Goal: Information Seeking & Learning: Learn about a topic

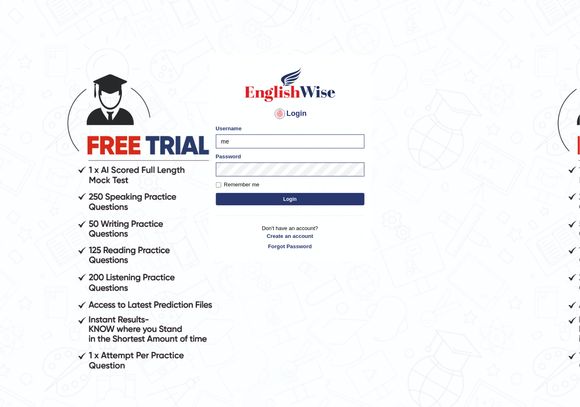
type input "m"
type input "NIELE"
click at [248, 161] on div "Password" at bounding box center [290, 165] width 149 height 24
click at [216, 193] on button "Login" at bounding box center [290, 199] width 149 height 12
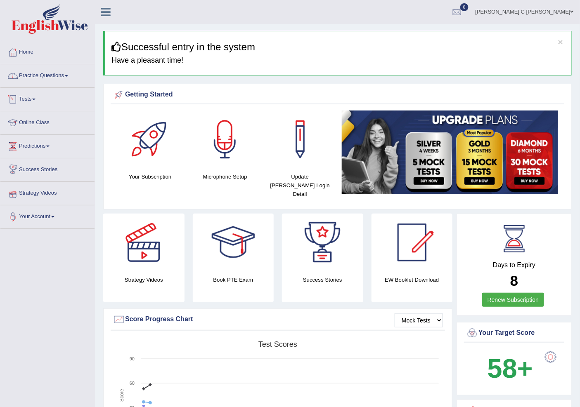
click at [65, 79] on link "Practice Questions" at bounding box center [47, 74] width 94 height 21
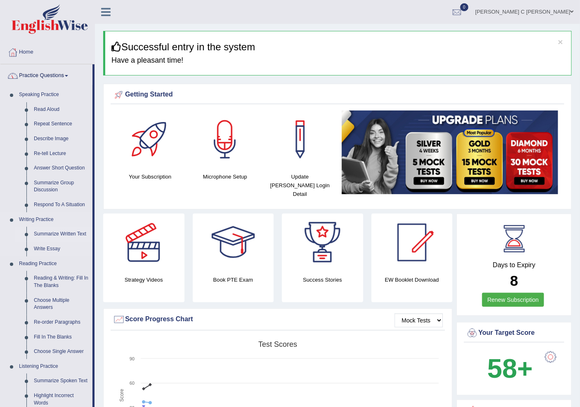
click at [50, 233] on link "Summarize Written Text" at bounding box center [61, 234] width 62 height 15
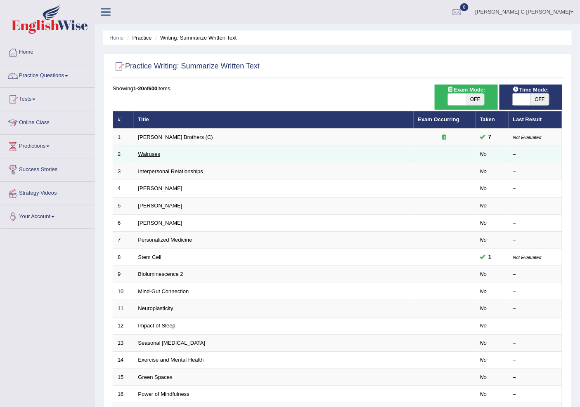
click at [141, 154] on link "Walruses" at bounding box center [149, 154] width 22 height 6
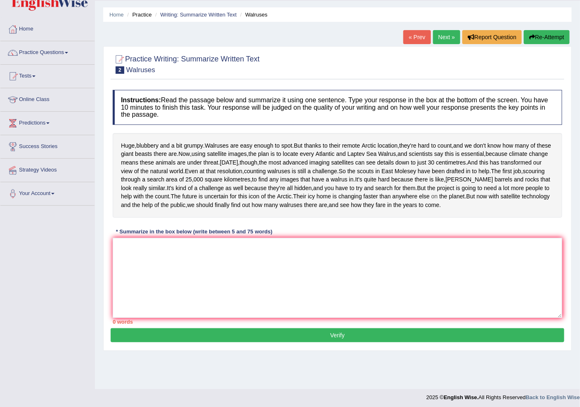
scroll to position [36, 0]
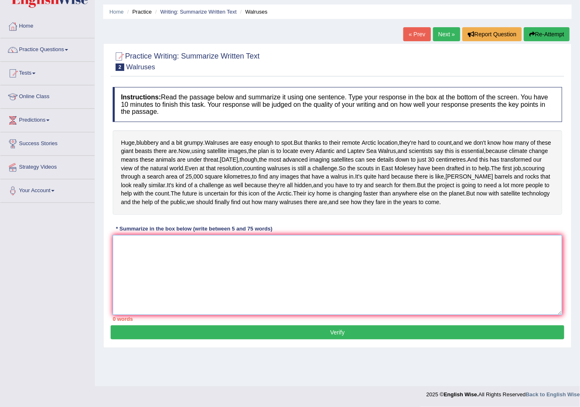
click at [233, 295] on textarea at bounding box center [337, 275] width 449 height 80
click at [52, 38] on link "Practice Questions" at bounding box center [47, 48] width 94 height 21
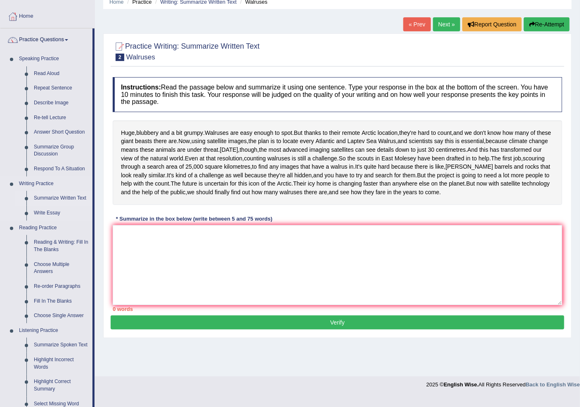
click at [59, 200] on link "Summarize Written Text" at bounding box center [61, 198] width 62 height 15
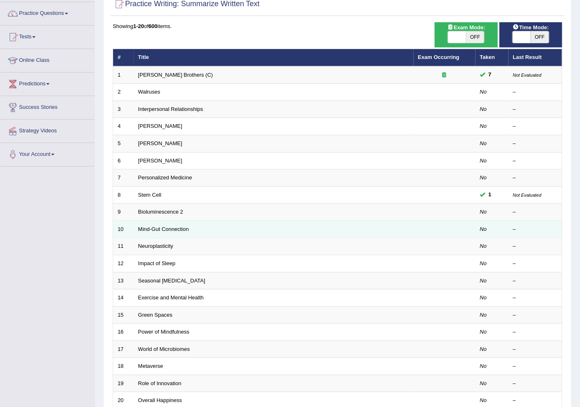
scroll to position [139, 0]
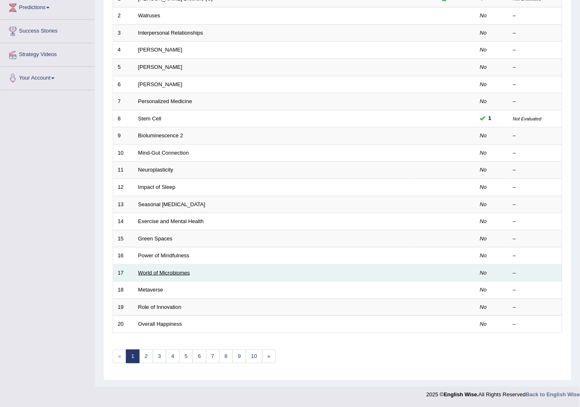
click at [149, 275] on link "World of Microbiomes" at bounding box center [164, 273] width 52 height 6
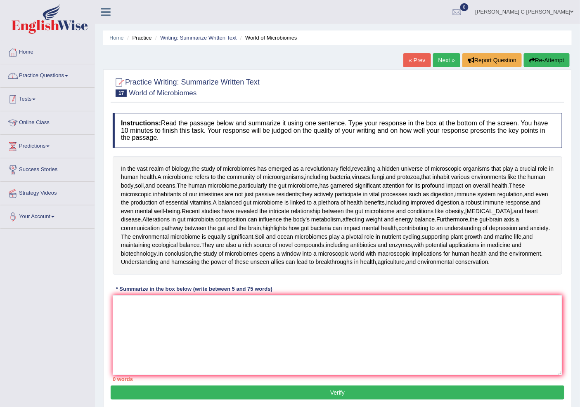
click at [49, 75] on link "Practice Questions" at bounding box center [47, 74] width 94 height 21
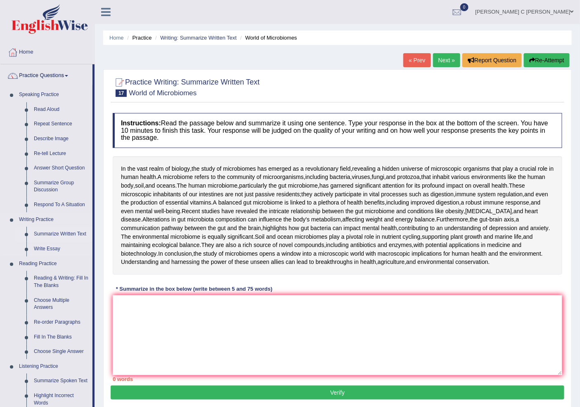
click at [60, 236] on link "Summarize Written Text" at bounding box center [61, 234] width 62 height 15
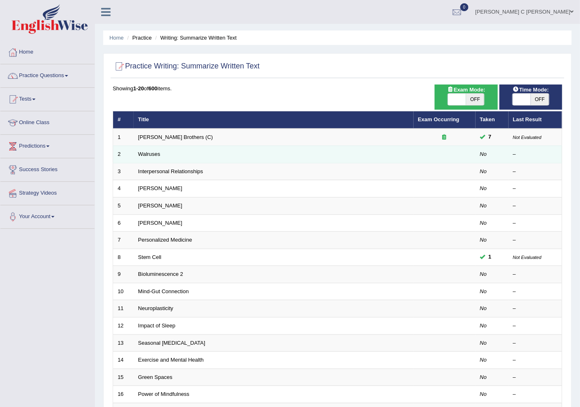
click at [158, 158] on td "Walruses" at bounding box center [274, 154] width 280 height 17
click at [158, 155] on link "Walruses" at bounding box center [149, 154] width 22 height 6
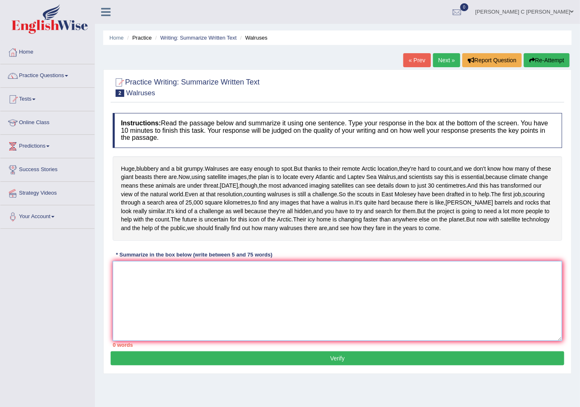
click at [222, 341] on textarea at bounding box center [337, 301] width 449 height 80
click at [326, 327] on textarea at bounding box center [337, 301] width 449 height 80
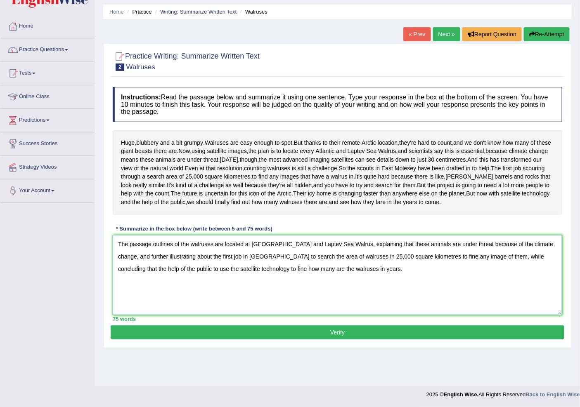
type textarea "The passage outlines of the walruses are located at Atlantic and Laptev Sea Wal…"
click at [314, 340] on button "Verify" at bounding box center [337, 332] width 453 height 14
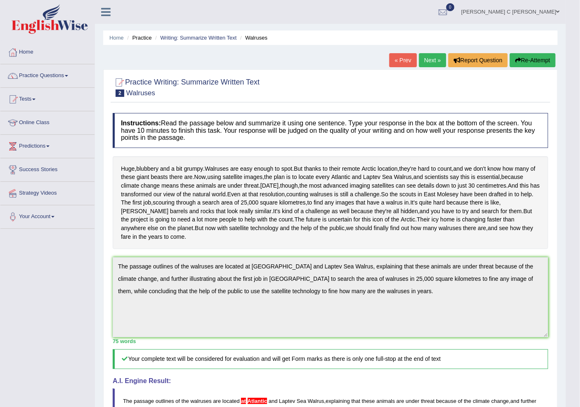
click at [527, 55] on button "Re-Attempt" at bounding box center [532, 60] width 46 height 14
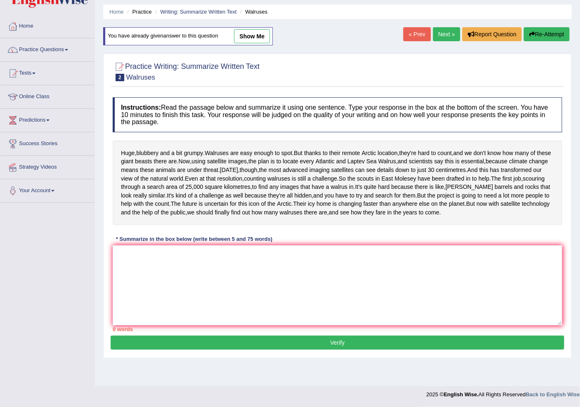
scroll to position [46, 0]
click at [217, 302] on textarea at bounding box center [337, 285] width 449 height 80
paste textarea "The passage outlines of the walruses are located at [GEOGRAPHIC_DATA] and Lapte…"
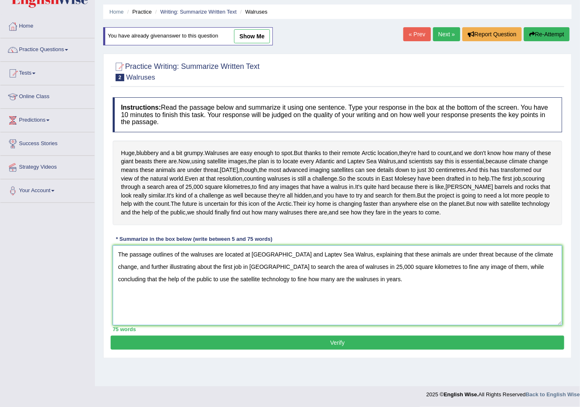
click at [249, 278] on textarea "The passage outlines of the walruses are located at [GEOGRAPHIC_DATA] and Lapte…" at bounding box center [337, 285] width 449 height 80
click at [248, 281] on textarea "The passage outlines of the walruses are located at [GEOGRAPHIC_DATA] and Lapte…" at bounding box center [337, 285] width 449 height 80
type textarea "The passage outlines of the walruses are located to Atlantic and Laptev Sea Wal…"
click at [208, 350] on button "Verify" at bounding box center [337, 343] width 453 height 14
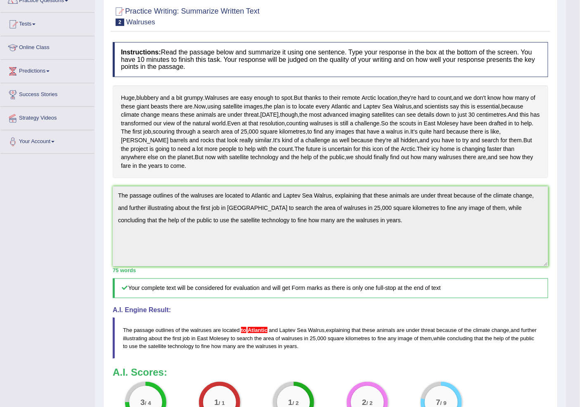
scroll to position [35, 0]
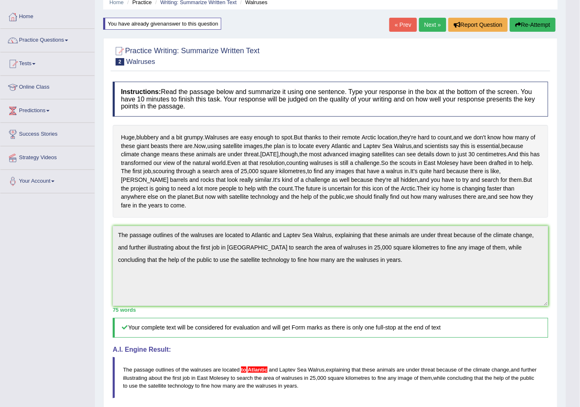
click at [526, 26] on button "Re-Attempt" at bounding box center [532, 25] width 46 height 14
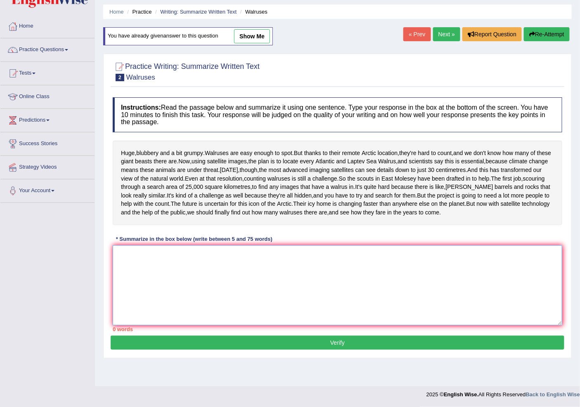
paste textarea "The passage outlines of the walruses are located at [GEOGRAPHIC_DATA] and Lapte…"
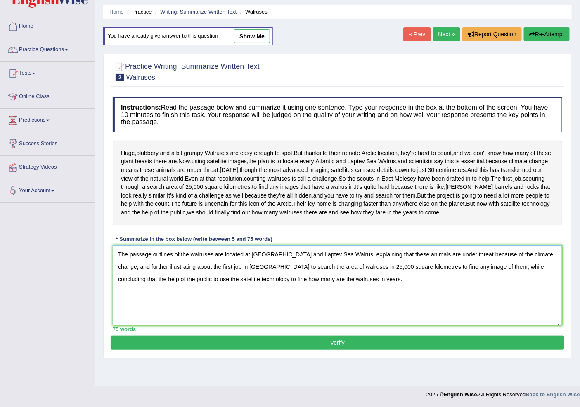
click at [249, 285] on textarea "The passage outlines of the walruses are located at [GEOGRAPHIC_DATA] and Lapte…" at bounding box center [337, 285] width 449 height 80
click at [249, 286] on textarea "The passage outlines of the walruses are located at [GEOGRAPHIC_DATA] and Lapte…" at bounding box center [337, 285] width 449 height 80
type textarea "The passage outlines of the walruses are located in Atlantic and Laptev Sea Wal…"
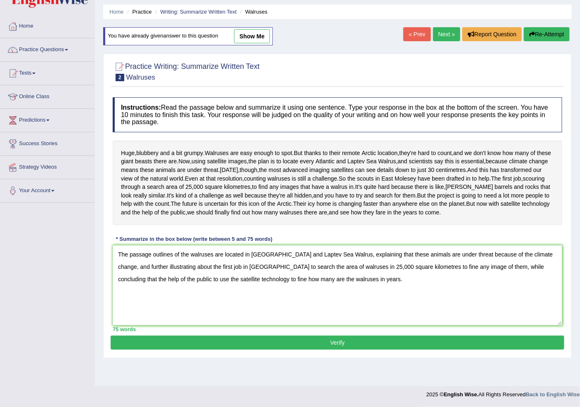
click at [227, 350] on button "Verify" at bounding box center [337, 343] width 453 height 14
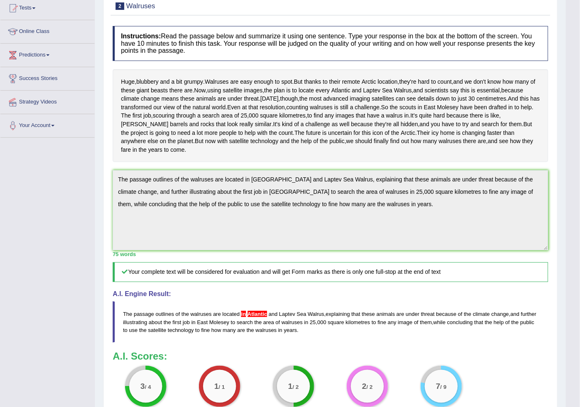
scroll to position [35, 0]
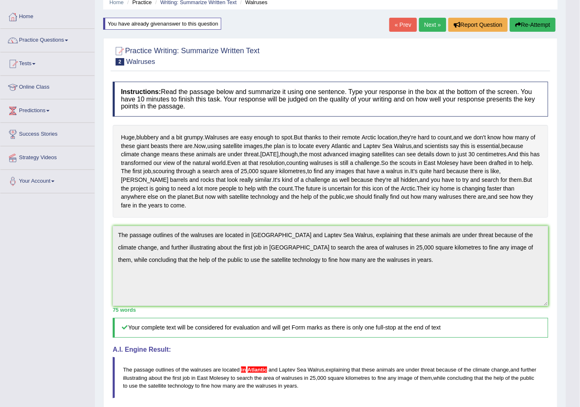
click at [524, 21] on button "Re-Attempt" at bounding box center [532, 25] width 46 height 14
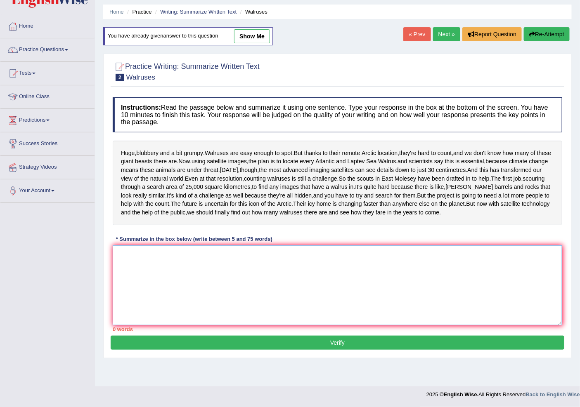
paste textarea "The passage outlines of the walruses are located at [GEOGRAPHIC_DATA] and Lapte…"
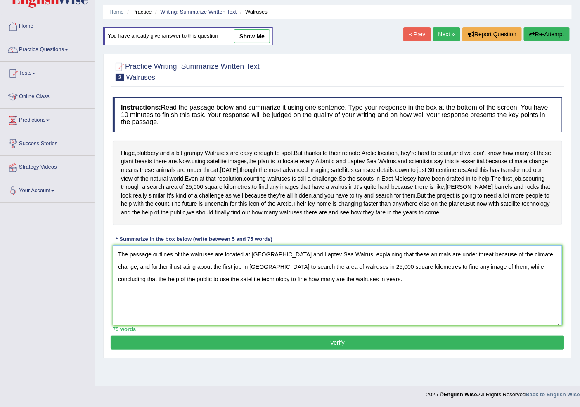
click at [248, 288] on textarea "The passage outlines of the walruses are located at [GEOGRAPHIC_DATA] and Lapte…" at bounding box center [337, 285] width 449 height 80
click at [250, 287] on textarea "The passage outlines of the walruses are located at [GEOGRAPHIC_DATA] and Lapte…" at bounding box center [337, 285] width 449 height 80
click at [418, 299] on textarea "The passage outlines of the walruses are located at [GEOGRAPHIC_DATA] and Lapte…" at bounding box center [337, 285] width 449 height 80
drag, startPoint x: 444, startPoint y: 300, endPoint x: 421, endPoint y: 302, distance: 22.7
click at [421, 302] on textarea "The passage outlines of the walruses are located at [GEOGRAPHIC_DATA] and Lapte…" at bounding box center [337, 285] width 449 height 80
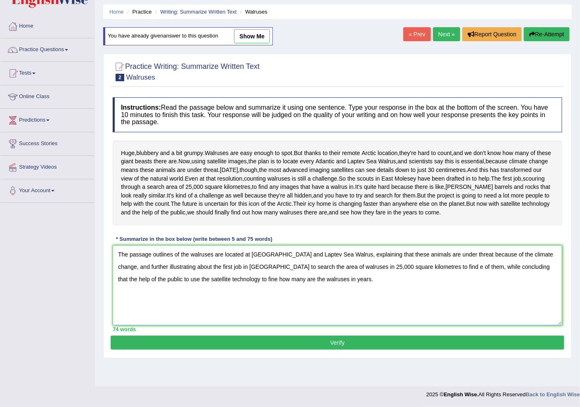
click at [446, 300] on textarea "The passage outlines of the walruses are located at [GEOGRAPHIC_DATA] and Lapte…" at bounding box center [337, 285] width 449 height 80
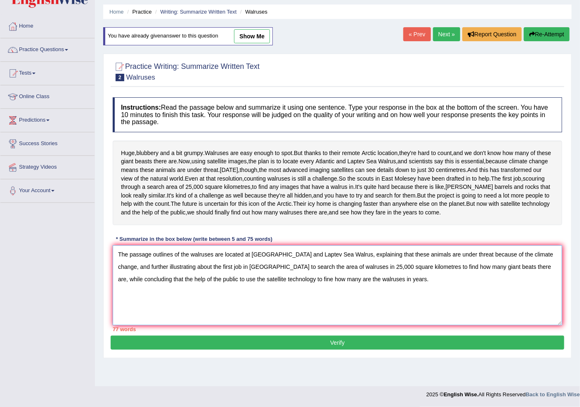
click at [384, 314] on textarea "The passage outlines of the walruses are located at [GEOGRAPHIC_DATA] and Lapte…" at bounding box center [337, 285] width 449 height 80
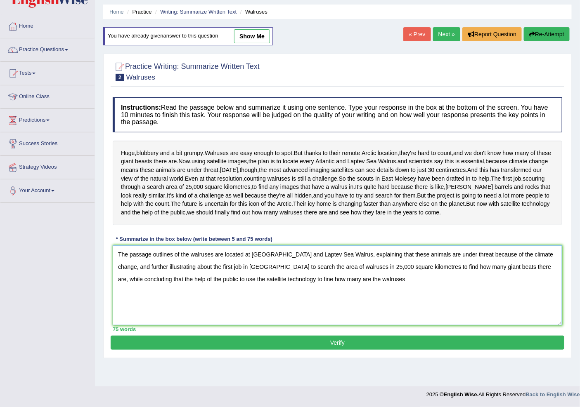
click at [277, 312] on textarea "The passage outlines of the walruses are located at [GEOGRAPHIC_DATA] and Lapte…" at bounding box center [337, 285] width 449 height 80
click at [351, 312] on textarea "The passage outlines of the walruses are located at [GEOGRAPHIC_DATA] and Lapte…" at bounding box center [337, 285] width 449 height 80
type textarea "The passage outlines of the walruses are located at [GEOGRAPHIC_DATA] and Lapte…"
click at [438, 350] on button "Verify" at bounding box center [337, 343] width 453 height 14
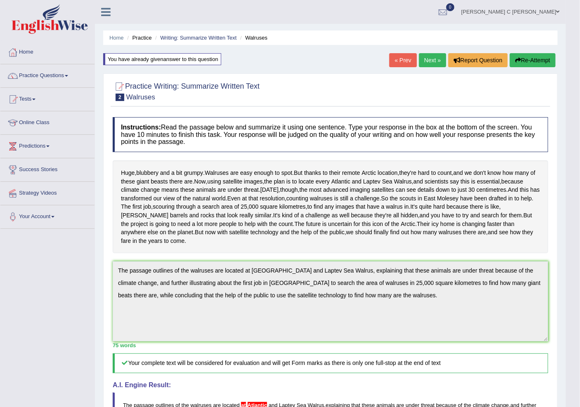
click at [523, 64] on button "Re-Attempt" at bounding box center [532, 60] width 46 height 14
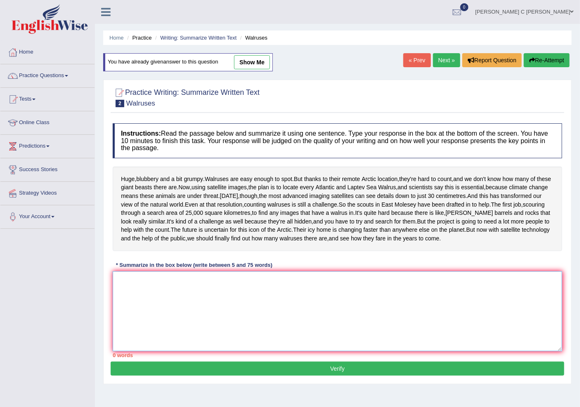
paste textarea "The passage outlines of the walruses are located at [GEOGRAPHIC_DATA] and Lapte…"
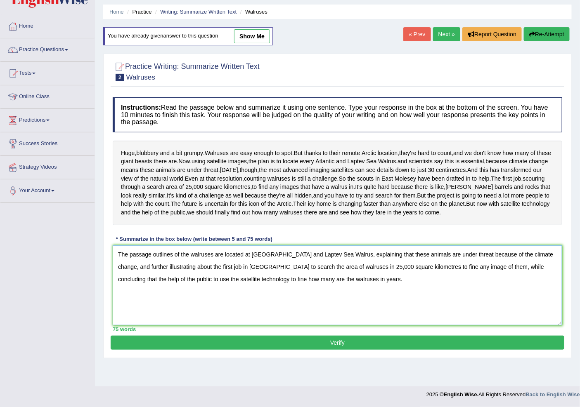
type textarea "The passage outlines of the walruses are located at [GEOGRAPHIC_DATA] and Lapte…"
click at [393, 350] on button "Verify" at bounding box center [337, 343] width 453 height 14
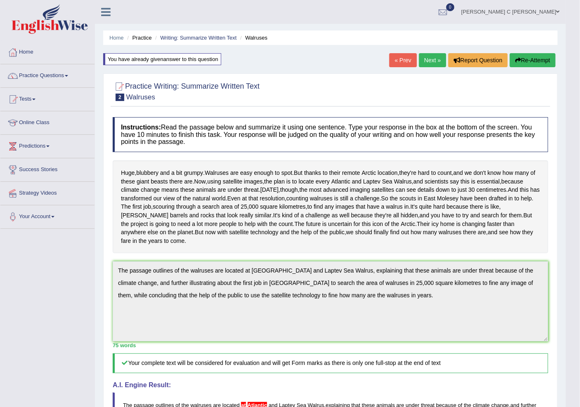
click at [539, 66] on button "Re-Attempt" at bounding box center [532, 60] width 46 height 14
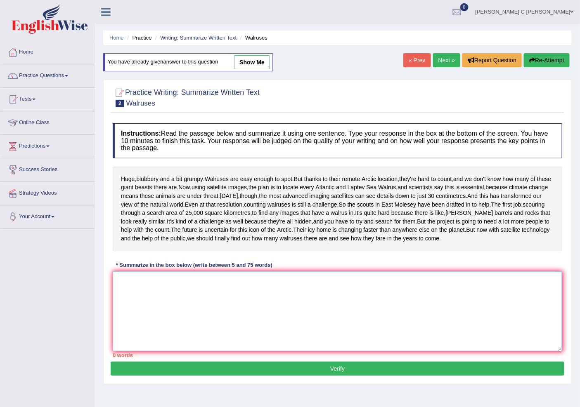
paste textarea "The passage outlines of the walruses are located at [GEOGRAPHIC_DATA] and Lapte…"
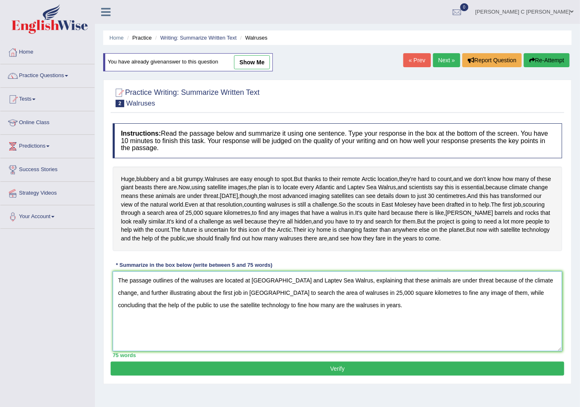
click at [236, 350] on textarea "The passage outlines of the walruses are located at [GEOGRAPHIC_DATA] and Lapte…" at bounding box center [337, 311] width 449 height 80
click at [237, 349] on textarea "The passage outlines of the walruses are located at [GEOGRAPHIC_DATA] and Lapte…" at bounding box center [337, 311] width 449 height 80
click at [420, 335] on textarea "The passage outlines of the walruses are located at [GEOGRAPHIC_DATA] and Lapte…" at bounding box center [337, 311] width 449 height 80
drag, startPoint x: 468, startPoint y: 335, endPoint x: 422, endPoint y: 339, distance: 46.4
click at [422, 339] on textarea "The passage outlines of the walruses are located at [GEOGRAPHIC_DATA] and Lapte…" at bounding box center [337, 311] width 449 height 80
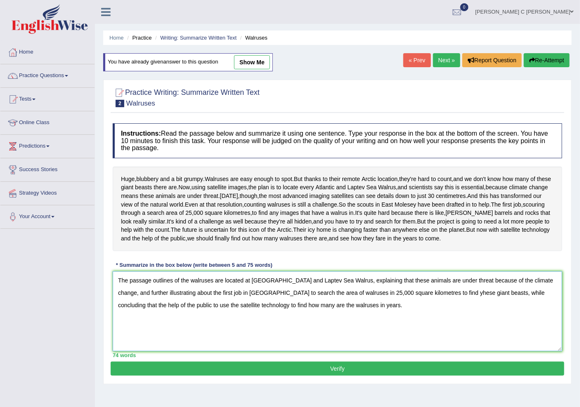
click at [437, 336] on textarea "The passage outlines of the walruses are located at [GEOGRAPHIC_DATA] and Lapte…" at bounding box center [337, 311] width 449 height 80
click at [450, 335] on textarea "The passage outlines of the walruses are located at [GEOGRAPHIC_DATA] and Lapte…" at bounding box center [337, 311] width 449 height 80
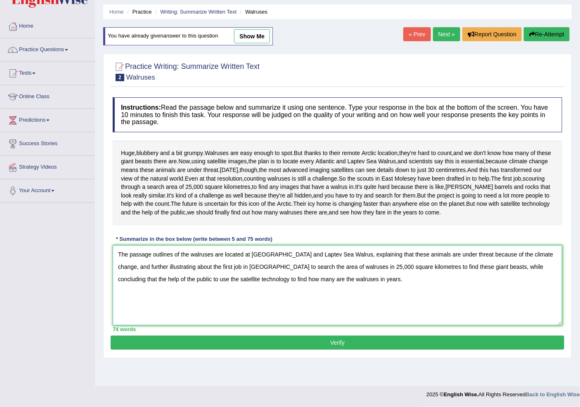
type textarea "The passage outlines of the walruses are located at [GEOGRAPHIC_DATA] and Lapte…"
click at [386, 350] on button "Verify" at bounding box center [337, 343] width 453 height 14
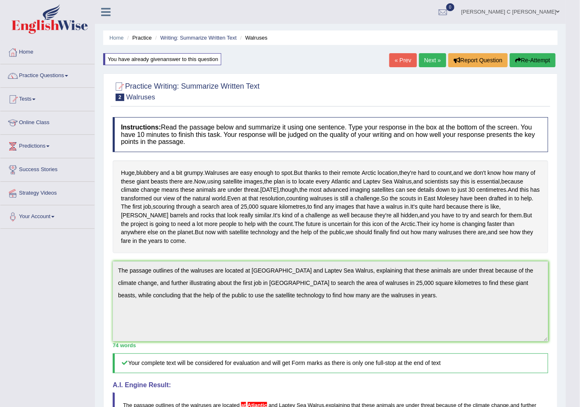
click at [539, 60] on button "Re-Attempt" at bounding box center [532, 60] width 46 height 14
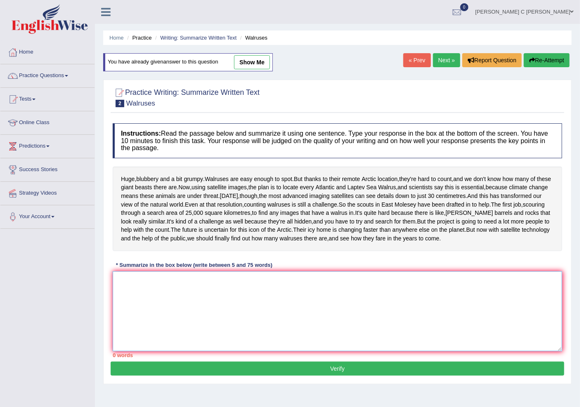
paste textarea "The passage outlines of the walruses are located at Atlantic and Laptev Sea Wal…"
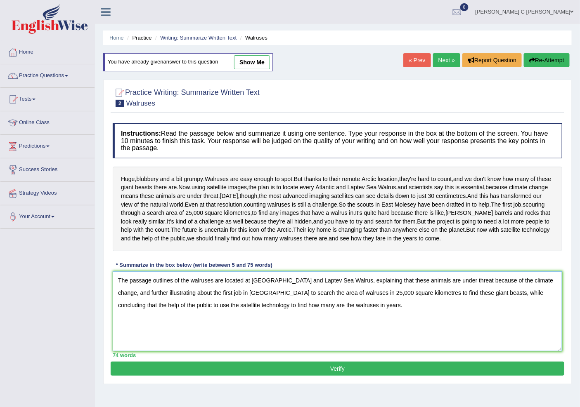
click at [243, 323] on textarea "The passage outlines of the walruses are located at Atlantic and Laptev Sea Wal…" at bounding box center [337, 311] width 449 height 80
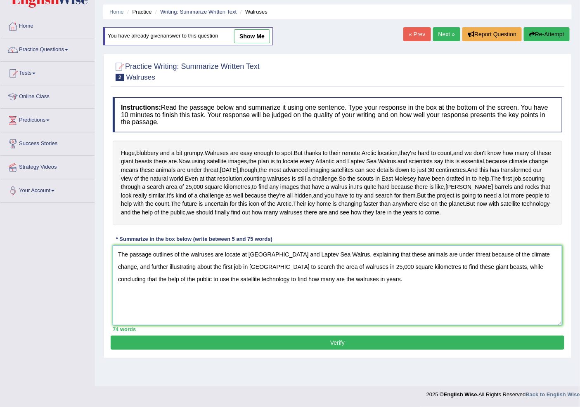
type textarea "The passage outlines of the walruses are locate at Atlantic and Laptev Sea Walr…"
click at [281, 350] on button "Verify" at bounding box center [337, 343] width 453 height 14
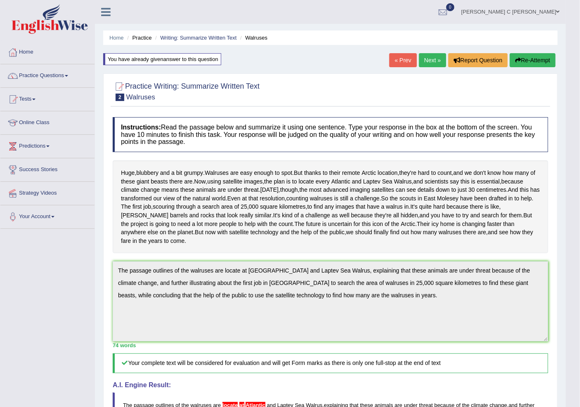
click at [516, 62] on icon "button" at bounding box center [518, 60] width 6 height 6
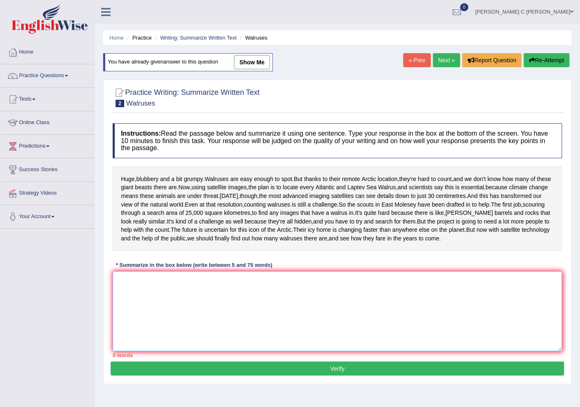
paste textarea "The passage outlines of the walruses are located at Atlantic and Laptev Sea Wal…"
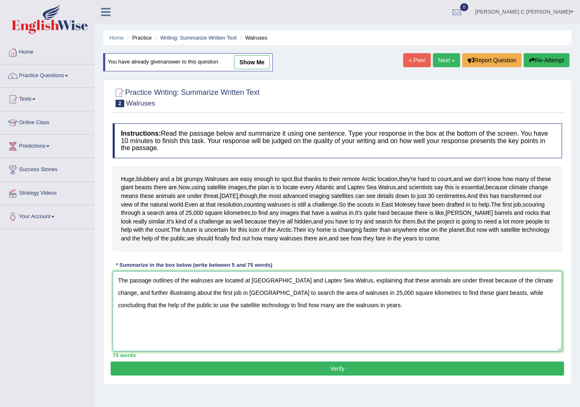
click at [249, 323] on textarea "The passage outlines of the walruses are located at Atlantic and Laptev Sea Wal…" at bounding box center [337, 311] width 449 height 80
click at [250, 323] on textarea "The passage outlines of the walruses are located at Atlantic and Laptev Sea Wal…" at bounding box center [337, 311] width 449 height 80
click at [502, 325] on textarea "The passage outlines of the walruses are located at the Atlantic and Laptev Sea…" at bounding box center [337, 311] width 449 height 80
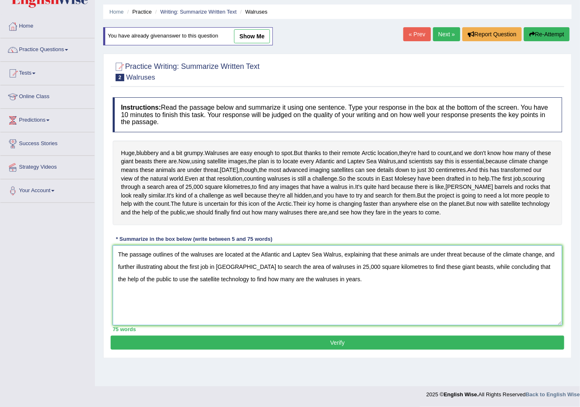
type textarea "The passage outlines of the walruses are located at the Atlantic and Laptev Sea…"
click at [326, 350] on button "Verify" at bounding box center [337, 343] width 453 height 14
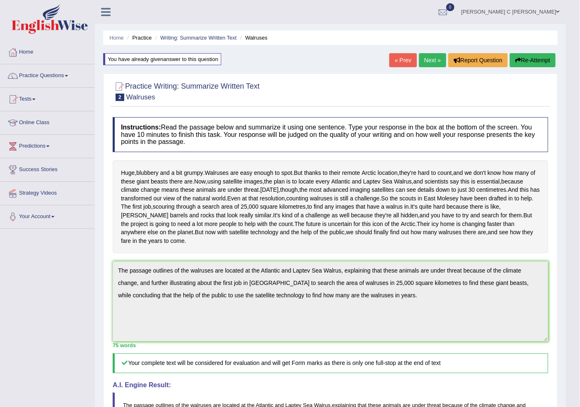
click at [423, 64] on link "Next »" at bounding box center [432, 60] width 27 height 14
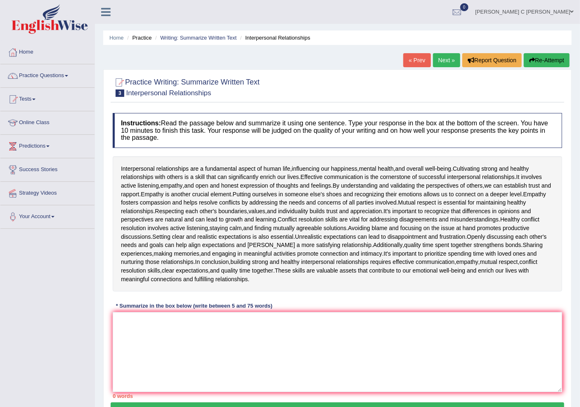
click at [435, 63] on link "Next »" at bounding box center [446, 60] width 27 height 14
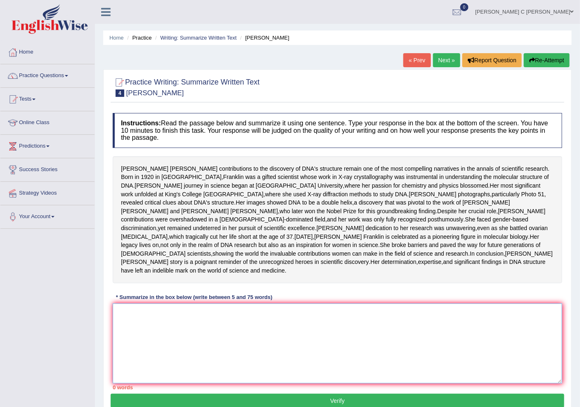
click at [404, 378] on textarea at bounding box center [337, 344] width 449 height 80
click at [97, 402] on div "Home Practice Writing: Summarize Written Text [PERSON_NAME] « Prev Next » Repor…" at bounding box center [337, 211] width 485 height 423
click at [50, 57] on link "Home" at bounding box center [47, 51] width 94 height 21
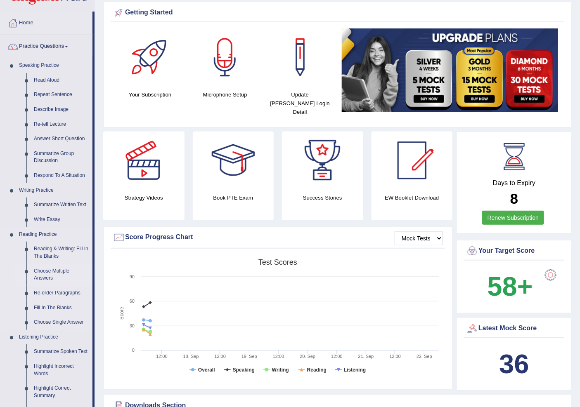
scroll to position [46, 0]
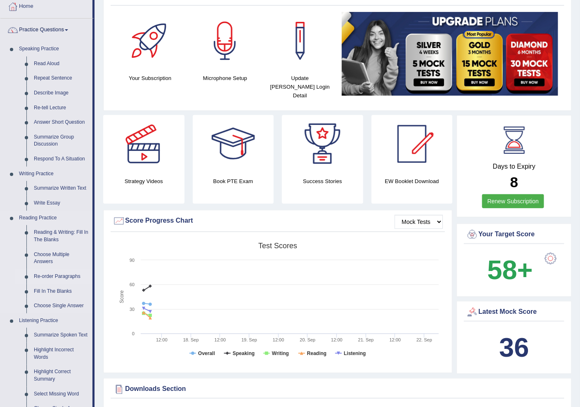
click at [59, 276] on link "Re-order Paragraphs" at bounding box center [61, 276] width 62 height 15
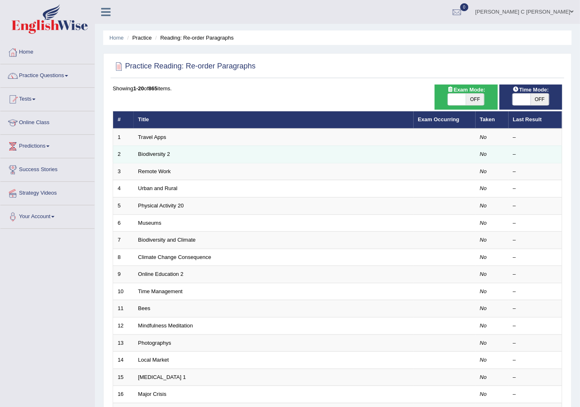
click at [149, 150] on td "Biodiversity 2" at bounding box center [274, 154] width 280 height 17
click at [154, 152] on link "Biodiversity 2" at bounding box center [154, 154] width 32 height 6
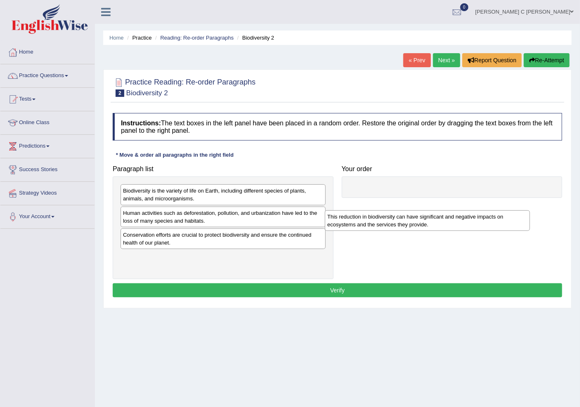
drag, startPoint x: 210, startPoint y: 258, endPoint x: 440, endPoint y: 187, distance: 240.5
click at [440, 210] on div "This reduction in biodiversity can have significant and negative impacts on eco…" at bounding box center [427, 220] width 205 height 21
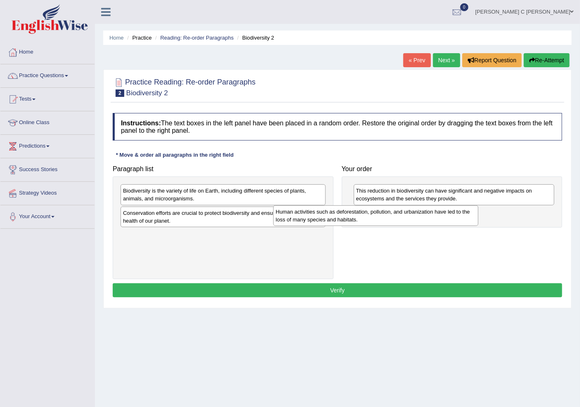
drag, startPoint x: 267, startPoint y: 208, endPoint x: 424, endPoint y: 206, distance: 157.2
click at [424, 206] on div "Human activities such as deforestation, pollution, and urbanization have led to…" at bounding box center [375, 215] width 205 height 21
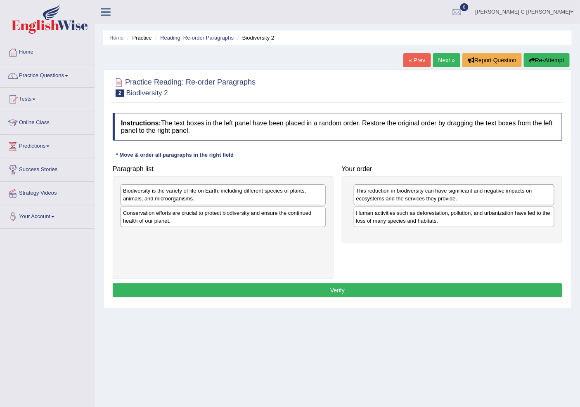
drag, startPoint x: 227, startPoint y: 207, endPoint x: 359, endPoint y: 217, distance: 132.0
click at [325, 217] on div "Conservation efforts are crucial to protect biodiversity and ensure the continu…" at bounding box center [222, 217] width 205 height 21
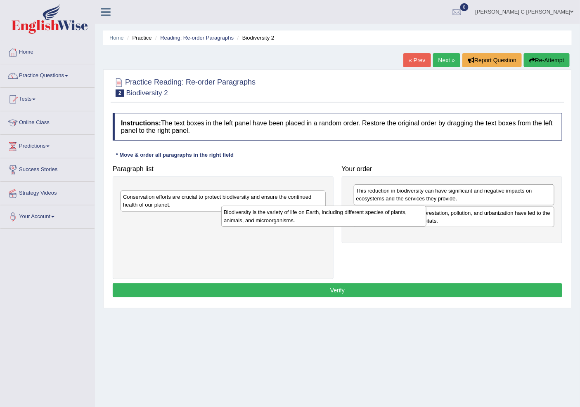
drag, startPoint x: 316, startPoint y: 211, endPoint x: 372, endPoint y: 226, distance: 58.0
click at [339, 218] on div "Biodiversity is the variety of life on Earth, including different species of pl…" at bounding box center [323, 216] width 205 height 21
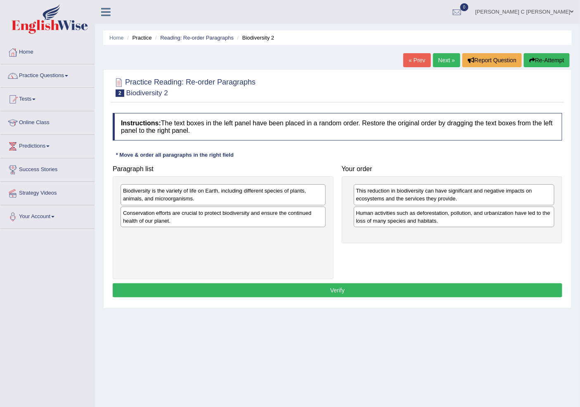
drag, startPoint x: 244, startPoint y: 199, endPoint x: 504, endPoint y: 260, distance: 266.5
click at [325, 205] on div "Biodiversity is the variety of life on Earth, including different species of pl…" at bounding box center [222, 194] width 205 height 21
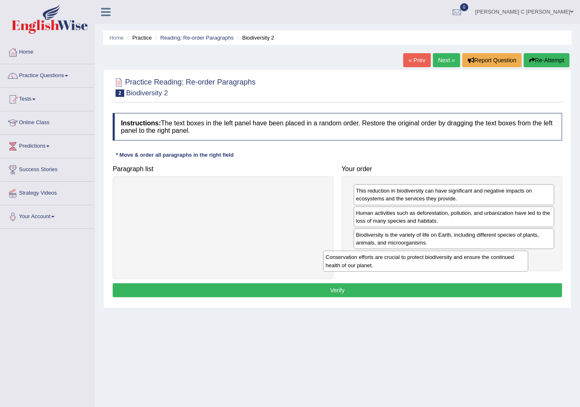
drag, startPoint x: 293, startPoint y: 198, endPoint x: 494, endPoint y: 265, distance: 211.6
click at [494, 265] on div "Conservation efforts are crucial to protect biodiversity and ensure the continu…" at bounding box center [425, 261] width 205 height 21
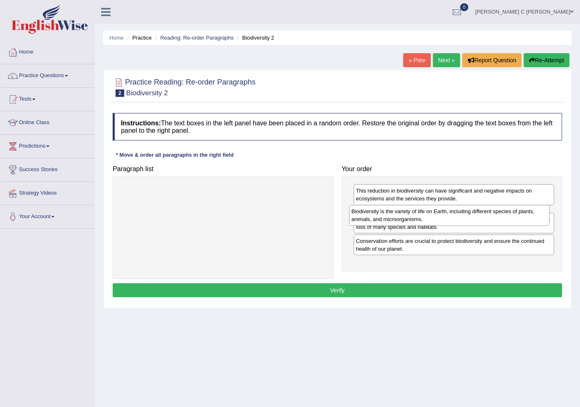
drag, startPoint x: 434, startPoint y: 241, endPoint x: 427, endPoint y: 209, distance: 32.0
click at [427, 209] on div "Biodiversity is the variety of life on Earth, including different species of pl…" at bounding box center [449, 215] width 200 height 21
drag, startPoint x: 412, startPoint y: 222, endPoint x: 409, endPoint y: 188, distance: 34.0
click at [409, 205] on div "Biodiversity is the variety of life on Earth, including different species of pl…" at bounding box center [454, 215] width 200 height 21
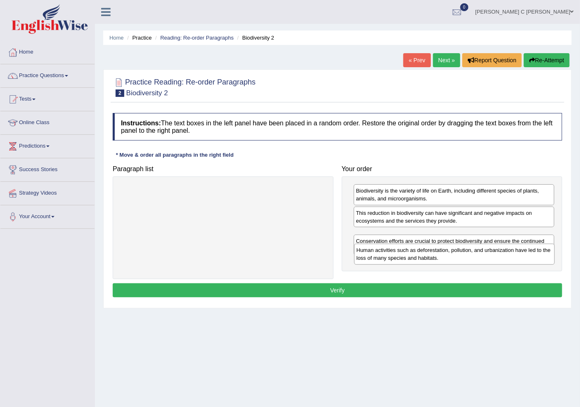
drag, startPoint x: 418, startPoint y: 245, endPoint x: 418, endPoint y: 260, distance: 15.3
click at [418, 260] on div "Human activities such as deforestation, pollution, and urbanization have led to…" at bounding box center [454, 254] width 200 height 21
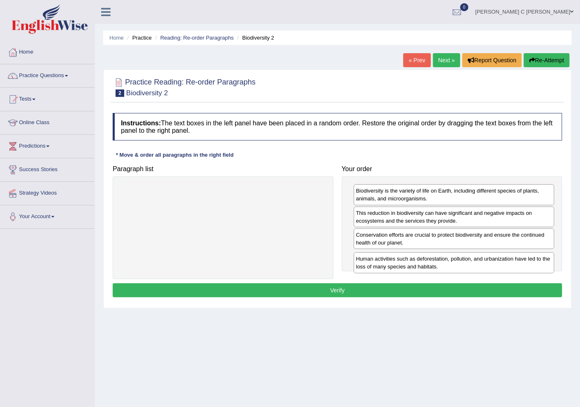
drag, startPoint x: 417, startPoint y: 253, endPoint x: 417, endPoint y: 265, distance: 12.0
click at [417, 265] on div "Human activities such as deforestation, pollution, and urbanization have led to…" at bounding box center [454, 262] width 200 height 21
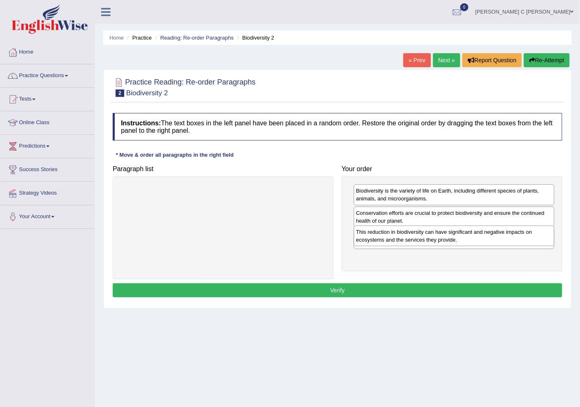
drag, startPoint x: 418, startPoint y: 224, endPoint x: 418, endPoint y: 241, distance: 17.3
click at [418, 241] on div "This reduction in biodiversity can have significant and negative impacts on eco…" at bounding box center [454, 236] width 200 height 21
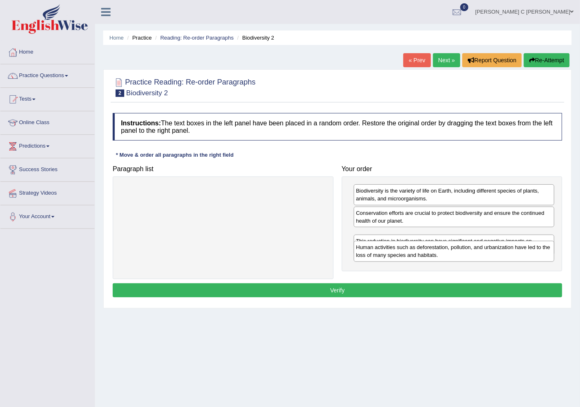
drag, startPoint x: 418, startPoint y: 247, endPoint x: 419, endPoint y: 271, distance: 24.4
click at [419, 262] on div "Human activities such as deforestation, pollution, and urbanization have led to…" at bounding box center [454, 251] width 200 height 21
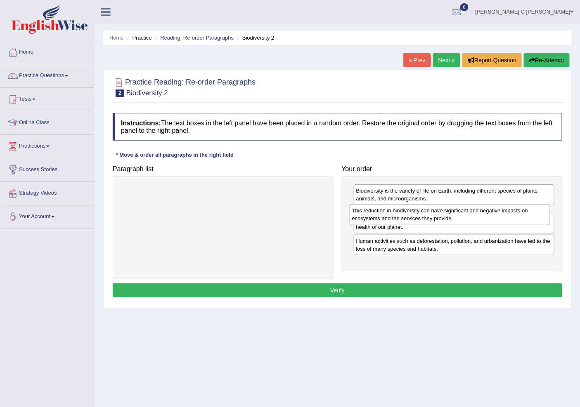
drag, startPoint x: 443, startPoint y: 238, endPoint x: 439, endPoint y: 213, distance: 25.5
click at [439, 213] on div "This reduction in biodiversity can have significant and negative impacts on eco…" at bounding box center [449, 214] width 200 height 21
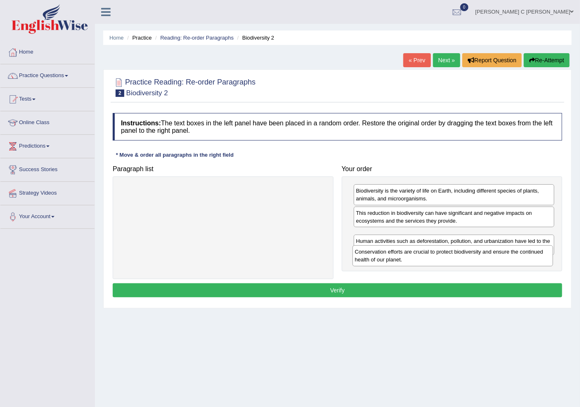
click at [425, 263] on div "Conservation efforts are crucial to protect biodiversity and ensure the continu…" at bounding box center [452, 255] width 200 height 21
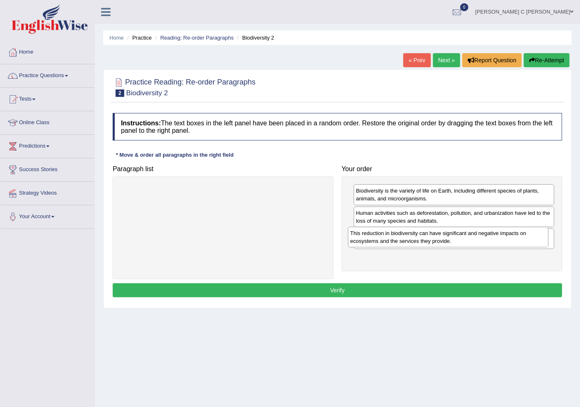
drag, startPoint x: 487, startPoint y: 225, endPoint x: 481, endPoint y: 245, distance: 21.0
click at [481, 245] on div "This reduction in biodiversity can have significant and negative impacts on eco…" at bounding box center [448, 237] width 200 height 21
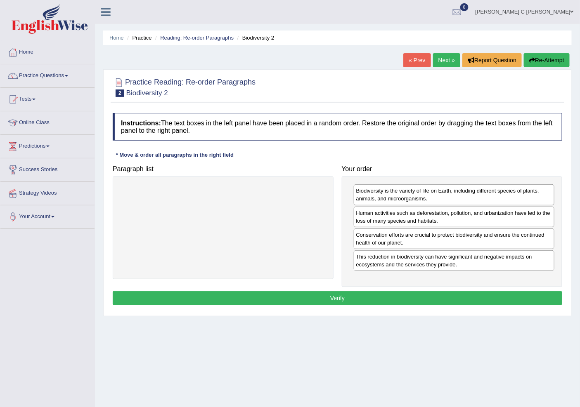
drag, startPoint x: 449, startPoint y: 240, endPoint x: 450, endPoint y: 264, distance: 24.4
click at [450, 249] on div "Conservation efforts are crucial to protect biodiversity and ensure the continu…" at bounding box center [454, 239] width 201 height 21
drag, startPoint x: 452, startPoint y: 286, endPoint x: 456, endPoint y: 299, distance: 13.3
click at [452, 287] on div "Biodiversity is the variety of life on Earth, including different species of pl…" at bounding box center [452, 232] width 221 height 111
click at [457, 301] on button "Verify" at bounding box center [337, 298] width 449 height 14
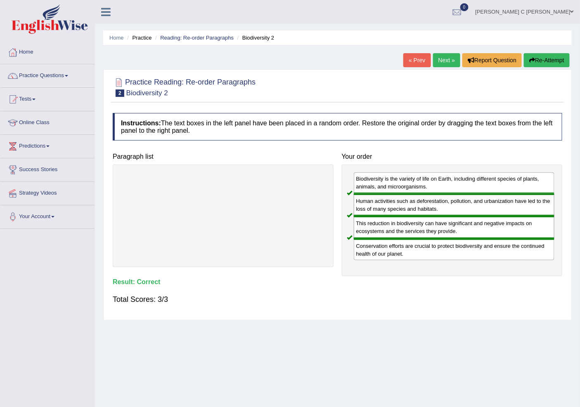
click at [447, 63] on link "Next »" at bounding box center [446, 60] width 27 height 14
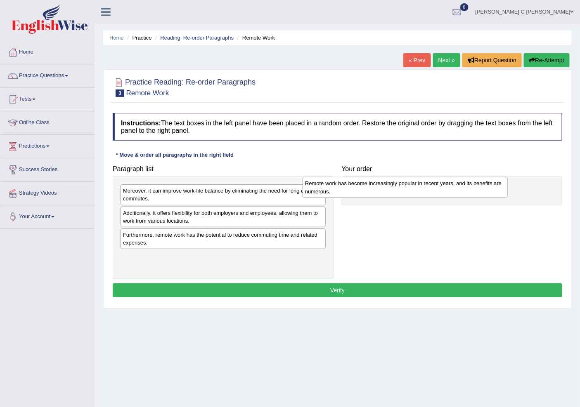
drag, startPoint x: 172, startPoint y: 197, endPoint x: 388, endPoint y: 185, distance: 216.5
click at [388, 185] on div "Remote work has become increasingly popular in recent years, and its benefits a…" at bounding box center [404, 187] width 205 height 21
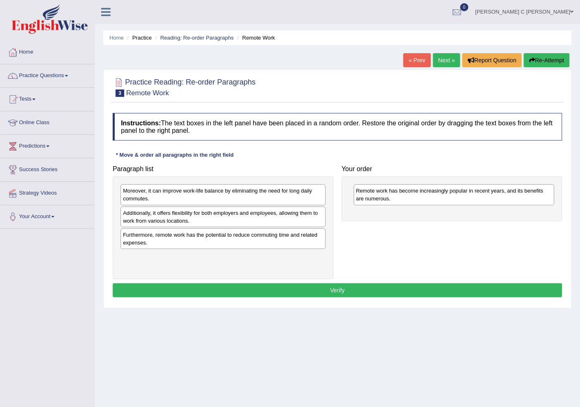
drag, startPoint x: 260, startPoint y: 203, endPoint x: 522, endPoint y: 207, distance: 262.0
click at [325, 205] on div "Moreover, it can improve work-life balance by eliminating the need for long dai…" at bounding box center [222, 194] width 205 height 21
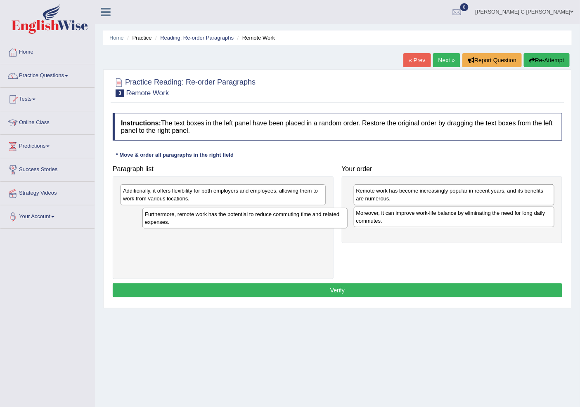
drag, startPoint x: 245, startPoint y: 210, endPoint x: 397, endPoint y: 217, distance: 151.6
click at [347, 216] on div "Furthermore, remote work has the potential to reduce commuting time and related…" at bounding box center [244, 218] width 205 height 21
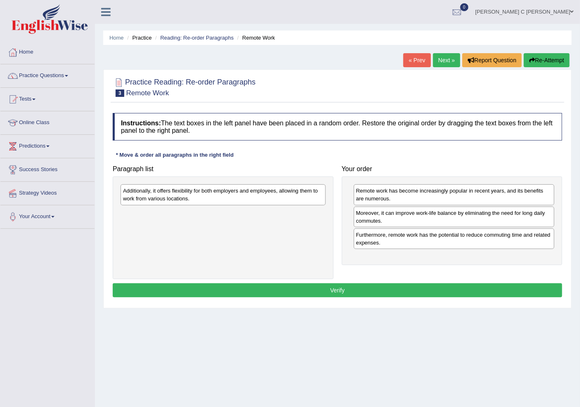
drag, startPoint x: 207, startPoint y: 177, endPoint x: 328, endPoint y: 216, distance: 127.7
click at [407, 228] on div "Paragraph list Additionally, it offers flexibility for both employers and emplo…" at bounding box center [337, 220] width 458 height 118
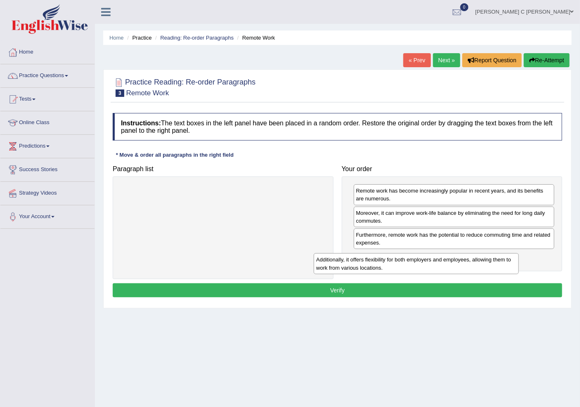
drag, startPoint x: 271, startPoint y: 192, endPoint x: 469, endPoint y: 262, distance: 210.8
click at [469, 262] on div "Additionally, it offers flexibility for both employers and employees, allowing …" at bounding box center [416, 263] width 205 height 21
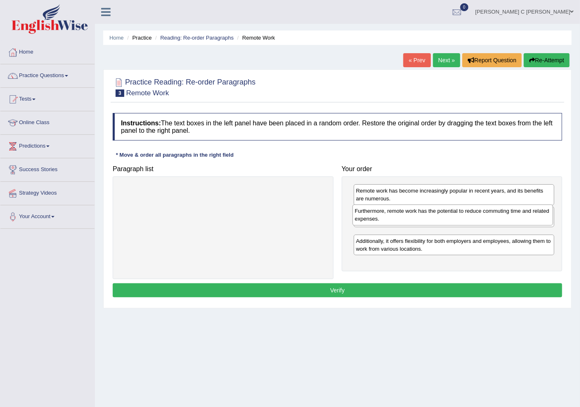
drag, startPoint x: 468, startPoint y: 247, endPoint x: 467, endPoint y: 223, distance: 24.0
click at [467, 223] on div "Furthermore, remote work has the potential to reduce commuting time and related…" at bounding box center [452, 215] width 200 height 21
drag, startPoint x: 460, startPoint y: 238, endPoint x: 458, endPoint y: 219, distance: 19.1
click at [458, 219] on div "Furthermore, remote work has the potential to reduce commuting time and related…" at bounding box center [451, 220] width 200 height 21
drag, startPoint x: 448, startPoint y: 244, endPoint x: 448, endPoint y: 220, distance: 23.9
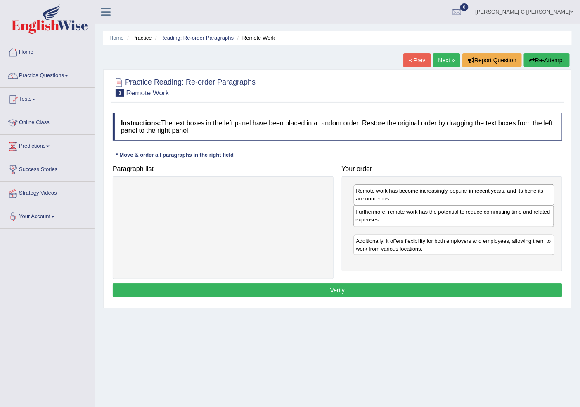
click at [448, 220] on div "Furthermore, remote work has the potential to reduce commuting time and related…" at bounding box center [453, 215] width 200 height 21
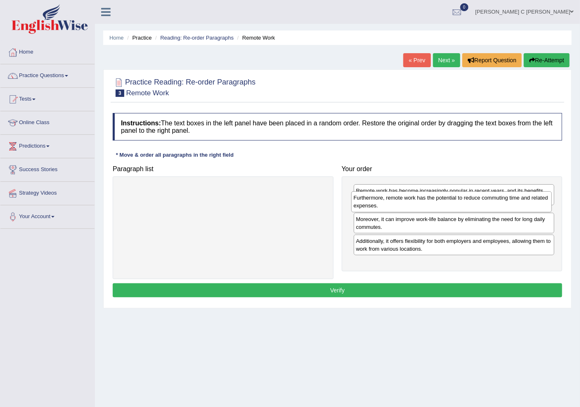
drag, startPoint x: 436, startPoint y: 246, endPoint x: 434, endPoint y: 208, distance: 38.8
click at [434, 208] on div "Furthermore, remote work has the potential to reduce commuting time and related…" at bounding box center [451, 201] width 200 height 21
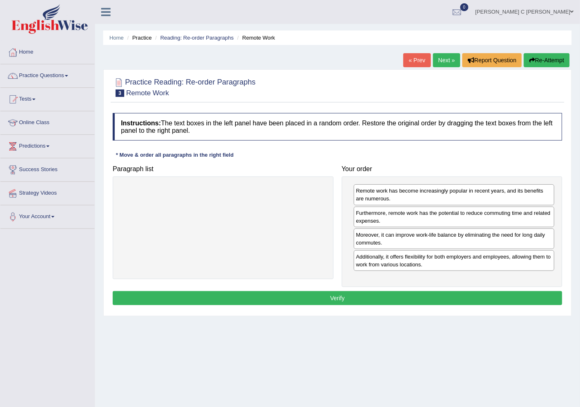
click at [418, 302] on button "Verify" at bounding box center [337, 298] width 449 height 14
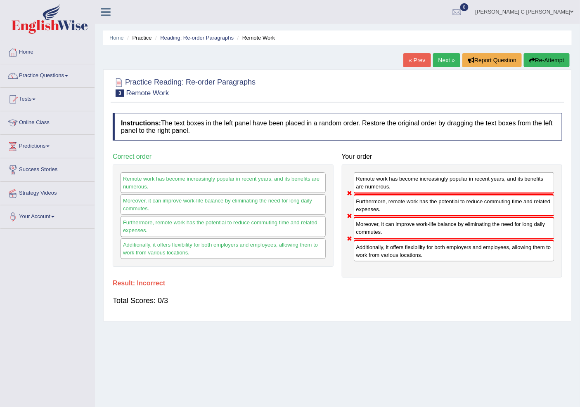
drag, startPoint x: 406, startPoint y: 226, endPoint x: 417, endPoint y: 159, distance: 67.5
click at [417, 167] on div "Remote work has become increasingly popular in recent years, and its benefits a…" at bounding box center [452, 221] width 221 height 113
click at [439, 57] on link "Next »" at bounding box center [446, 60] width 27 height 14
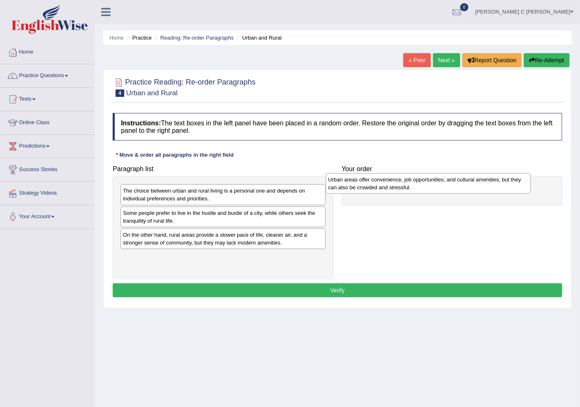
drag, startPoint x: 246, startPoint y: 265, endPoint x: 451, endPoint y: 188, distance: 219.2
click at [451, 188] on div "Urban areas offer convenience, job opportunities, and cultural amenities, but t…" at bounding box center [427, 183] width 205 height 21
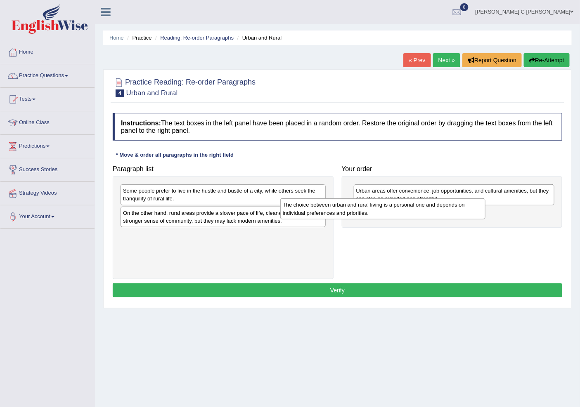
drag, startPoint x: 289, startPoint y: 198, endPoint x: 469, endPoint y: 213, distance: 180.0
click at [469, 213] on div "The choice between urban and rural living is a personal one and depends on indi…" at bounding box center [382, 208] width 205 height 21
drag, startPoint x: 418, startPoint y: 204, endPoint x: 421, endPoint y: 219, distance: 15.1
click at [421, 205] on div "Urban areas offer convenience, job opportunities, and cultural amenities, but t…" at bounding box center [454, 195] width 200 height 21
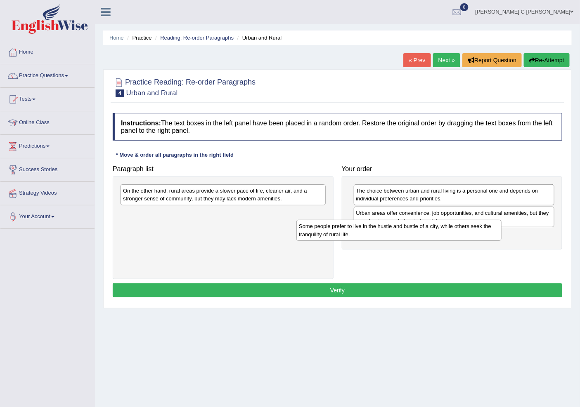
drag, startPoint x: 285, startPoint y: 201, endPoint x: 493, endPoint y: 244, distance: 211.9
click at [493, 241] on div "Some people prefer to live in the hustle and bustle of a city, while others see…" at bounding box center [398, 230] width 205 height 21
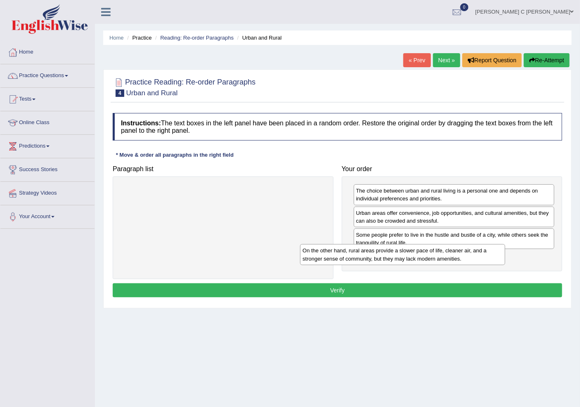
drag, startPoint x: 294, startPoint y: 196, endPoint x: 477, endPoint y: 256, distance: 192.7
click at [474, 256] on div "On the other hand, rural areas provide a slower pace of life, cleaner air, and …" at bounding box center [402, 254] width 205 height 21
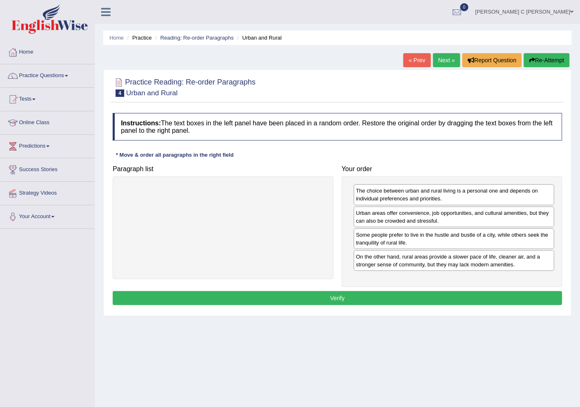
click at [406, 296] on button "Verify" at bounding box center [337, 298] width 449 height 14
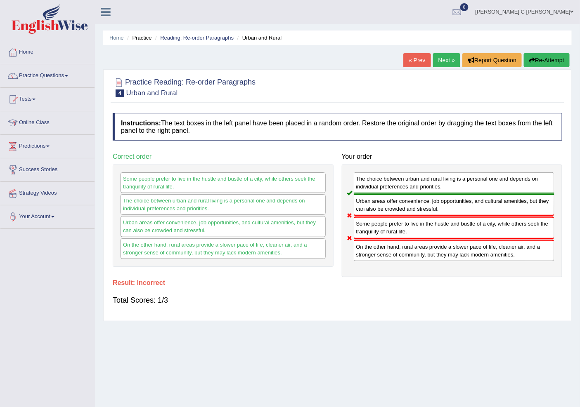
click at [561, 58] on button "Re-Attempt" at bounding box center [547, 60] width 46 height 14
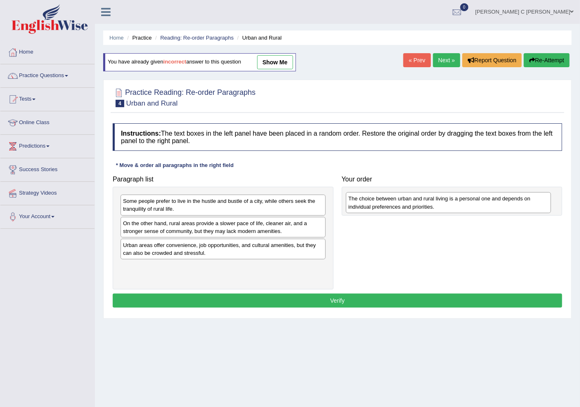
drag, startPoint x: 242, startPoint y: 206, endPoint x: 467, endPoint y: 204, distance: 225.3
click at [467, 204] on div "The choice between urban and rural living is a personal one and depends on indi…" at bounding box center [448, 202] width 205 height 21
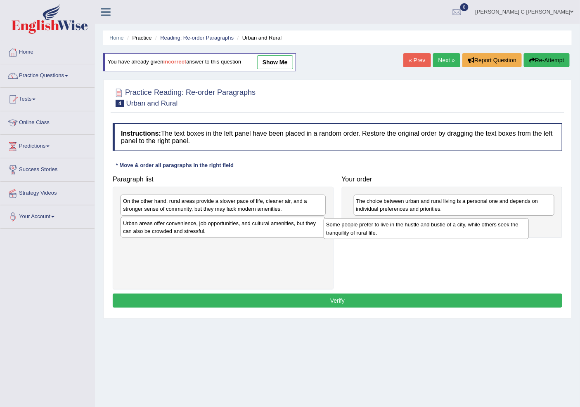
drag, startPoint x: 232, startPoint y: 208, endPoint x: 227, endPoint y: 207, distance: 5.5
click at [323, 218] on div "Some people prefer to live in the hustle and bustle of a city, while others see…" at bounding box center [425, 228] width 205 height 21
drag, startPoint x: 222, startPoint y: 249, endPoint x: 457, endPoint y: 233, distance: 235.7
click at [457, 233] on div "Urban areas offer convenience, job opportunities, and cultural amenities, but t…" at bounding box center [443, 232] width 205 height 21
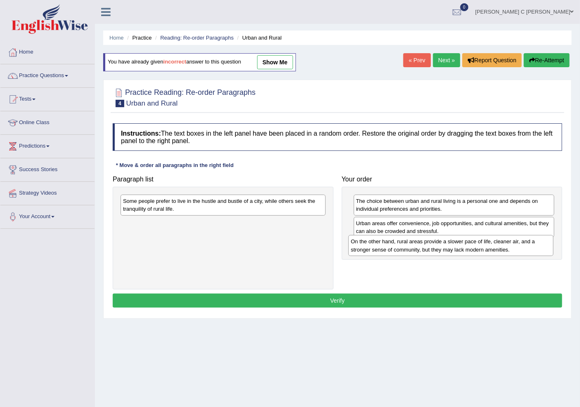
drag, startPoint x: 261, startPoint y: 210, endPoint x: 486, endPoint y: 250, distance: 228.4
click at [486, 250] on div "On the other hand, rural areas provide a slower pace of life, cleaner air, and …" at bounding box center [450, 245] width 205 height 21
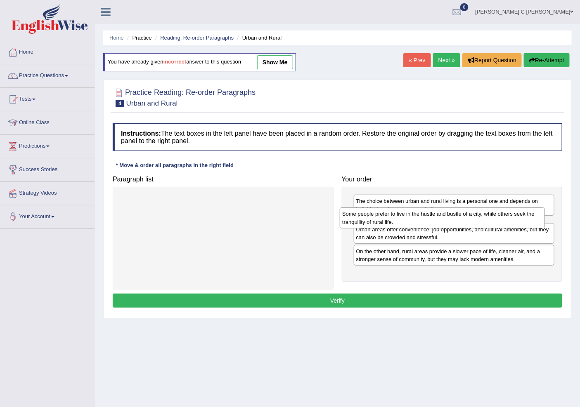
drag, startPoint x: 286, startPoint y: 209, endPoint x: 498, endPoint y: 219, distance: 212.3
click at [498, 219] on div "Some people prefer to live in the hustle and bustle of a city, while others see…" at bounding box center [442, 218] width 205 height 21
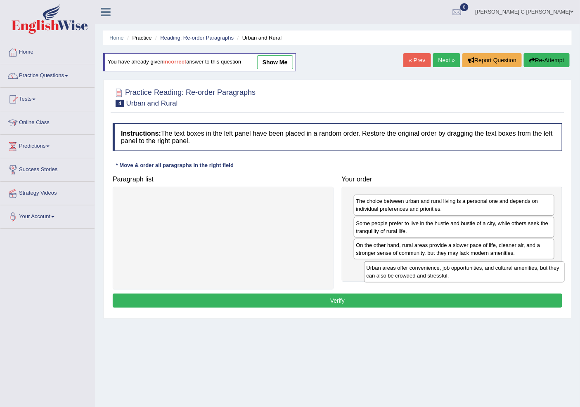
drag, startPoint x: 409, startPoint y: 253, endPoint x: 419, endPoint y: 273, distance: 22.1
click at [420, 274] on div "Urban areas offer convenience, job opportunities, and cultural amenities, but t…" at bounding box center [464, 272] width 200 height 21
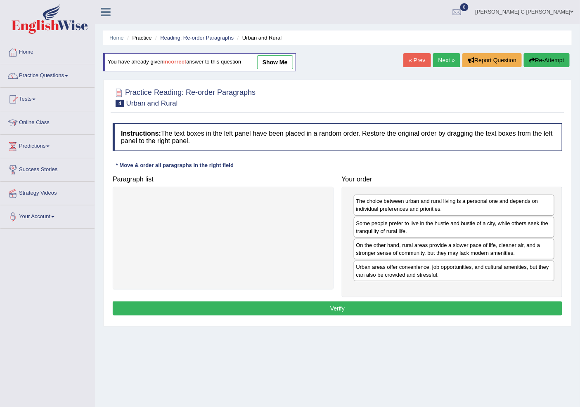
click at [448, 314] on button "Verify" at bounding box center [337, 309] width 449 height 14
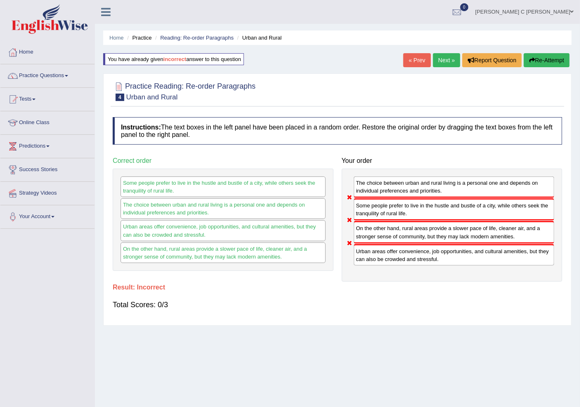
click at [542, 57] on button "Re-Attempt" at bounding box center [547, 60] width 46 height 14
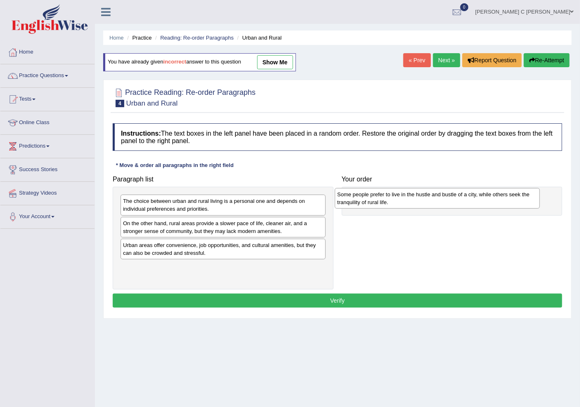
drag, startPoint x: 175, startPoint y: 231, endPoint x: 401, endPoint y: 201, distance: 228.0
click at [401, 201] on div "Some people prefer to live in the hustle and bustle of a city, while others see…" at bounding box center [437, 198] width 205 height 21
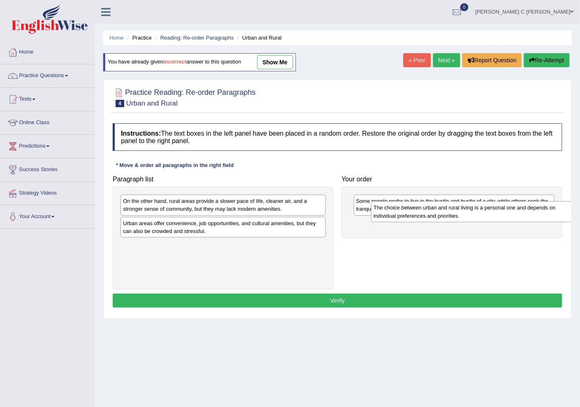
drag, startPoint x: 233, startPoint y: 200, endPoint x: 486, endPoint y: 209, distance: 253.0
click at [486, 209] on div "The choice between urban and rural living is a personal one and depends on indi…" at bounding box center [473, 211] width 205 height 21
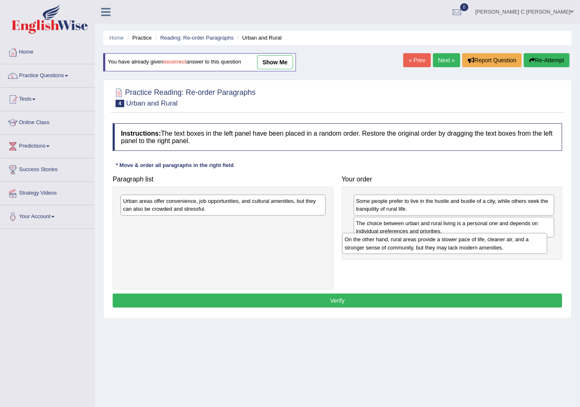
drag, startPoint x: 241, startPoint y: 207, endPoint x: 462, endPoint y: 245, distance: 224.8
click at [462, 245] on div "On the other hand, rural areas provide a slower pace of life, cleaner air, and …" at bounding box center [444, 243] width 205 height 21
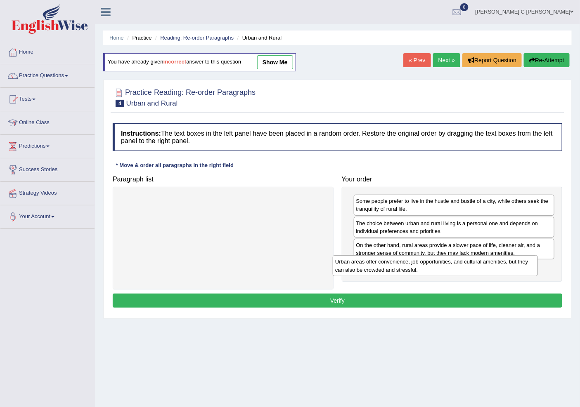
drag, startPoint x: 283, startPoint y: 223, endPoint x: 462, endPoint y: 276, distance: 186.8
click at [462, 276] on div "Urban areas offer convenience, job opportunities, and cultural amenities, but t…" at bounding box center [435, 265] width 205 height 21
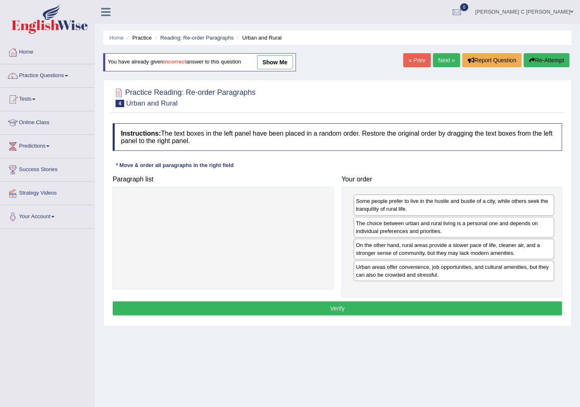
click at [411, 303] on button "Verify" at bounding box center [337, 309] width 449 height 14
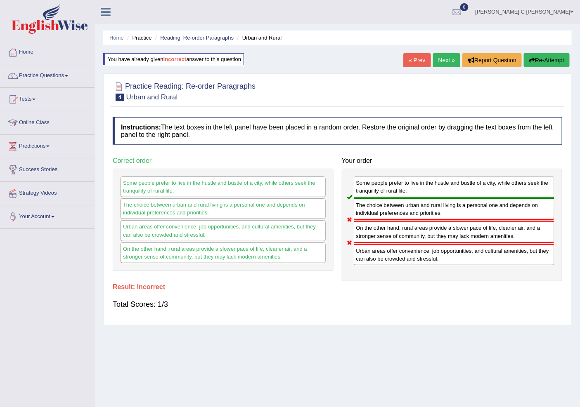
click at [538, 62] on button "Re-Attempt" at bounding box center [547, 60] width 46 height 14
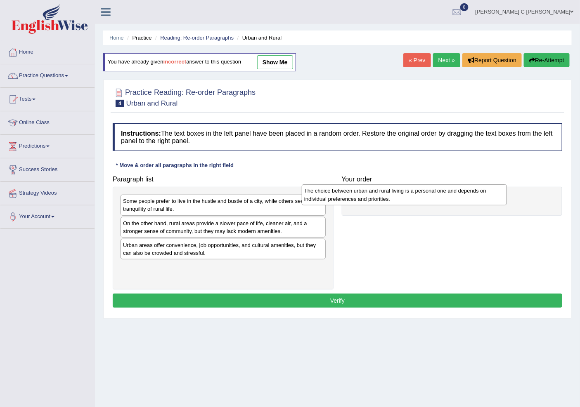
drag, startPoint x: 250, startPoint y: 212, endPoint x: 432, endPoint y: 201, distance: 181.4
click at [432, 201] on div "The choice between urban and rural living is a personal one and depends on indi…" at bounding box center [404, 194] width 205 height 21
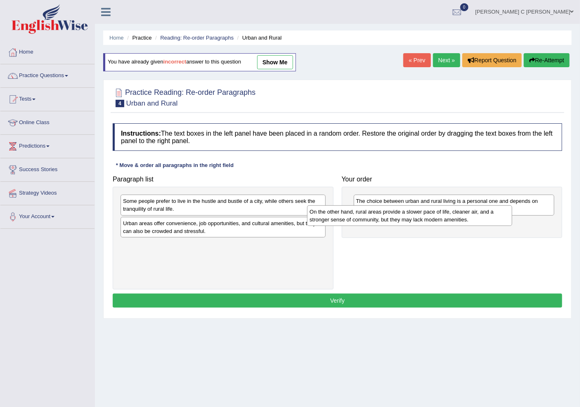
drag, startPoint x: 259, startPoint y: 232, endPoint x: 394, endPoint y: 220, distance: 135.0
click at [444, 220] on div "On the other hand, rural areas provide a slower pace of life, cleaner air, and …" at bounding box center [409, 215] width 205 height 21
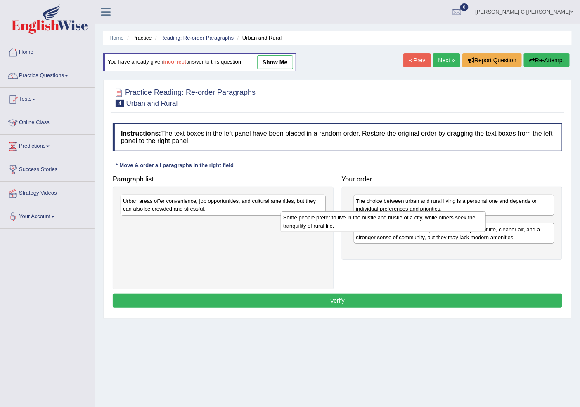
drag, startPoint x: 296, startPoint y: 201, endPoint x: 481, endPoint y: 216, distance: 186.2
click at [481, 216] on div "Some people prefer to live in the hustle and bustle of a city, while others see…" at bounding box center [383, 221] width 205 height 21
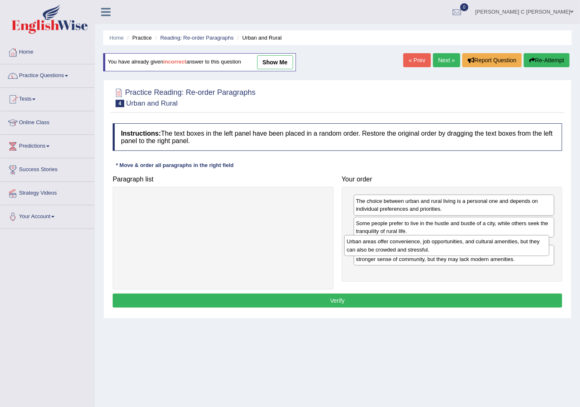
drag, startPoint x: 295, startPoint y: 205, endPoint x: 519, endPoint y: 245, distance: 227.2
click at [519, 245] on div "Urban areas offer convenience, job opportunities, and cultural amenities, but t…" at bounding box center [446, 245] width 205 height 21
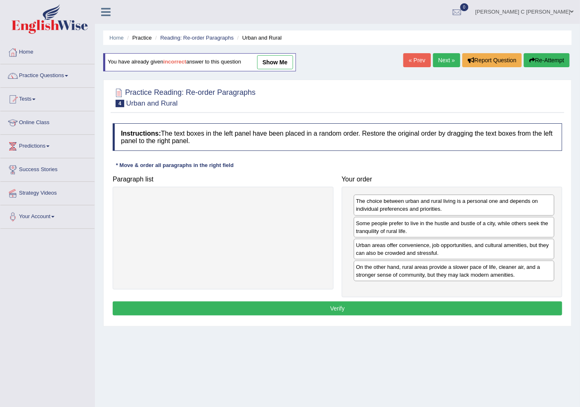
click at [443, 311] on button "Verify" at bounding box center [337, 309] width 449 height 14
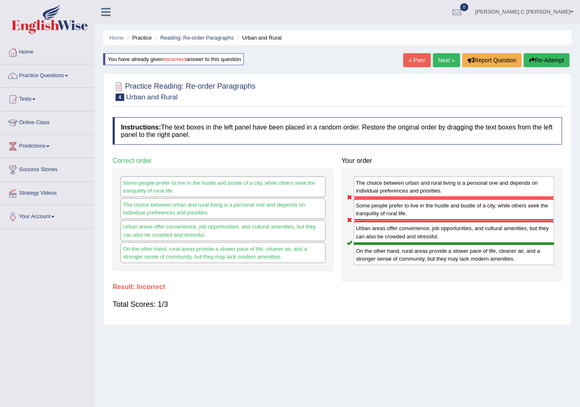
click at [540, 59] on button "Re-Attempt" at bounding box center [547, 60] width 46 height 14
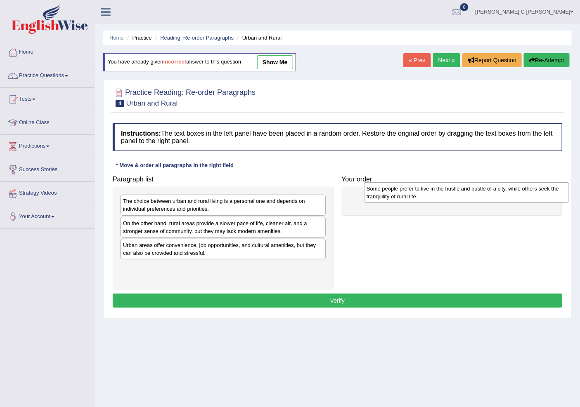
drag, startPoint x: 295, startPoint y: 223, endPoint x: 438, endPoint y: 201, distance: 144.8
click at [438, 201] on div "Some people prefer to live in the hustle and bustle of a city, while others see…" at bounding box center [466, 192] width 205 height 21
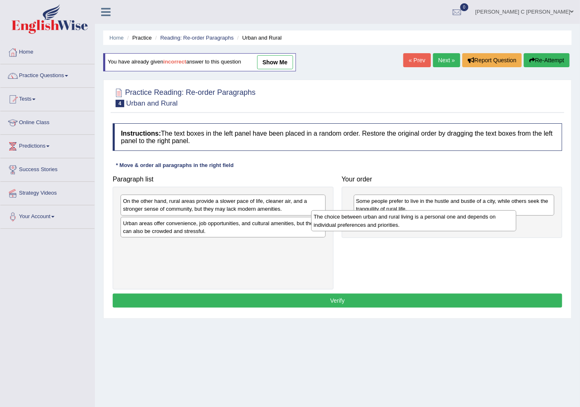
drag, startPoint x: 256, startPoint y: 213, endPoint x: 470, endPoint y: 229, distance: 214.7
click at [470, 229] on div "The choice between urban and rural living is a personal one and depends on indi…" at bounding box center [413, 220] width 205 height 21
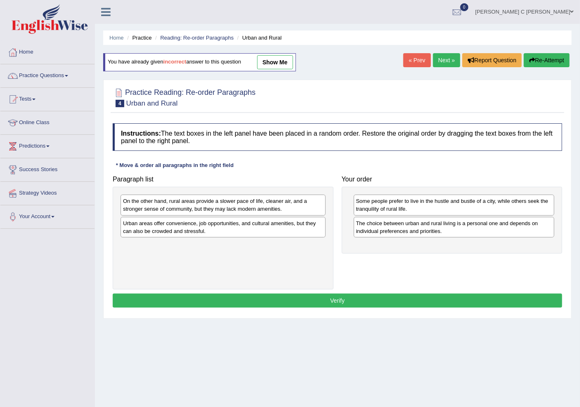
click at [264, 212] on div "On the other hand, rural areas provide a slower pace of life, cleaner air, and …" at bounding box center [222, 205] width 205 height 21
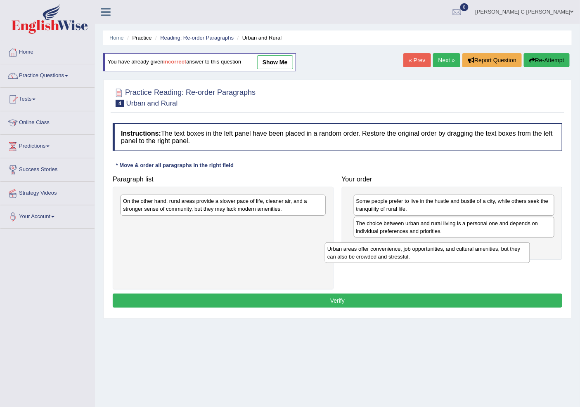
drag, startPoint x: 263, startPoint y: 229, endPoint x: 467, endPoint y: 254, distance: 205.7
click at [467, 254] on div "Urban areas offer convenience, job opportunities, and cultural amenities, but t…" at bounding box center [427, 253] width 205 height 21
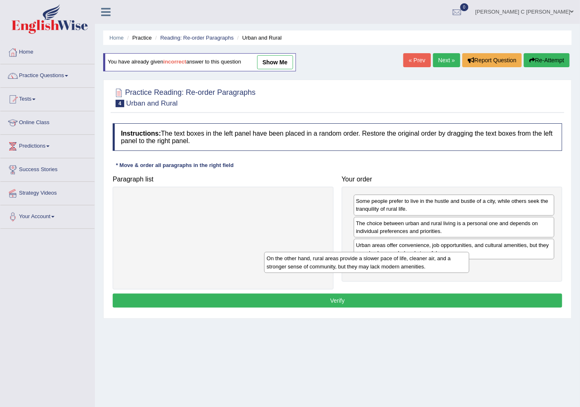
drag, startPoint x: 292, startPoint y: 201, endPoint x: 504, endPoint y: 269, distance: 222.5
click at [469, 269] on div "On the other hand, rural areas provide a slower pace of life, cleaner air, and …" at bounding box center [366, 262] width 205 height 21
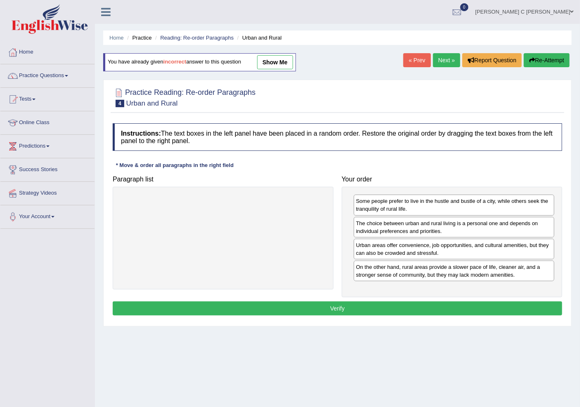
click at [489, 304] on button "Verify" at bounding box center [337, 309] width 449 height 14
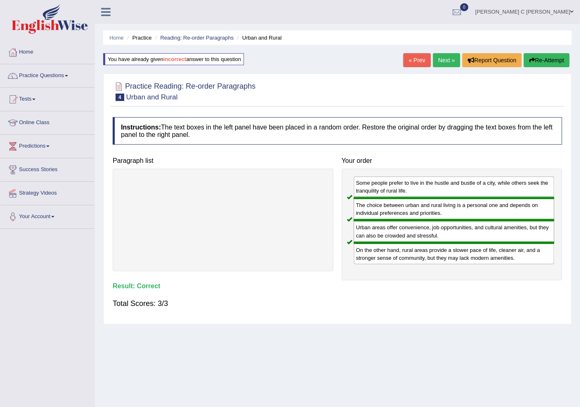
click at [542, 52] on div "Home Practice Reading: Re-order Paragraphs Urban and Rural You have already giv…" at bounding box center [337, 206] width 485 height 413
click at [542, 54] on button "Re-Attempt" at bounding box center [547, 60] width 46 height 14
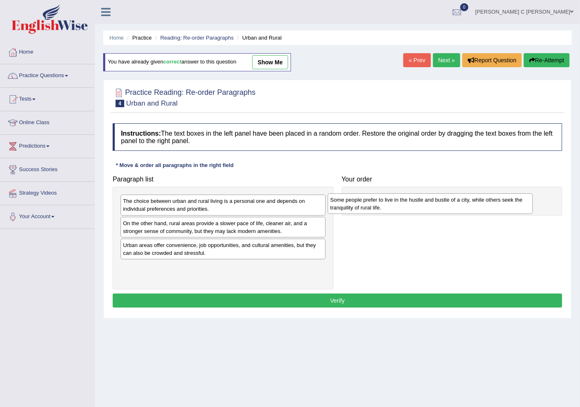
drag, startPoint x: 155, startPoint y: 231, endPoint x: 363, endPoint y: 207, distance: 209.7
click at [363, 207] on div "Some people prefer to live in the hustle and bustle of a city, while others see…" at bounding box center [430, 203] width 205 height 21
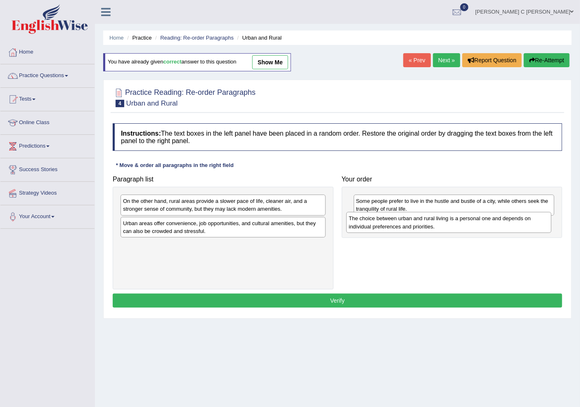
drag, startPoint x: 254, startPoint y: 211, endPoint x: 486, endPoint y: 229, distance: 232.5
click at [486, 229] on div "The choice between urban and rural living is a personal one and depends on indi…" at bounding box center [448, 222] width 205 height 21
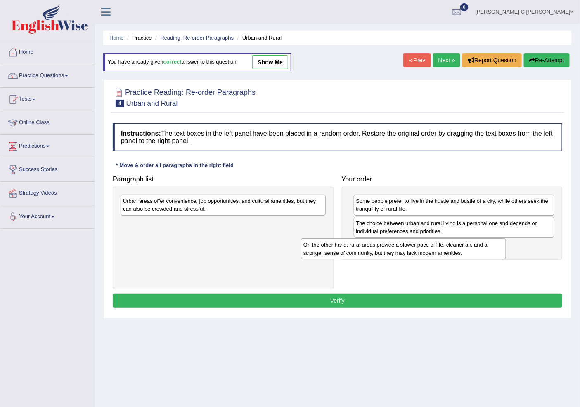
drag, startPoint x: 289, startPoint y: 204, endPoint x: 471, endPoint y: 248, distance: 187.1
click at [471, 248] on div "On the other hand, rural areas provide a slower pace of life, cleaner air, and …" at bounding box center [403, 248] width 205 height 21
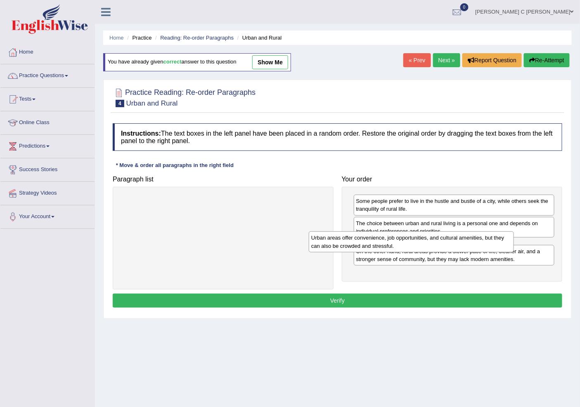
drag, startPoint x: 310, startPoint y: 204, endPoint x: 436, endPoint y: 238, distance: 129.9
click at [436, 238] on div "Urban areas offer convenience, job opportunities, and cultural amenities, but t…" at bounding box center [411, 241] width 205 height 21
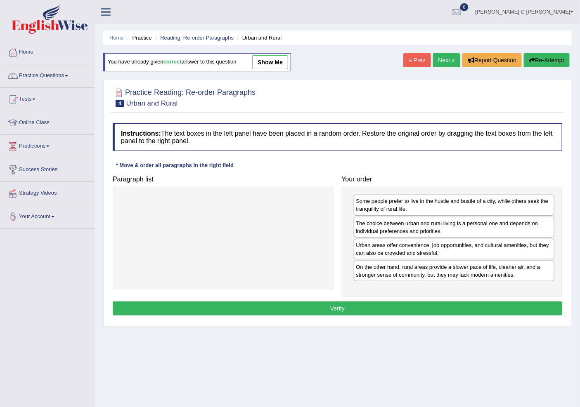
click at [442, 306] on button "Verify" at bounding box center [337, 309] width 449 height 14
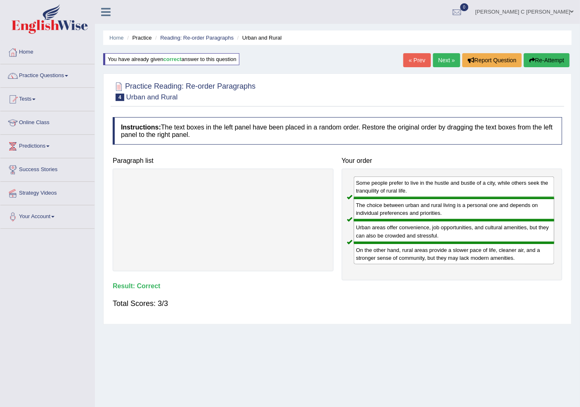
click at [448, 61] on link "Next »" at bounding box center [446, 60] width 27 height 14
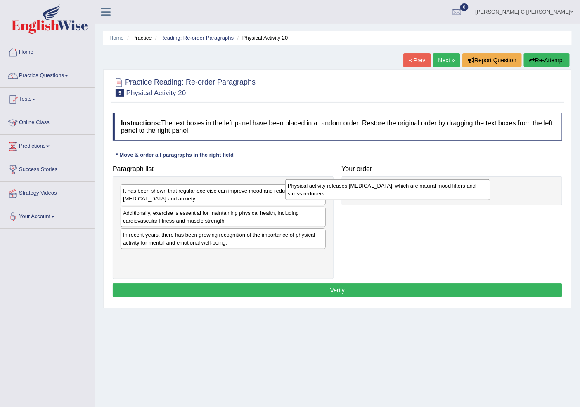
drag, startPoint x: 283, startPoint y: 259, endPoint x: 450, endPoint y: 182, distance: 184.2
click at [450, 182] on div "Physical activity releases [MEDICAL_DATA], which are natural mood lifters and s…" at bounding box center [387, 189] width 205 height 21
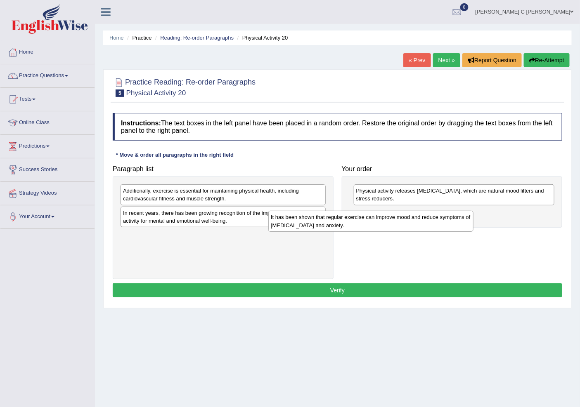
drag, startPoint x: 196, startPoint y: 197, endPoint x: 429, endPoint y: 232, distance: 236.5
click at [429, 231] on div "It has been shown that regular exercise can improve mood and reduce symptoms of…" at bounding box center [370, 221] width 205 height 21
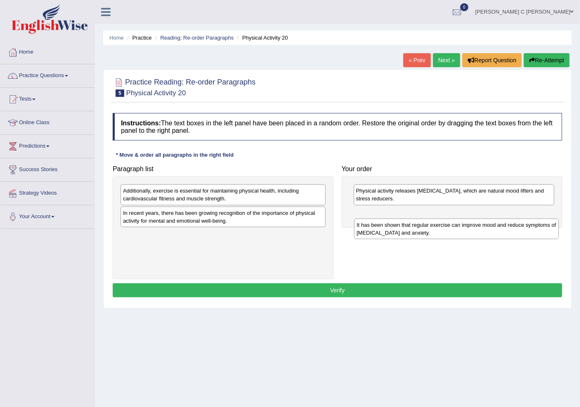
drag, startPoint x: 429, startPoint y: 232, endPoint x: 432, endPoint y: 228, distance: 5.0
click at [431, 229] on div "It has been shown that regular exercise can improve mood and reduce symptoms of…" at bounding box center [456, 229] width 205 height 21
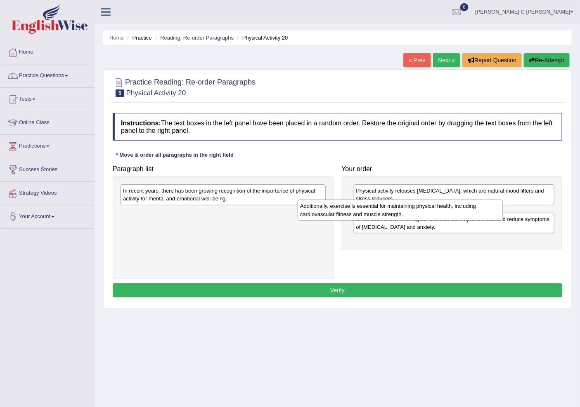
drag, startPoint x: 277, startPoint y: 198, endPoint x: 454, endPoint y: 213, distance: 177.6
click at [454, 213] on div "Additionally, exercise is essential for maintaining physical health, including …" at bounding box center [399, 210] width 205 height 21
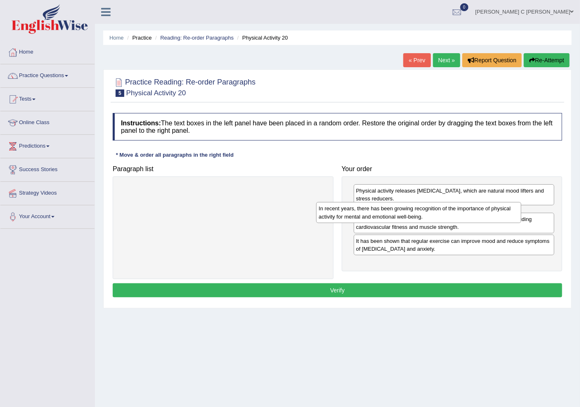
drag, startPoint x: 302, startPoint y: 201, endPoint x: 469, endPoint y: 215, distance: 167.7
click at [469, 215] on div "In recent years, there has been growing recognition of the importance of physic…" at bounding box center [418, 212] width 205 height 21
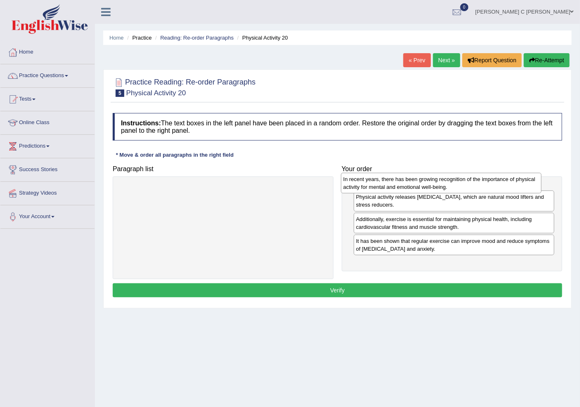
drag, startPoint x: 420, startPoint y: 224, endPoint x: 410, endPoint y: 188, distance: 37.5
click at [409, 189] on div "In recent years, there has been growing recognition of the importance of physic…" at bounding box center [441, 183] width 200 height 21
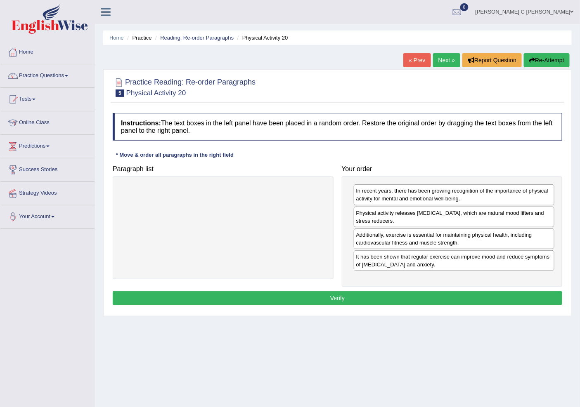
click at [490, 301] on button "Verify" at bounding box center [337, 298] width 449 height 14
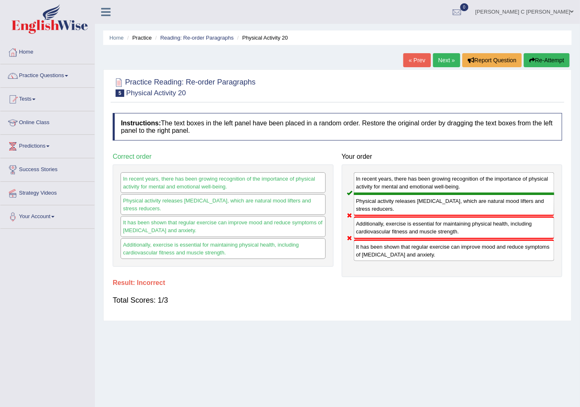
click at [538, 52] on div "Home Practice Reading: Re-order Paragraphs Physical Activity 20 « Prev Next » R…" at bounding box center [337, 206] width 485 height 413
click at [537, 54] on button "Re-Attempt" at bounding box center [547, 60] width 46 height 14
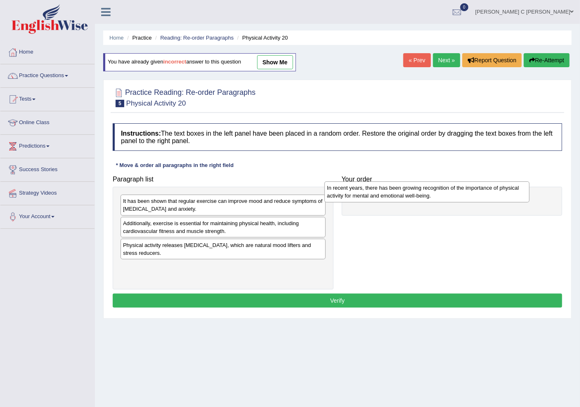
drag, startPoint x: 191, startPoint y: 253, endPoint x: 395, endPoint y: 196, distance: 211.7
click at [395, 196] on div "In recent years, there has been growing recognition of the importance of physic…" at bounding box center [426, 192] width 205 height 21
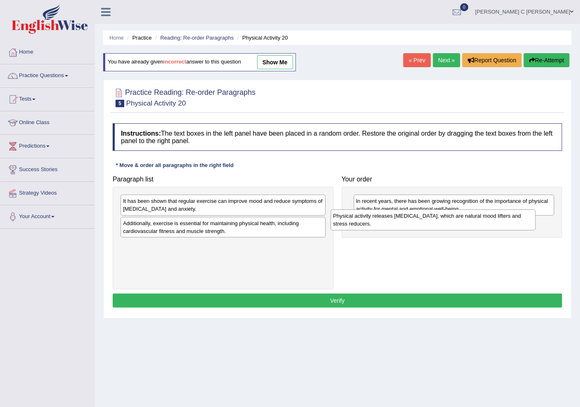
drag, startPoint x: 261, startPoint y: 244, endPoint x: 439, endPoint y: 224, distance: 179.3
click at [439, 224] on div "Physical activity releases [MEDICAL_DATA], which are natural mood lifters and s…" at bounding box center [432, 220] width 205 height 21
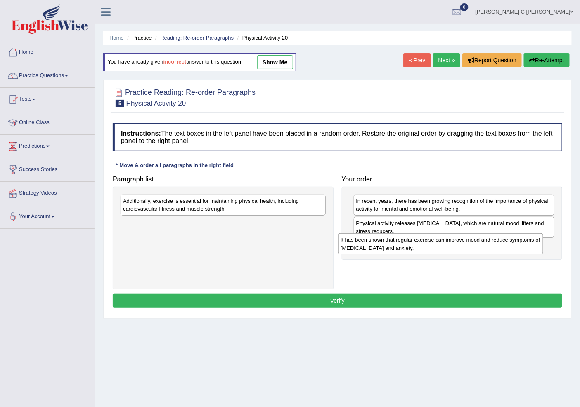
drag, startPoint x: 302, startPoint y: 215, endPoint x: 520, endPoint y: 253, distance: 220.8
click at [520, 253] on div "It has been shown that regular exercise can improve mood and reduce symptoms of…" at bounding box center [440, 243] width 205 height 21
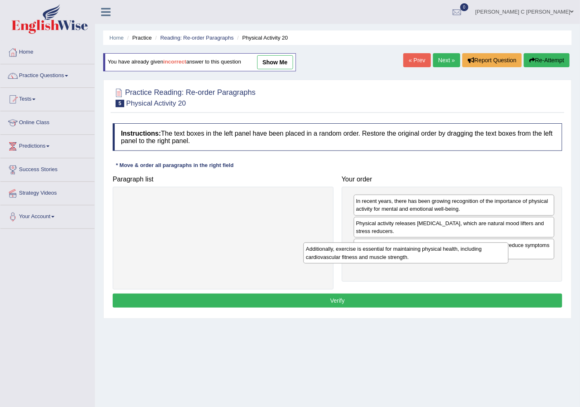
drag, startPoint x: 274, startPoint y: 212, endPoint x: 512, endPoint y: 276, distance: 247.1
click at [508, 263] on div "Additionally, exercise is essential for maintaining physical health, including …" at bounding box center [405, 253] width 205 height 21
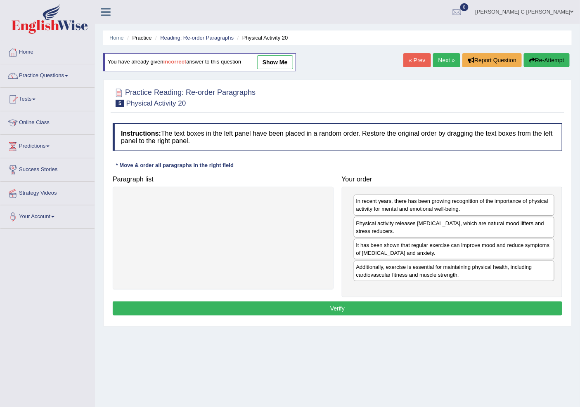
click at [468, 304] on button "Verify" at bounding box center [337, 309] width 449 height 14
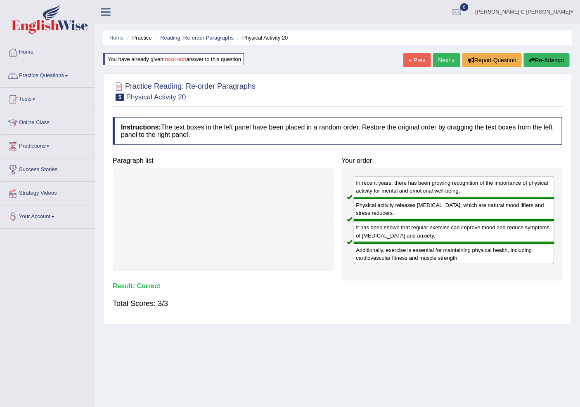
click at [438, 59] on link "Next »" at bounding box center [446, 60] width 27 height 14
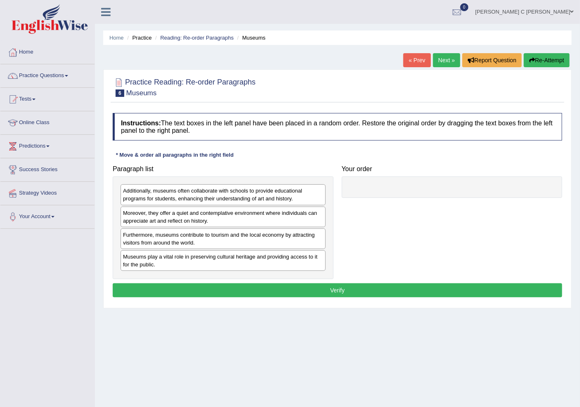
click at [442, 54] on link "Next »" at bounding box center [446, 60] width 27 height 14
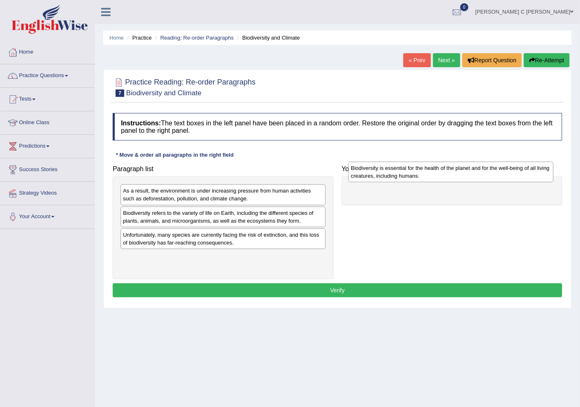
drag, startPoint x: 362, startPoint y: 208, endPoint x: 441, endPoint y: 183, distance: 82.2
click at [441, 182] on div "Biodiversity is essential for the health of the planet and for the well-being o…" at bounding box center [450, 172] width 205 height 21
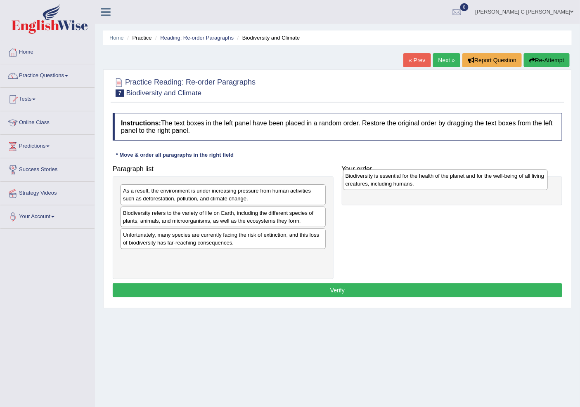
click at [441, 183] on div "Biodiversity is essential for the health of the planet and for the well-being o…" at bounding box center [445, 180] width 205 height 21
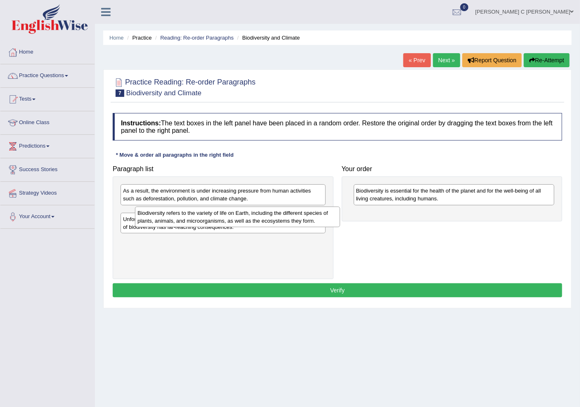
drag, startPoint x: 314, startPoint y: 218, endPoint x: 495, endPoint y: 217, distance: 180.7
click at [340, 217] on div "Biodiversity refers to the variety of life on Earth, including the different sp…" at bounding box center [237, 217] width 205 height 21
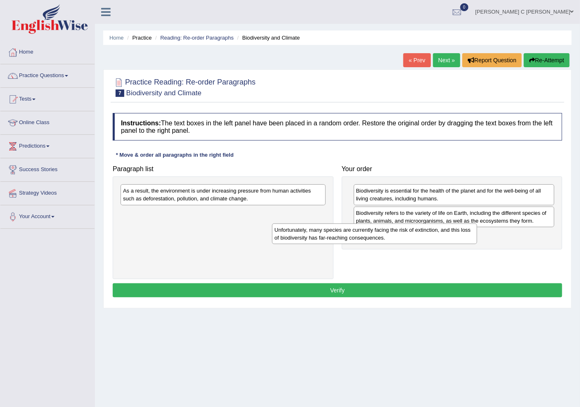
drag, startPoint x: 304, startPoint y: 215, endPoint x: 459, endPoint y: 232, distance: 155.7
click at [459, 232] on div "Unfortunately, many species are currently facing the risk of extinction, and th…" at bounding box center [374, 234] width 205 height 21
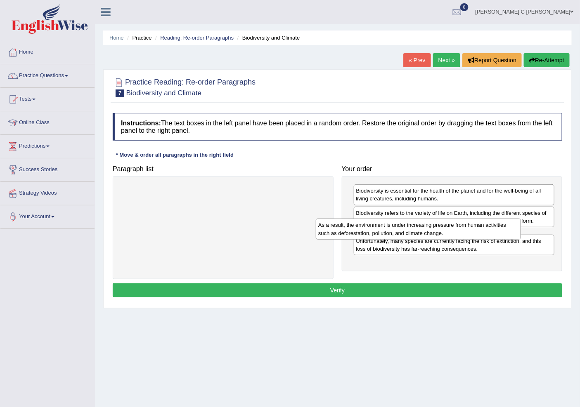
drag, startPoint x: 253, startPoint y: 195, endPoint x: 457, endPoint y: 229, distance: 206.2
click at [457, 229] on div "As a result, the environment is under increasing pressure from human activities…" at bounding box center [418, 229] width 205 height 21
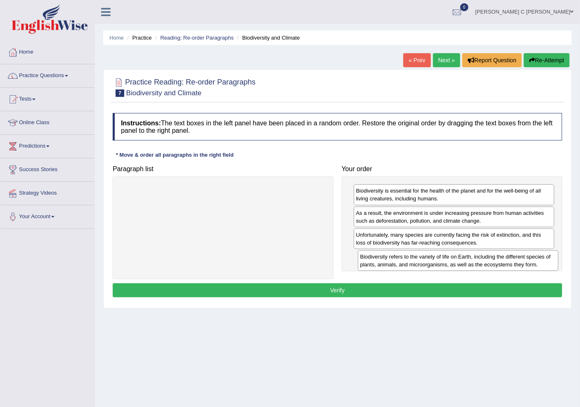
drag, startPoint x: 392, startPoint y: 224, endPoint x: 396, endPoint y: 268, distance: 43.9
click at [396, 268] on div "Biodiversity refers to the variety of life on Earth, including the different sp…" at bounding box center [458, 260] width 200 height 21
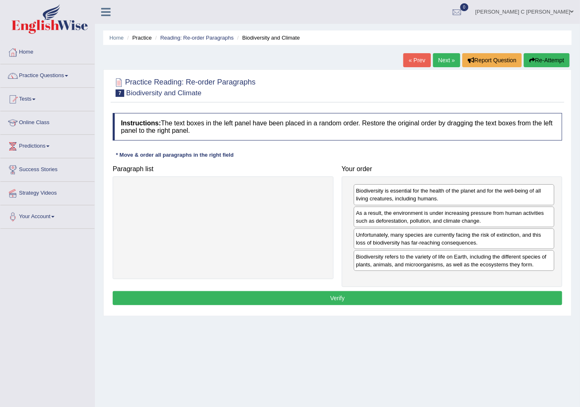
click at [479, 295] on button "Verify" at bounding box center [337, 298] width 449 height 14
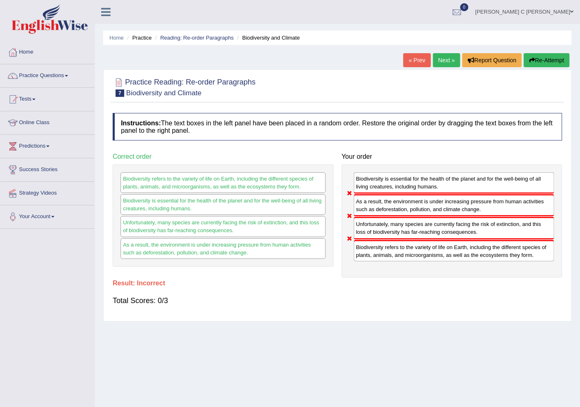
click at [539, 59] on button "Re-Attempt" at bounding box center [547, 60] width 46 height 14
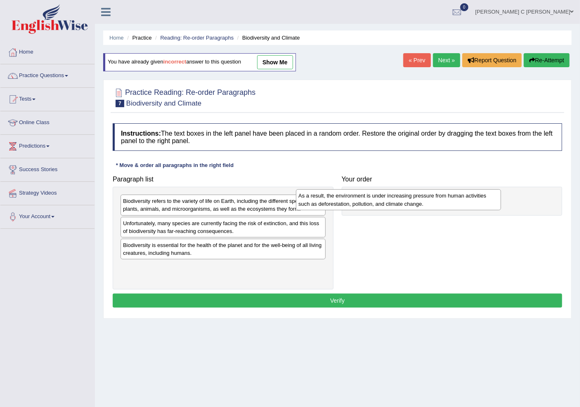
drag, startPoint x: 197, startPoint y: 210, endPoint x: 373, endPoint y: 205, distance: 175.4
click at [373, 205] on div "As a result, the environment is under increasing pressure from human activities…" at bounding box center [398, 199] width 205 height 21
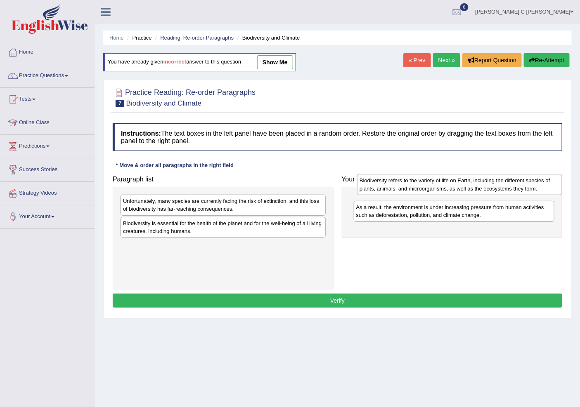
drag, startPoint x: 191, startPoint y: 210, endPoint x: 427, endPoint y: 189, distance: 237.3
click at [427, 189] on div "Biodiversity refers to the variety of life on Earth, including the different sp…" at bounding box center [459, 184] width 205 height 21
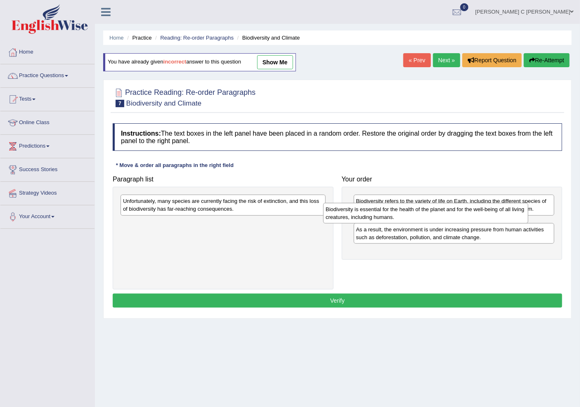
drag, startPoint x: 291, startPoint y: 229, endPoint x: 458, endPoint y: 217, distance: 167.1
click at [458, 217] on div "Biodiversity is essential for the health of the planet and for the well-being o…" at bounding box center [425, 213] width 205 height 21
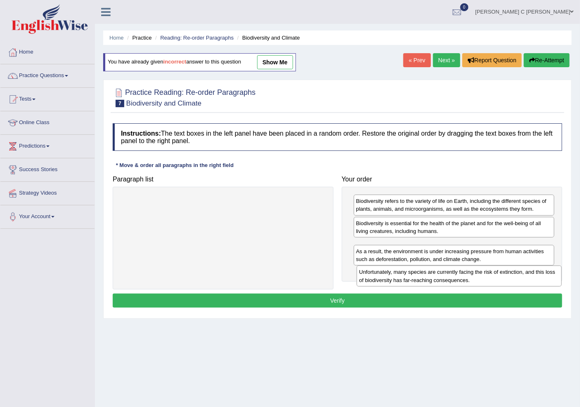
drag, startPoint x: 270, startPoint y: 206, endPoint x: 506, endPoint y: 277, distance: 246.4
click at [506, 277] on div "Unfortunately, many species are currently facing the risk of extinction, and th…" at bounding box center [458, 276] width 205 height 21
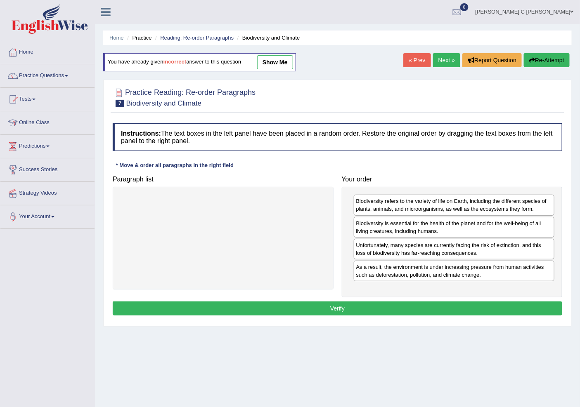
click at [467, 304] on button "Verify" at bounding box center [337, 309] width 449 height 14
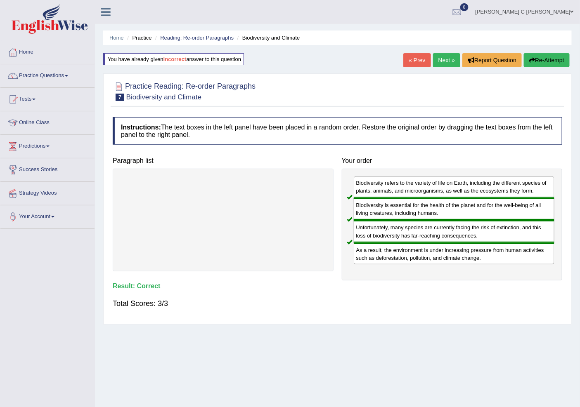
click at [416, 58] on link "« Prev" at bounding box center [416, 60] width 27 height 14
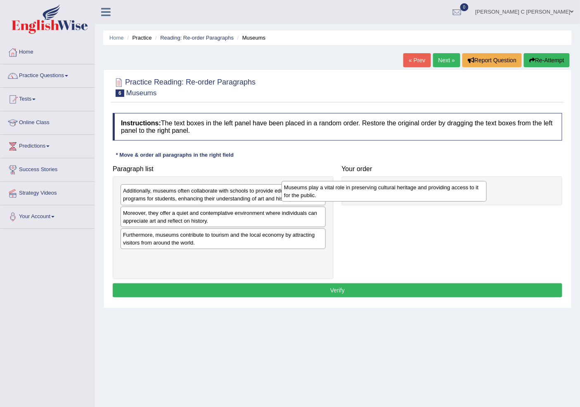
drag, startPoint x: 188, startPoint y: 266, endPoint x: 350, endPoint y: 196, distance: 176.8
click at [350, 196] on div "Museums play a vital role in preserving cultural heritage and providing access …" at bounding box center [383, 191] width 205 height 21
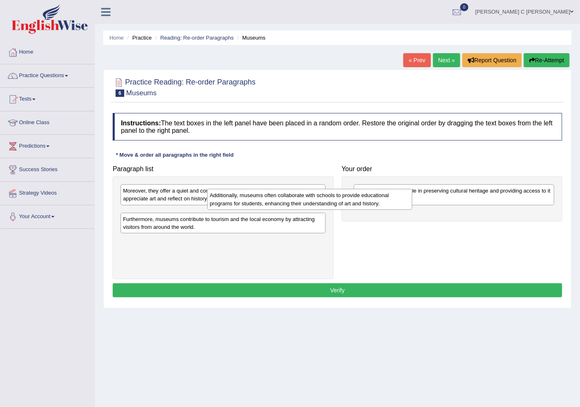
click at [258, 204] on div "Additionally, museums often collaborate with schools to provide educational pro…" at bounding box center [309, 199] width 205 height 21
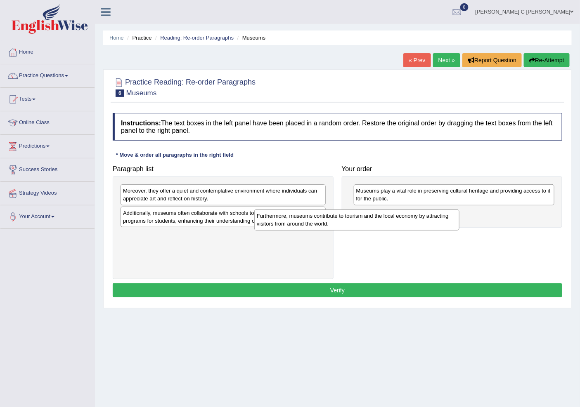
drag, startPoint x: 205, startPoint y: 240, endPoint x: 226, endPoint y: 231, distance: 22.8
click at [283, 230] on div "Furthermore, museums contribute to tourism and the local economy by attracting …" at bounding box center [356, 220] width 205 height 21
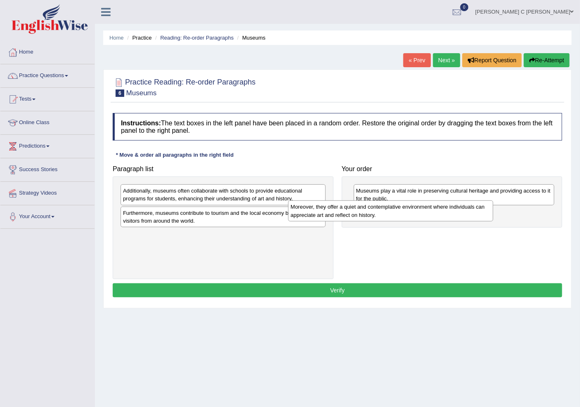
drag, startPoint x: 238, startPoint y: 192, endPoint x: 452, endPoint y: 213, distance: 214.3
click at [452, 213] on div "Moreover, they offer a quiet and contemplative environment where individuals ca…" at bounding box center [390, 210] width 205 height 21
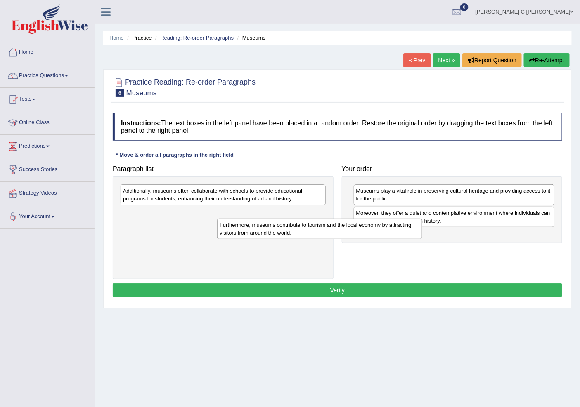
drag, startPoint x: 267, startPoint y: 227, endPoint x: 450, endPoint y: 235, distance: 183.4
click at [422, 237] on div "Furthermore, museums contribute to tourism and the local economy by attracting …" at bounding box center [319, 229] width 205 height 21
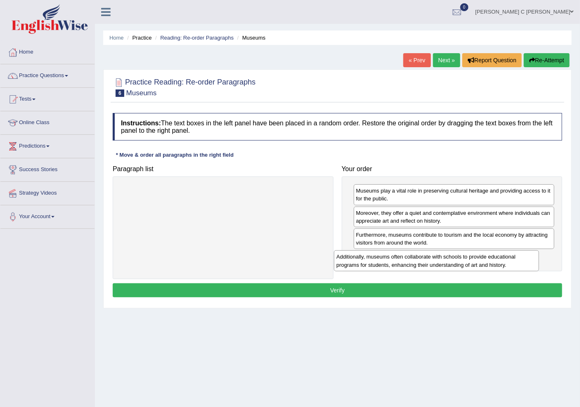
drag, startPoint x: 280, startPoint y: 197, endPoint x: 495, endPoint y: 262, distance: 224.9
click at [494, 263] on div "Additionally, museums often collaborate with schools to provide educational pro…" at bounding box center [436, 260] width 205 height 21
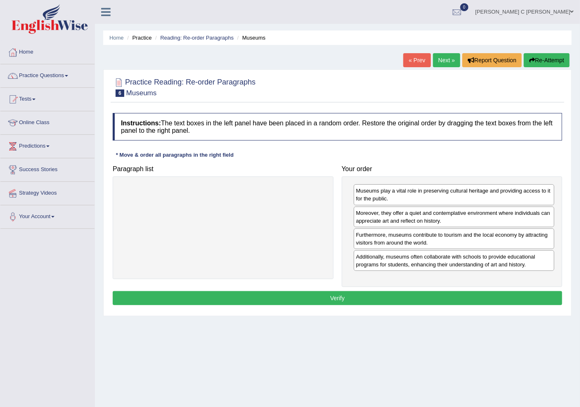
click at [490, 300] on button "Verify" at bounding box center [337, 298] width 449 height 14
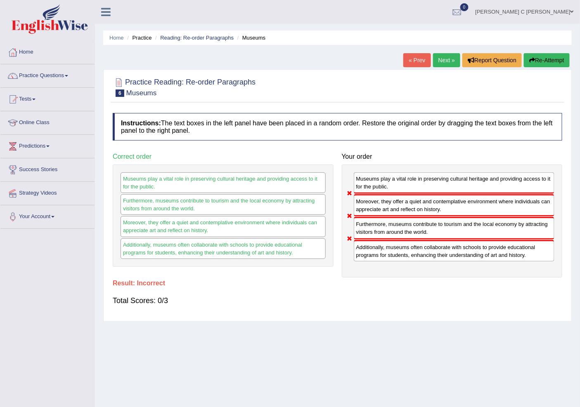
click at [532, 56] on button "Re-Attempt" at bounding box center [547, 60] width 46 height 14
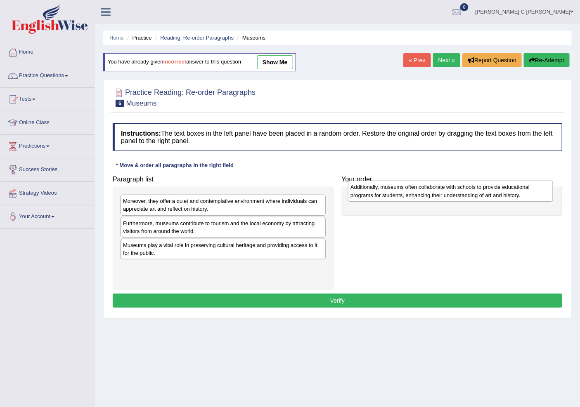
drag, startPoint x: 179, startPoint y: 208, endPoint x: 409, endPoint y: 193, distance: 230.3
click at [409, 194] on div "Additionally, museums often collaborate with schools to provide educational pro…" at bounding box center [450, 191] width 205 height 21
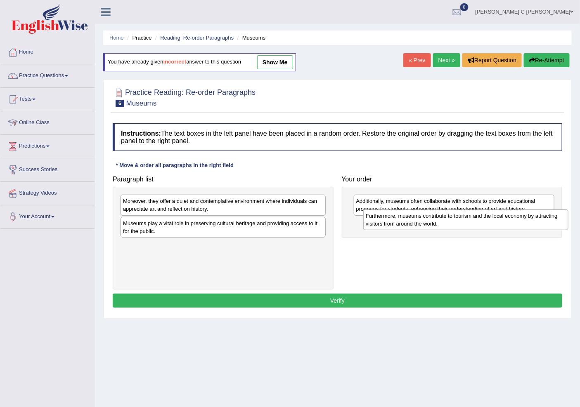
drag, startPoint x: 191, startPoint y: 232, endPoint x: 444, endPoint y: 220, distance: 253.6
click at [446, 221] on div "Furthermore, museums contribute to tourism and the local economy by attracting …" at bounding box center [465, 220] width 205 height 21
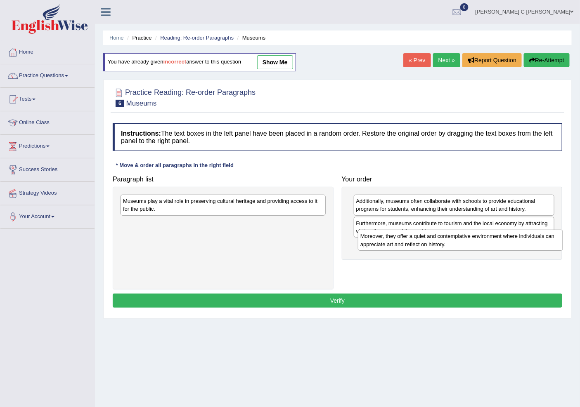
drag, startPoint x: 211, startPoint y: 209, endPoint x: 382, endPoint y: 249, distance: 175.5
click at [480, 250] on div "Moreover, they offer a quiet and contemplative environment where individuals ca…" at bounding box center [460, 240] width 205 height 21
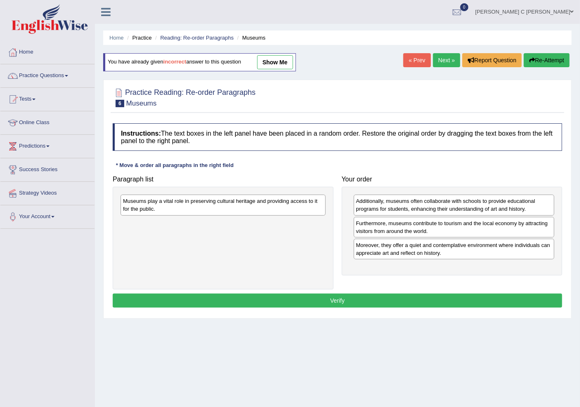
drag, startPoint x: 288, startPoint y: 206, endPoint x: 489, endPoint y: 265, distance: 209.4
click at [325, 215] on div "Museums play a vital role in preserving cultural heritage and providing access …" at bounding box center [222, 205] width 205 height 21
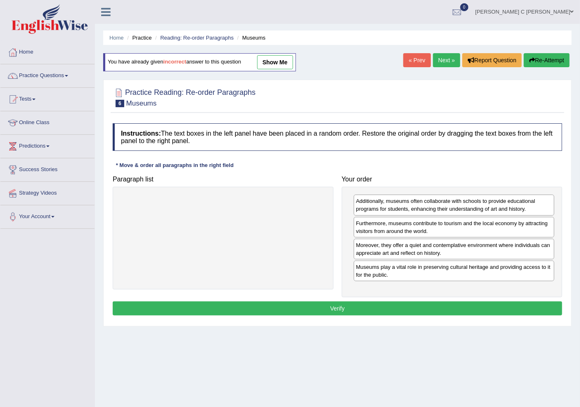
click at [465, 304] on button "Verify" at bounding box center [337, 309] width 449 height 14
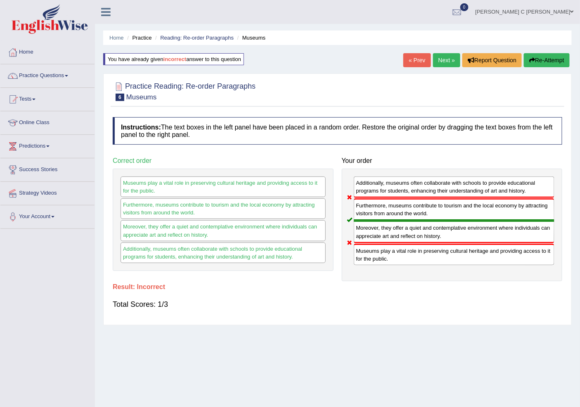
click at [542, 60] on button "Re-Attempt" at bounding box center [547, 60] width 46 height 14
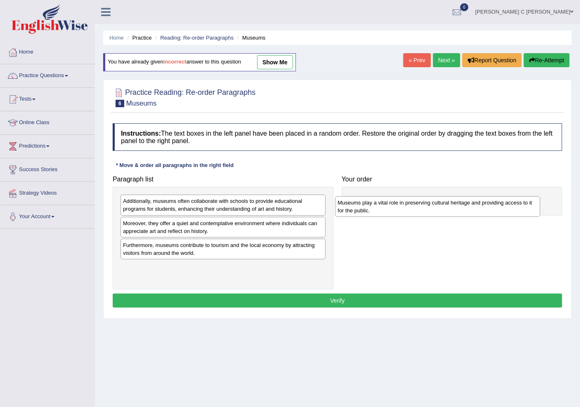
drag, startPoint x: 177, startPoint y: 274, endPoint x: 387, endPoint y: 197, distance: 224.2
click at [392, 210] on div "Museums play a vital role in preserving cultural heritage and providing access …" at bounding box center [437, 206] width 205 height 21
click at [154, 250] on div "Furthermore, museums contribute to tourism and the local economy by attracting …" at bounding box center [222, 249] width 205 height 21
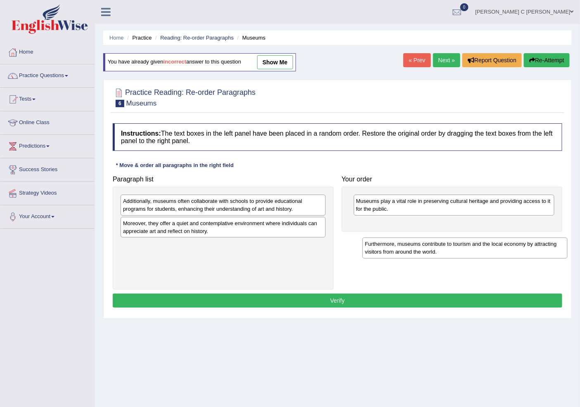
drag, startPoint x: 391, startPoint y: 249, endPoint x: 397, endPoint y: 248, distance: 6.7
click at [397, 248] on div "Furthermore, museums contribute to tourism and the local economy by attracting …" at bounding box center [464, 248] width 205 height 21
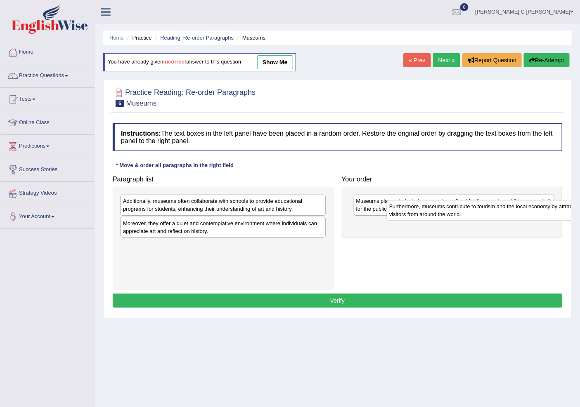
drag, startPoint x: 221, startPoint y: 248, endPoint x: 492, endPoint y: 209, distance: 274.1
click at [478, 212] on div "Furthermore, museums contribute to tourism and the local economy by attracting …" at bounding box center [489, 210] width 205 height 21
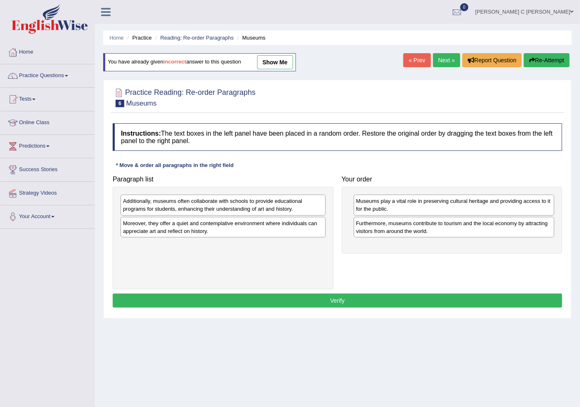
drag, startPoint x: 291, startPoint y: 227, endPoint x: 552, endPoint y: 255, distance: 262.1
click at [325, 238] on div "Moreover, they offer a quiet and contemplative environment where individuals ca…" at bounding box center [222, 227] width 205 height 21
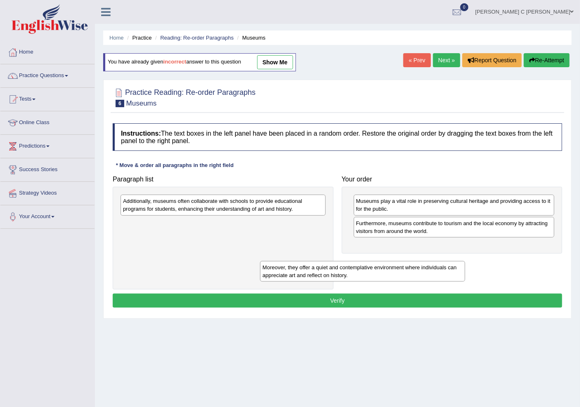
drag, startPoint x: 370, startPoint y: 256, endPoint x: 497, endPoint y: 274, distance: 127.8
click at [465, 274] on div "Moreover, they offer a quiet and contemplative environment where individuals ca…" at bounding box center [362, 271] width 205 height 21
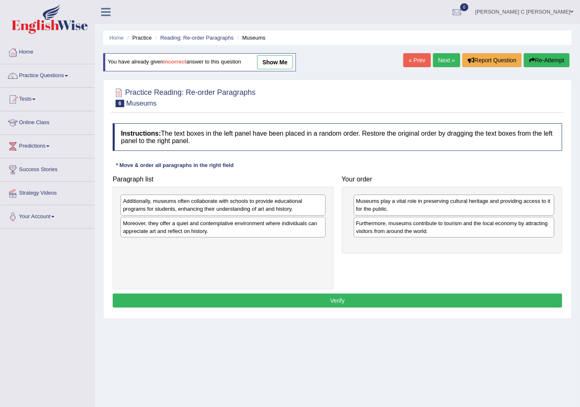
drag, startPoint x: 358, startPoint y: 240, endPoint x: 446, endPoint y: 250, distance: 88.5
click at [446, 250] on div "Paragraph list Additionally, museums often collaborate with schools to provide …" at bounding box center [337, 231] width 458 height 118
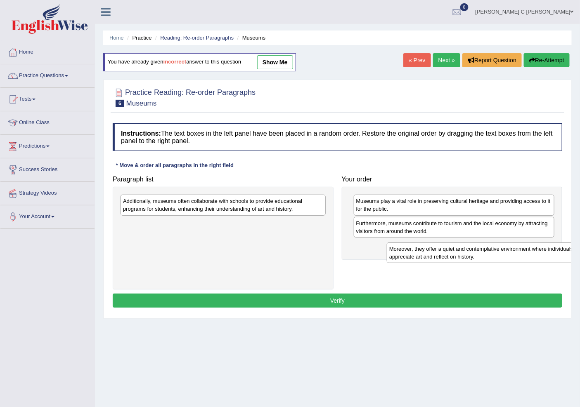
drag, startPoint x: 291, startPoint y: 234, endPoint x: 537, endPoint y: 257, distance: 246.5
click at [537, 257] on div "Moreover, they offer a quiet and contemplative environment where individuals ca…" at bounding box center [489, 253] width 205 height 21
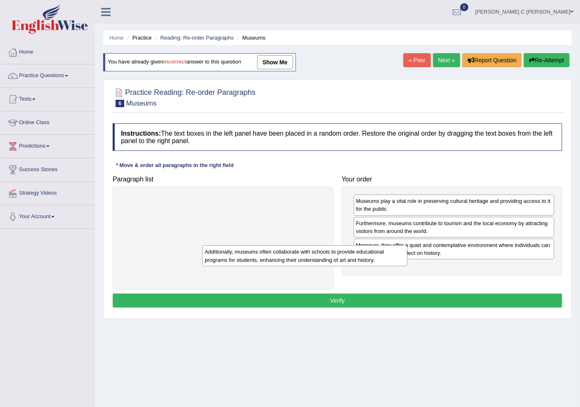
drag, startPoint x: 318, startPoint y: 208, endPoint x: 440, endPoint y: 273, distance: 137.5
click at [407, 266] on div "Additionally, museums often collaborate with schools to provide educational pro…" at bounding box center [304, 255] width 205 height 21
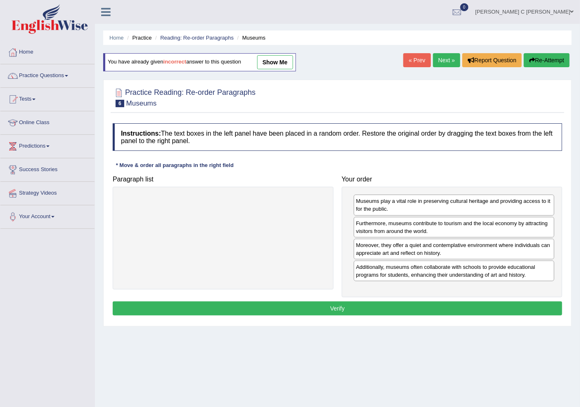
click at [429, 297] on div "Museums play a vital role in preserving cultural heritage and providing access …" at bounding box center [452, 242] width 221 height 111
click at [425, 311] on button "Verify" at bounding box center [337, 309] width 449 height 14
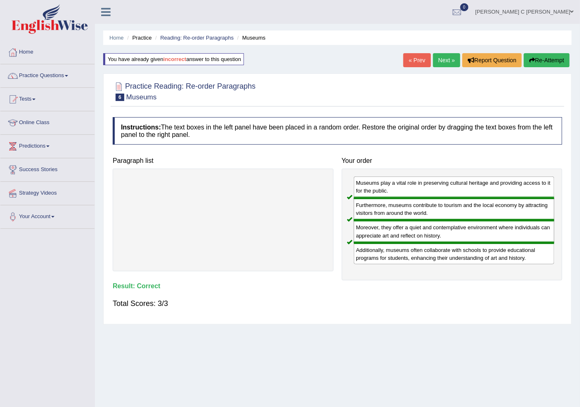
click at [444, 64] on link "Next »" at bounding box center [446, 60] width 27 height 14
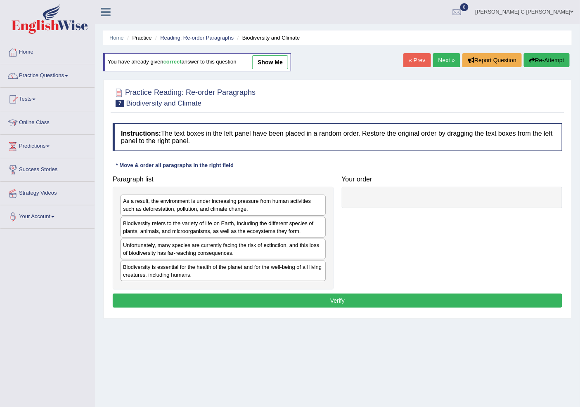
click at [444, 64] on link "Next »" at bounding box center [446, 60] width 27 height 14
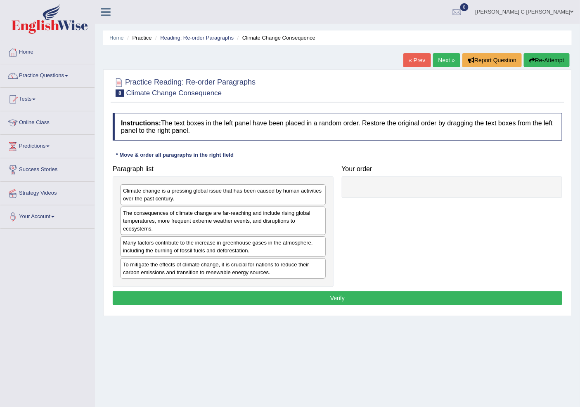
click at [192, 210] on div "The consequences of climate change are far-reaching and include rising global t…" at bounding box center [222, 221] width 205 height 28
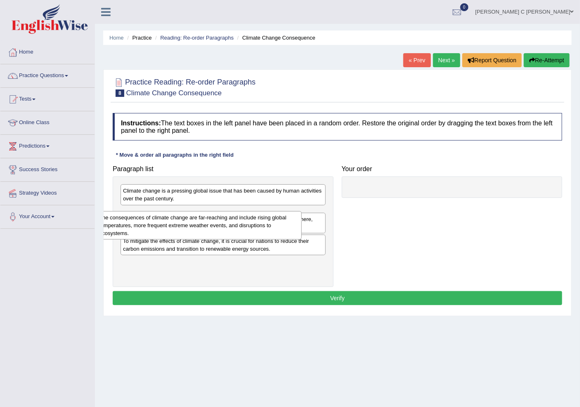
drag, startPoint x: 204, startPoint y: 228, endPoint x: 182, endPoint y: 230, distance: 22.3
click at [180, 231] on div "The consequences of climate change are far-reaching and include rising global t…" at bounding box center [199, 225] width 205 height 29
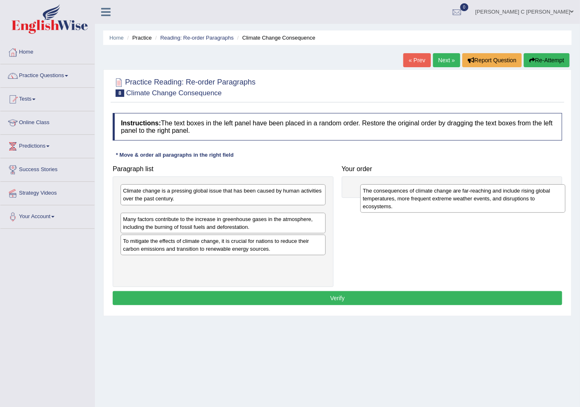
drag, startPoint x: 344, startPoint y: 219, endPoint x: 463, endPoint y: 201, distance: 120.2
click at [463, 201] on div "The consequences of climate change are far-reaching and include rising global t…" at bounding box center [462, 198] width 205 height 29
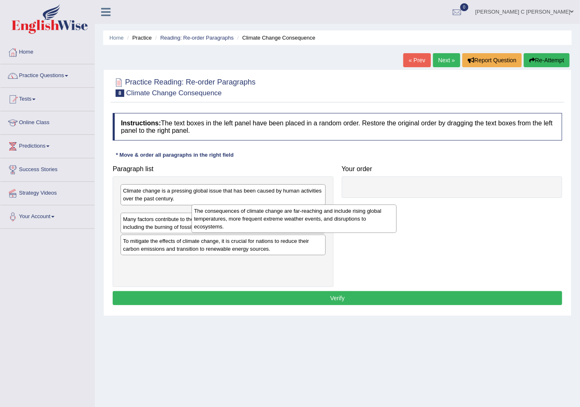
drag, startPoint x: 133, startPoint y: 221, endPoint x: 147, endPoint y: 220, distance: 13.6
click at [191, 220] on div "The consequences of climate change are far-reaching and include rising global t…" at bounding box center [293, 219] width 205 height 29
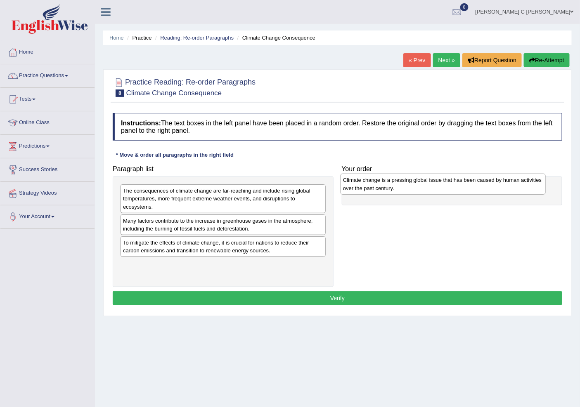
drag, startPoint x: 172, startPoint y: 198, endPoint x: 392, endPoint y: 188, distance: 220.1
click at [392, 188] on div "Climate change is a pressing global issue that has been caused by human activit…" at bounding box center [442, 184] width 205 height 21
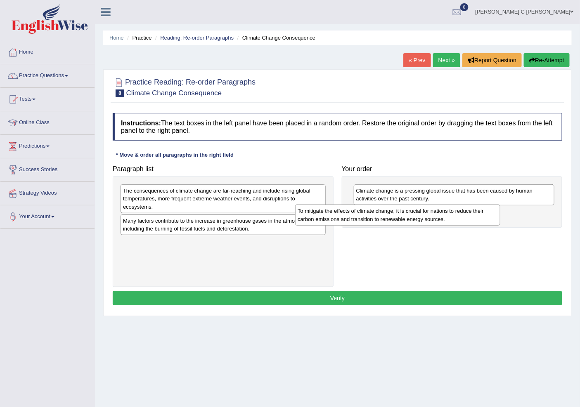
drag, startPoint x: 287, startPoint y: 244, endPoint x: 460, endPoint y: 212, distance: 176.2
click at [460, 212] on div "To mitigate the effects of climate change, it is crucial for nations to reduce …" at bounding box center [397, 215] width 205 height 21
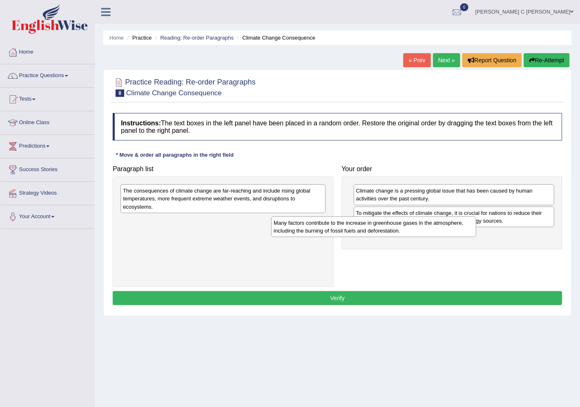
drag, startPoint x: 272, startPoint y: 227, endPoint x: 318, endPoint y: 208, distance: 49.9
click at [423, 229] on div "Many factors contribute to the increase in greenhouse gases in the atmosphere, …" at bounding box center [373, 227] width 205 height 21
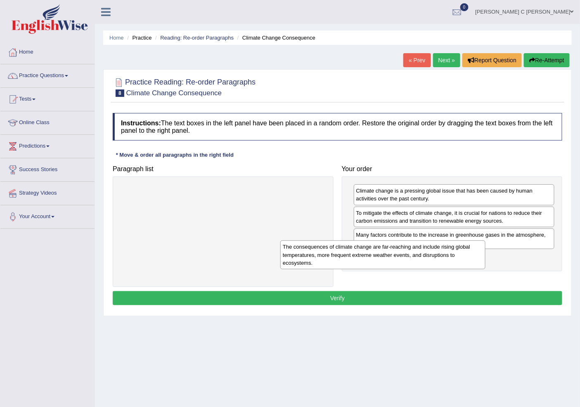
drag, startPoint x: 270, startPoint y: 205, endPoint x: 432, endPoint y: 287, distance: 181.2
click at [432, 264] on div "The consequences of climate change are far-reaching and include rising global t…" at bounding box center [382, 255] width 205 height 29
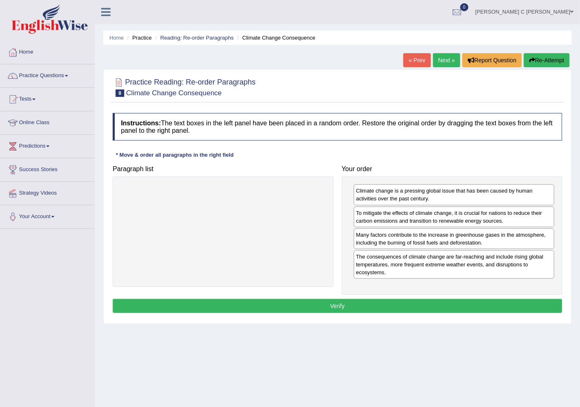
click at [428, 310] on button "Verify" at bounding box center [337, 306] width 449 height 14
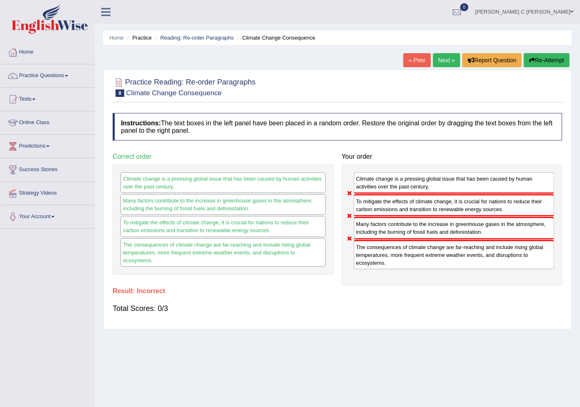
click at [553, 60] on button "Re-Attempt" at bounding box center [547, 60] width 46 height 14
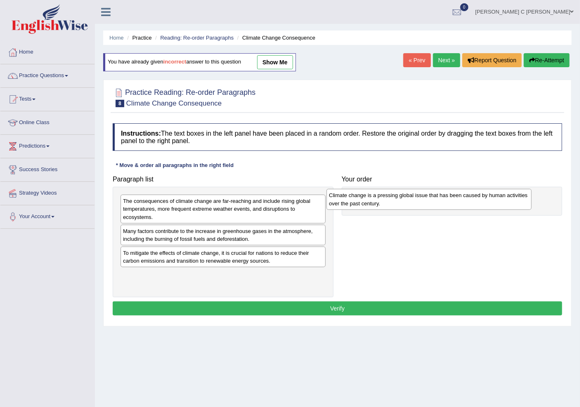
drag, startPoint x: 186, startPoint y: 209, endPoint x: 393, endPoint y: 203, distance: 206.3
click at [393, 203] on div "Climate change is a pressing global issue that has been caused by human activit…" at bounding box center [428, 199] width 205 height 21
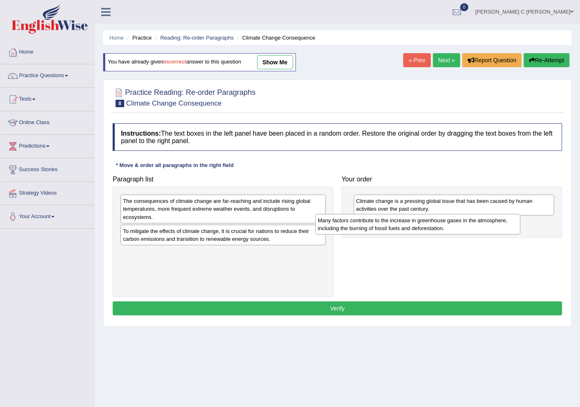
drag, startPoint x: 223, startPoint y: 239, endPoint x: 417, endPoint y: 229, distance: 195.0
click at [417, 229] on div "Many factors contribute to the increase in greenhouse gases in the atmosphere, …" at bounding box center [417, 224] width 205 height 21
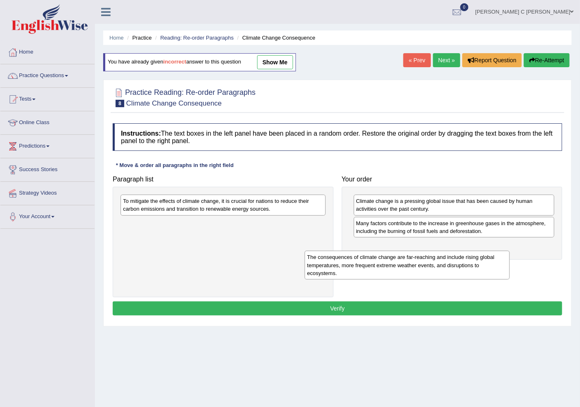
drag, startPoint x: 347, startPoint y: 217, endPoint x: 472, endPoint y: 277, distance: 139.7
click at [472, 277] on div "The consequences of climate change are far-reaching and include rising global t…" at bounding box center [406, 265] width 205 height 29
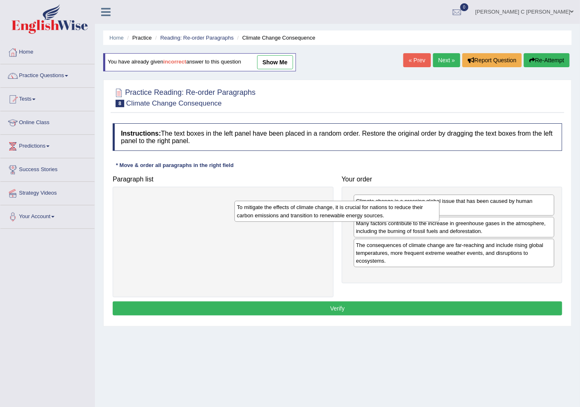
drag, startPoint x: 325, startPoint y: 205, endPoint x: 477, endPoint y: 222, distance: 153.1
click at [439, 222] on div "To mitigate the effects of climate change, it is crucial for nations to reduce …" at bounding box center [336, 211] width 205 height 21
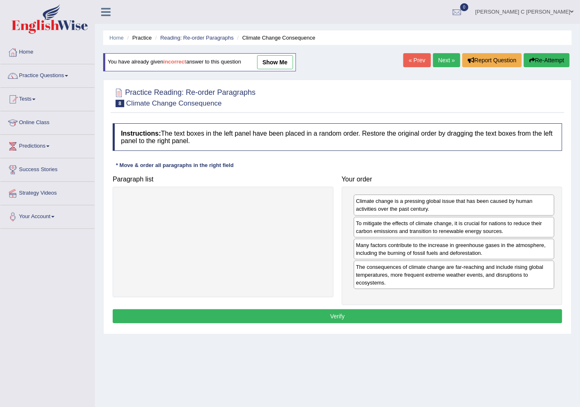
click at [420, 316] on button "Verify" at bounding box center [337, 316] width 449 height 14
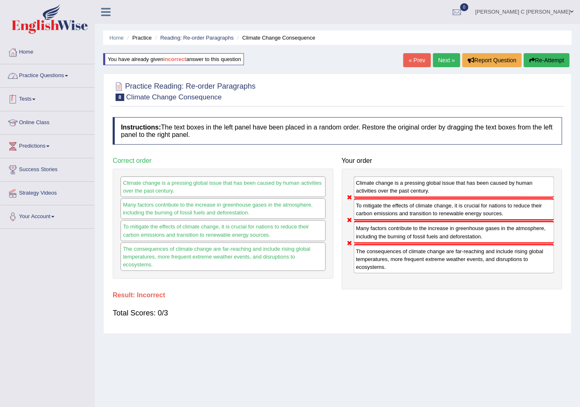
click at [72, 73] on link "Practice Questions" at bounding box center [47, 74] width 94 height 21
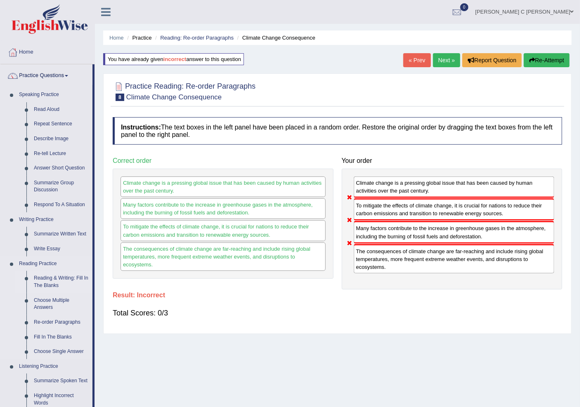
click at [67, 283] on link "Reading & Writing: Fill In The Blanks" at bounding box center [61, 282] width 62 height 22
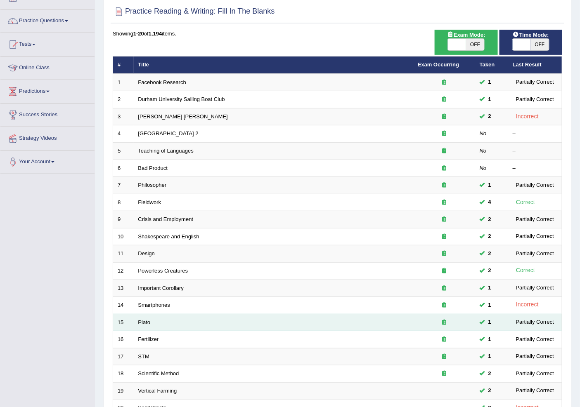
scroll to position [139, 0]
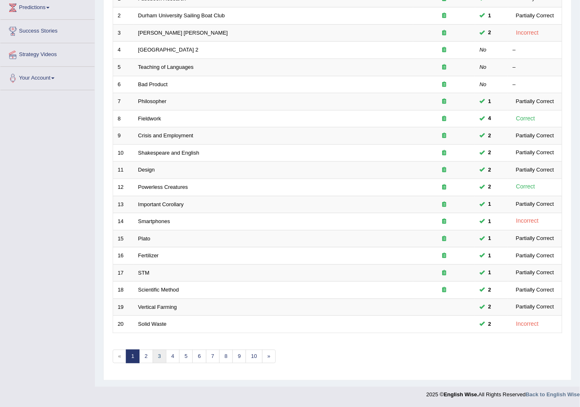
click at [162, 356] on link "3" at bounding box center [160, 357] width 14 height 14
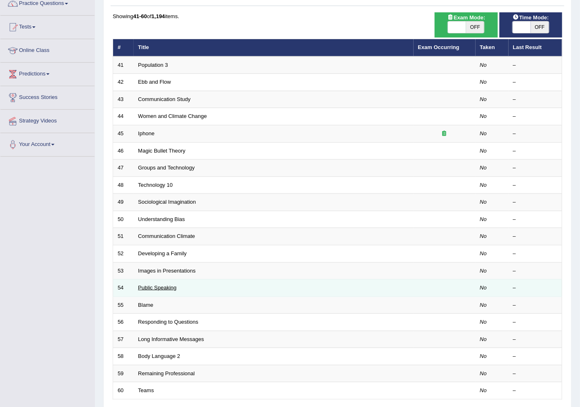
scroll to position [139, 0]
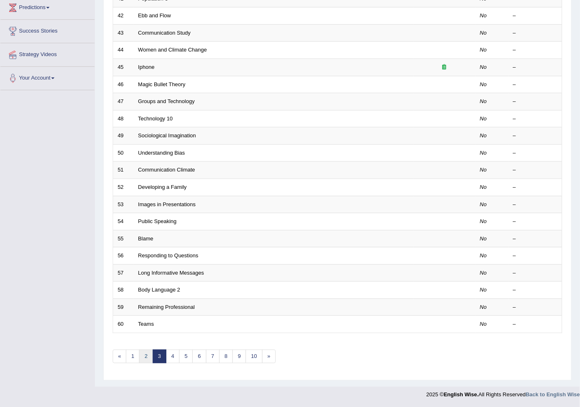
click at [144, 354] on link "2" at bounding box center [146, 357] width 14 height 14
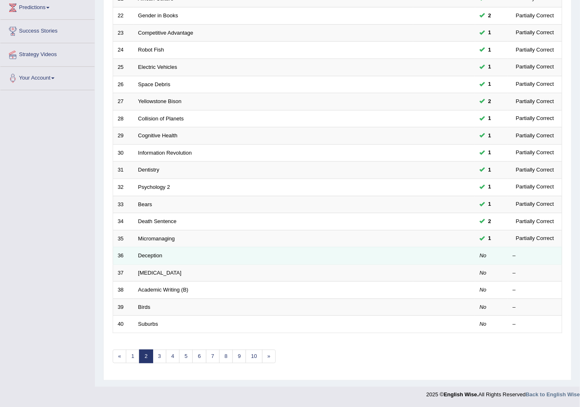
click at [153, 259] on td "Deception" at bounding box center [273, 256] width 279 height 17
click at [151, 254] on link "Deception" at bounding box center [150, 255] width 24 height 6
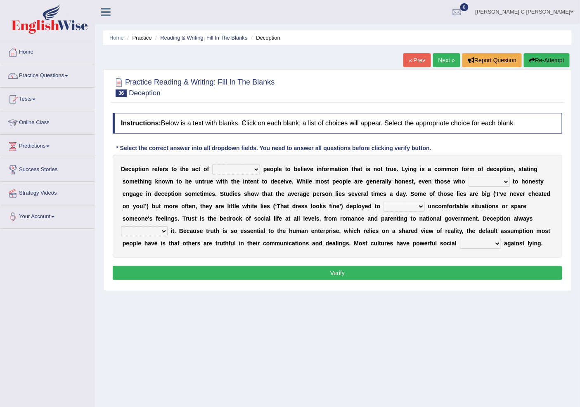
click at [222, 167] on select "discouraging forbidding detecting encouraging" at bounding box center [236, 170] width 48 height 10
click at [246, 169] on select "discouraging forbidding detecting encouraging" at bounding box center [236, 170] width 48 height 10
select select "encouraging"
click at [212, 165] on select "discouraging forbidding detecting encouraging" at bounding box center [236, 170] width 48 height 10
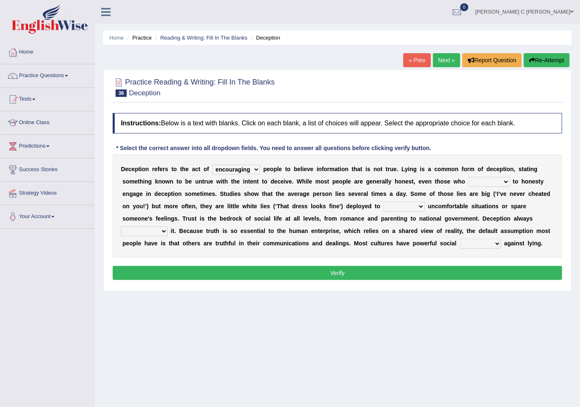
click at [242, 168] on select "discouraging forbidding detecting encouraging" at bounding box center [236, 170] width 48 height 10
click at [471, 181] on select "describe prescribe inscribe subscribe" at bounding box center [488, 182] width 41 height 10
click at [468, 177] on select "describe prescribe inscribe subscribe" at bounding box center [488, 182] width 41 height 10
click at [475, 178] on select "describe prescribe inscribe subscribe" at bounding box center [488, 182] width 41 height 10
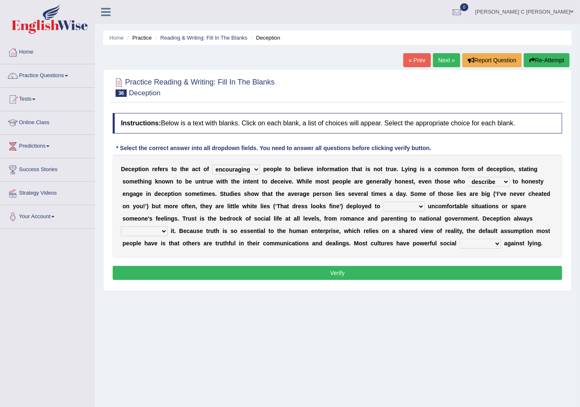
click at [468, 177] on select "describe prescribe inscribe subscribe" at bounding box center [488, 182] width 41 height 10
click at [492, 174] on div "D e c e p t i o n r e f e r s t o t h e a c t o f discouraging forbidding detec…" at bounding box center [337, 206] width 449 height 103
click at [493, 179] on select "describe prescribe inscribe subscribe" at bounding box center [488, 182] width 41 height 10
click at [468, 177] on select "describe prescribe inscribe subscribe" at bounding box center [488, 182] width 41 height 10
click at [487, 179] on select "describe prescribe inscribe subscribe" at bounding box center [488, 182] width 41 height 10
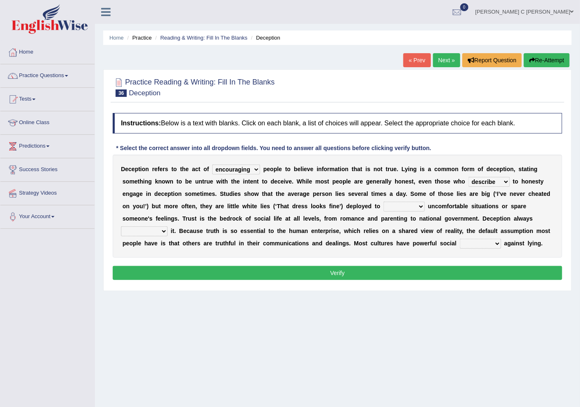
select select "prescribe"
click at [468, 177] on select "describe prescribe inscribe subscribe" at bounding box center [488, 182] width 41 height 10
click at [392, 203] on select "contest illuminate disguise avoid" at bounding box center [403, 207] width 41 height 10
select select "avoid"
click at [383, 202] on select "contest illuminate disguise avoid" at bounding box center [403, 207] width 41 height 10
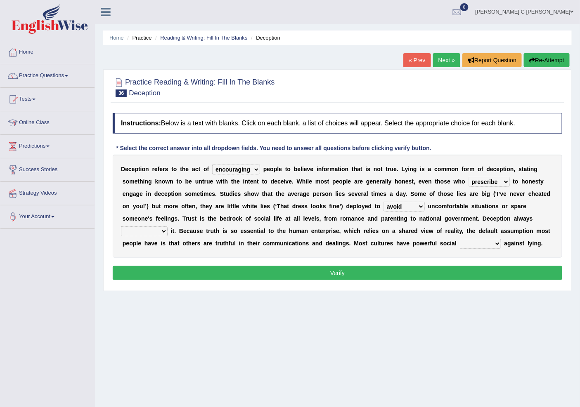
click at [411, 205] on select "contest illuminate disguise avoid" at bounding box center [403, 207] width 41 height 10
drag, startPoint x: 186, startPoint y: 239, endPoint x: 200, endPoint y: 236, distance: 13.6
click at [188, 238] on div "D e c e p t i o n r e f e r s t o t h e a c t o f discouraging forbidding detec…" at bounding box center [337, 206] width 449 height 103
click at [161, 231] on select "undermines underscores undertakes underwrites" at bounding box center [144, 231] width 47 height 10
select select "undertakes"
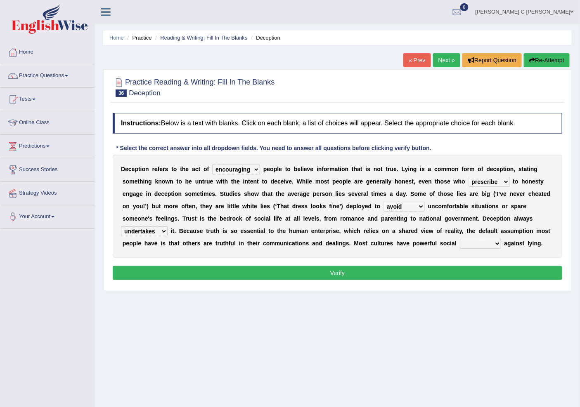
click at [121, 226] on select "undermines underscores undertakes underwrites" at bounding box center [144, 231] width 47 height 10
click at [156, 233] on select "undermines underscores undertakes underwrites" at bounding box center [144, 231] width 47 height 10
click at [121, 226] on select "undermines underscores undertakes underwrites" at bounding box center [144, 231] width 47 height 10
click at [246, 272] on button "Verify" at bounding box center [337, 273] width 449 height 14
click at [474, 248] on select "ejections sanctions fractions inductions" at bounding box center [480, 244] width 41 height 10
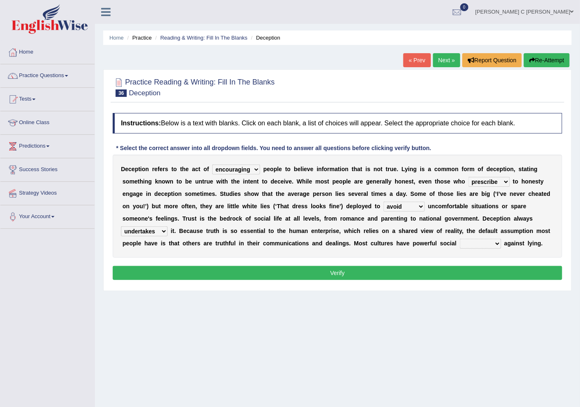
select select "inductions"
click at [460, 239] on select "ejections sanctions fractions inductions" at bounding box center [480, 244] width 41 height 10
click at [466, 277] on button "Verify" at bounding box center [337, 273] width 449 height 14
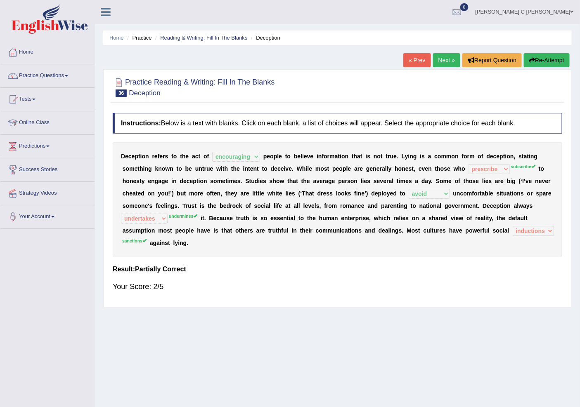
click at [433, 61] on link "Next »" at bounding box center [446, 60] width 27 height 14
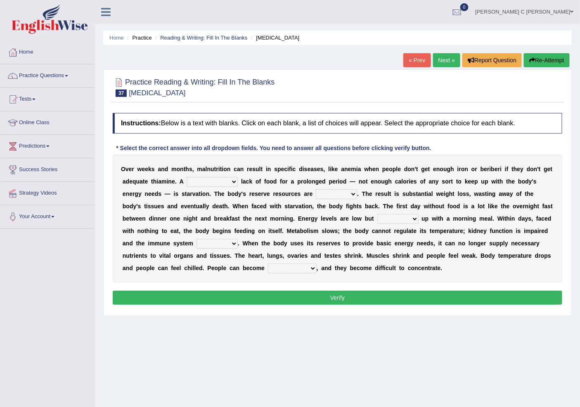
click at [236, 182] on select "severe distinguishing proper distinctive" at bounding box center [211, 182] width 51 height 10
select select "proper"
click at [186, 177] on select "severe distinguishing proper distinctive" at bounding box center [211, 182] width 51 height 10
click at [235, 182] on select "severe distinguishing proper distinctive" at bounding box center [211, 182] width 51 height 10
click at [278, 197] on div "O v e r w e e k s a n d m o n t h s , m a l n u t r i t i o n c a n r e s u l t…" at bounding box center [337, 219] width 449 height 128
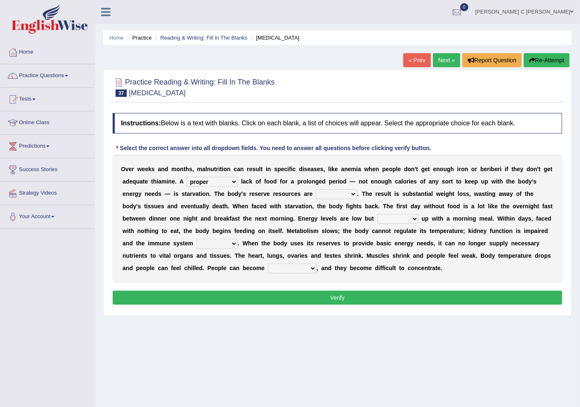
click at [344, 195] on select "obsoleted depleted pelleted deleted" at bounding box center [336, 194] width 41 height 10
select select "deleted"
click at [316, 189] on select "obsoleted depleted pelleted deleted" at bounding box center [336, 194] width 41 height 10
click at [343, 193] on select "obsoleted depleted pelleted deleted" at bounding box center [336, 194] width 41 height 10
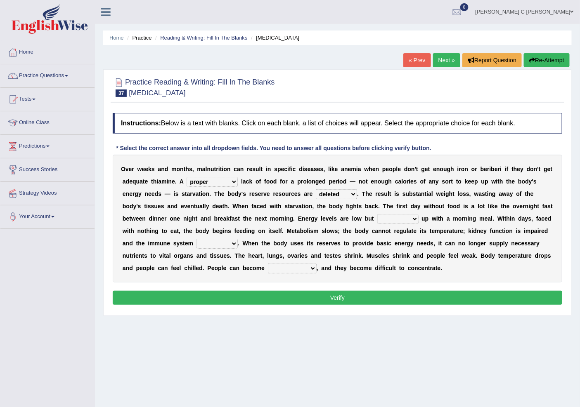
click at [408, 219] on select "feed come chill pick" at bounding box center [397, 219] width 41 height 10
select select "come"
click at [377, 214] on select "feed come chill pick" at bounding box center [397, 219] width 41 height 10
click at [215, 243] on select "deepens deafens weakens surpasses" at bounding box center [216, 244] width 41 height 10
click at [196, 239] on select "deepens deafens weakens surpasses" at bounding box center [216, 244] width 41 height 10
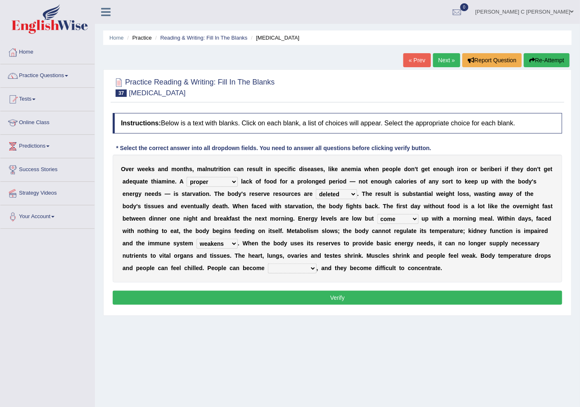
click at [222, 243] on select "deepens deafens weakens surpasses" at bounding box center [216, 244] width 41 height 10
click at [196, 239] on select "deepens deafens weakens surpasses" at bounding box center [216, 244] width 41 height 10
click at [210, 240] on select "deepens deafens weakens surpasses" at bounding box center [216, 244] width 41 height 10
select select "weakens"
click at [196, 239] on select "deepens deafens weakens surpasses" at bounding box center [216, 244] width 41 height 10
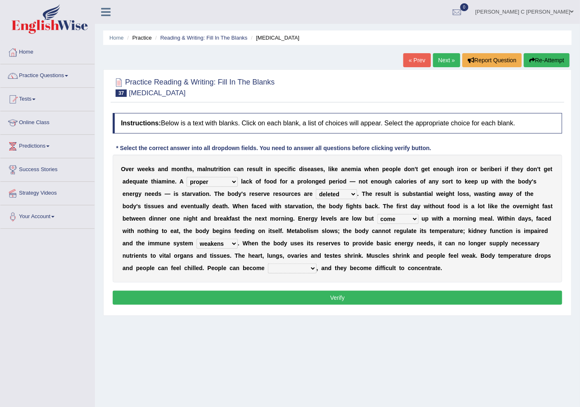
click at [299, 269] on select "irritable commutable indisputable transportable" at bounding box center [292, 269] width 49 height 10
select select "irritable"
click at [268, 264] on select "irritable commutable indisputable transportable" at bounding box center [292, 269] width 49 height 10
click at [324, 296] on button "Verify" at bounding box center [337, 298] width 449 height 14
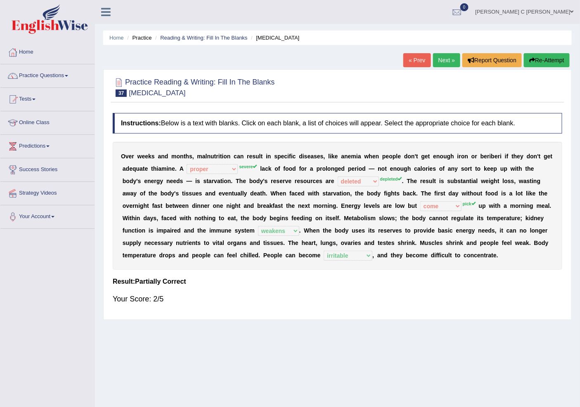
click at [436, 64] on link "Next »" at bounding box center [446, 60] width 27 height 14
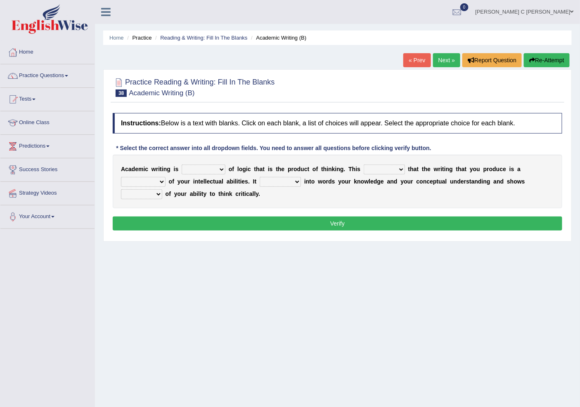
click at [218, 172] on select "expectation entitlement expression exchange" at bounding box center [204, 170] width 44 height 10
select select "expression"
click at [182, 165] on select "expectation entitlement expression exchange" at bounding box center [204, 170] width 44 height 10
click at [385, 172] on select "means questions stipulates answers" at bounding box center [383, 170] width 41 height 10
select select "means"
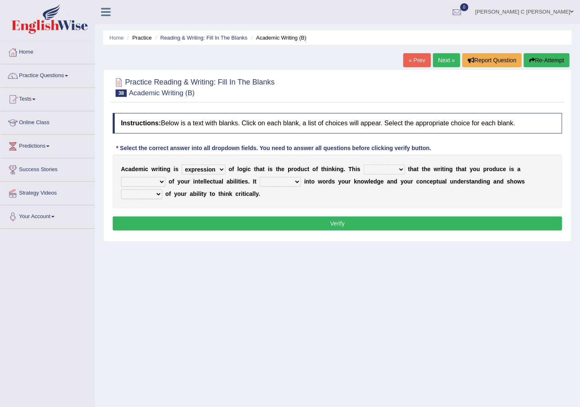
click at [364, 165] on select "means questions stipulates answers" at bounding box center [383, 170] width 41 height 10
click at [151, 180] on select "redundancy mission credit reflection" at bounding box center [143, 182] width 45 height 10
select select "reflection"
click at [121, 177] on select "redundancy mission credit reflection" at bounding box center [143, 182] width 45 height 10
click at [276, 183] on select "enriches shows allows puts" at bounding box center [279, 182] width 41 height 10
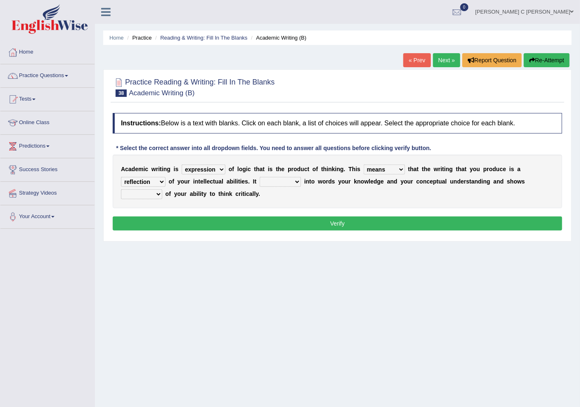
click at [259, 177] on select "enriches shows allows puts" at bounding box center [279, 182] width 41 height 10
click at [286, 183] on select "enriches shows allows puts" at bounding box center [279, 182] width 41 height 10
select select "puts"
click at [259, 177] on select "enriches shows allows puts" at bounding box center [279, 182] width 41 height 10
click at [146, 195] on select "hassle excuse capacity evidence" at bounding box center [141, 194] width 41 height 10
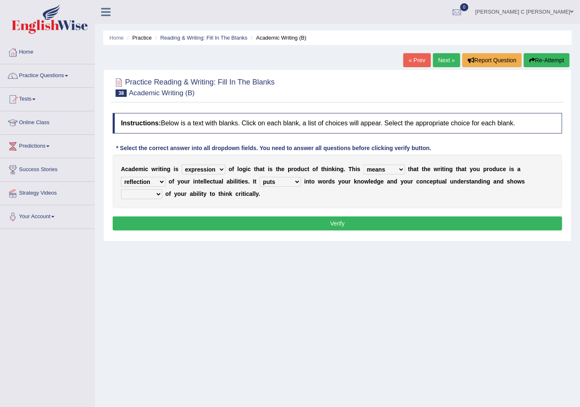
select select "hassle"
click at [121, 189] on select "hassle excuse capacity evidence" at bounding box center [141, 194] width 41 height 10
click at [175, 217] on button "Verify" at bounding box center [337, 224] width 449 height 14
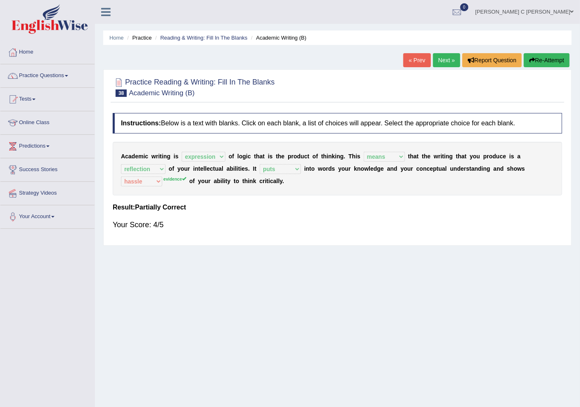
click at [442, 65] on link "Next »" at bounding box center [446, 60] width 27 height 14
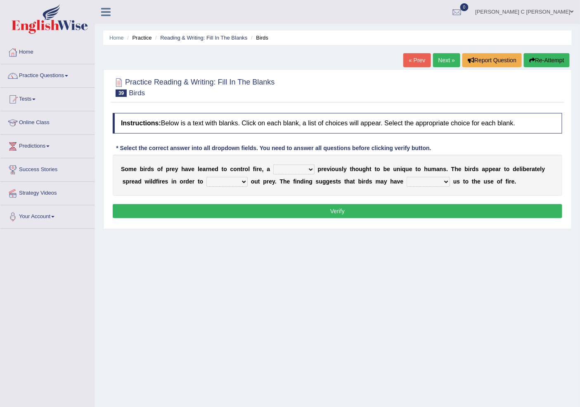
click at [306, 172] on select "question profile tale skill" at bounding box center [293, 170] width 41 height 10
select select "skill"
click at [273, 165] on select "question profile tale skill" at bounding box center [293, 170] width 41 height 10
click at [300, 168] on select "question profile tale skill" at bounding box center [293, 170] width 41 height 10
click at [455, 158] on div "S o m e b i r d s o f p r e y h a v e l e a r n e d t o c o n t r o l f i r e ,…" at bounding box center [337, 175] width 449 height 41
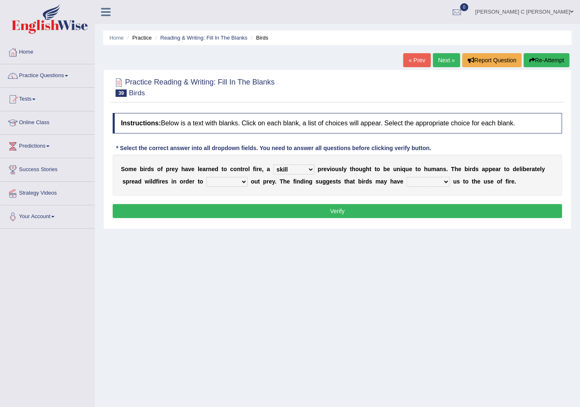
click at [220, 181] on select "prevent limit span flush" at bounding box center [226, 182] width 41 height 10
select select "prevent"
click at [206, 177] on select "prevent limit span flush" at bounding box center [226, 182] width 41 height 10
click at [436, 183] on select "prophesied beaten transmitted forced" at bounding box center [427, 182] width 43 height 10
select select "transmitted"
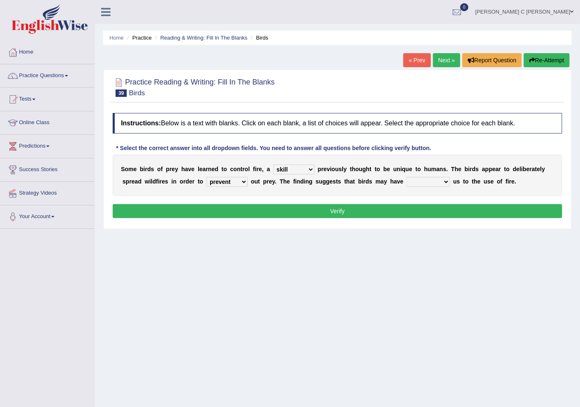
click at [406, 177] on select "prophesied beaten transmitted forced" at bounding box center [427, 182] width 43 height 10
click at [298, 171] on select "question profile tale skill" at bounding box center [293, 170] width 41 height 10
select select "question"
click at [273, 165] on select "question profile tale skill" at bounding box center [293, 170] width 41 height 10
click at [357, 215] on button "Verify" at bounding box center [337, 211] width 449 height 14
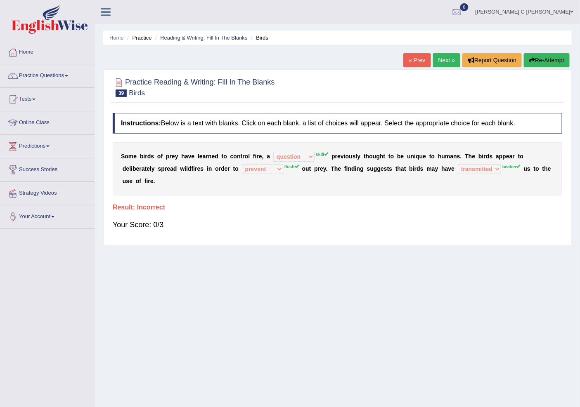
click at [440, 59] on link "Next »" at bounding box center [446, 60] width 27 height 14
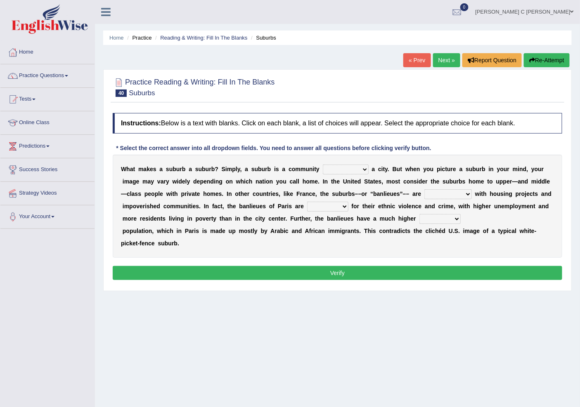
click at [368, 167] on select "lying locating situating surrounding" at bounding box center [346, 170] width 46 height 10
select select "locating"
click at [323, 165] on select "lying locating situating surrounding" at bounding box center [346, 170] width 46 height 10
click at [332, 171] on select "lying locating situating surrounding" at bounding box center [346, 170] width 46 height 10
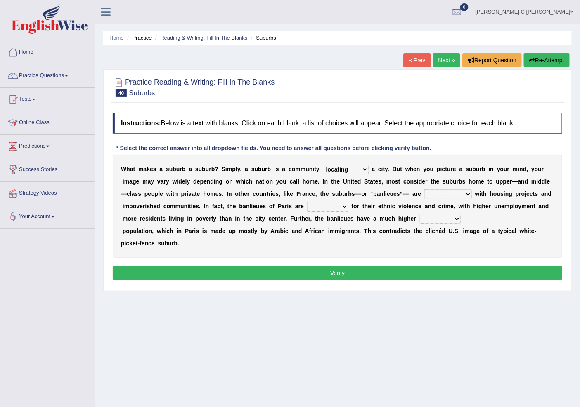
click at [425, 191] on select "antonymous antibiotic synonymous synthetic" at bounding box center [447, 194] width 47 height 10
select select "synthetic"
click at [424, 189] on select "antonymous antibiotic synonymous synthetic" at bounding box center [447, 194] width 47 height 10
click at [444, 195] on select "antonymous antibiotic synonymous synthetic" at bounding box center [447, 194] width 47 height 10
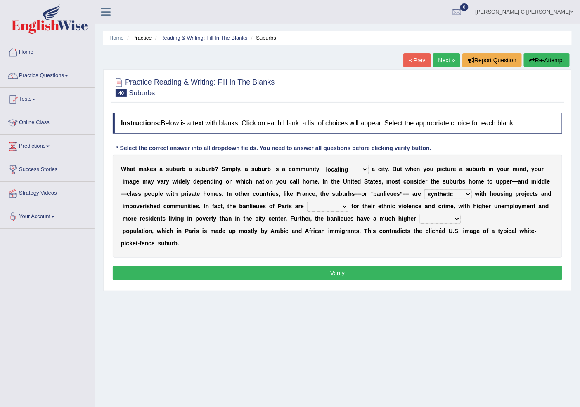
click at [314, 207] on select "clamorous sensitive famous notorious" at bounding box center [327, 207] width 41 height 10
click at [307, 202] on select "clamorous sensitive famous notorious" at bounding box center [327, 207] width 41 height 10
click at [432, 216] on select "local young immigrant senior" at bounding box center [439, 219] width 41 height 10
click at [328, 200] on div "W h a t m a k e s a s u b u r b a s u b u r b ? S i m p l y , a s u b u r b i s…" at bounding box center [337, 206] width 449 height 103
click at [327, 202] on select "clamorous sensitive famous notorious" at bounding box center [327, 207] width 41 height 10
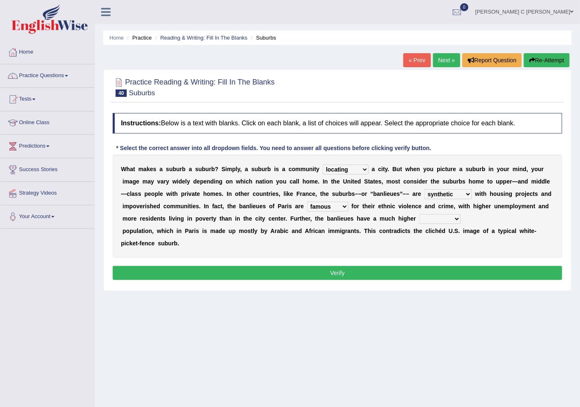
select select "sensitive"
click at [307, 202] on select "clamorous sensitive famous notorious" at bounding box center [327, 207] width 41 height 10
click at [436, 220] on select "local young immigrant senior" at bounding box center [439, 219] width 41 height 10
select select "local"
click at [419, 214] on select "local young immigrant senior" at bounding box center [439, 219] width 41 height 10
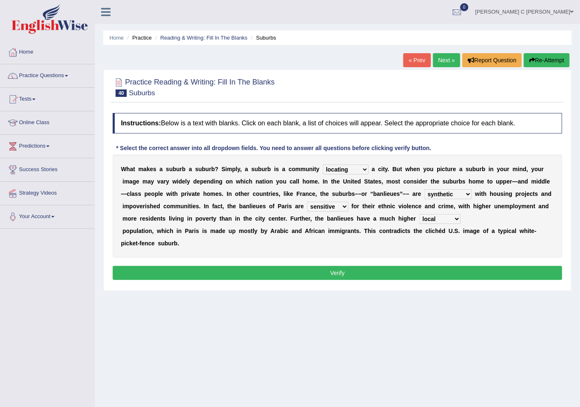
click at [434, 219] on select "local young immigrant senior" at bounding box center [439, 219] width 41 height 10
click at [483, 276] on button "Verify" at bounding box center [337, 273] width 449 height 14
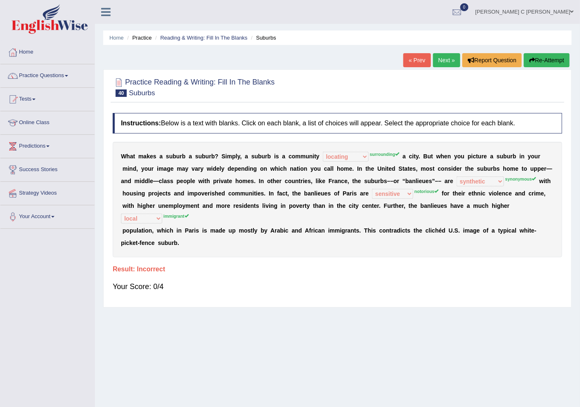
click at [439, 62] on link "Next »" at bounding box center [446, 60] width 27 height 14
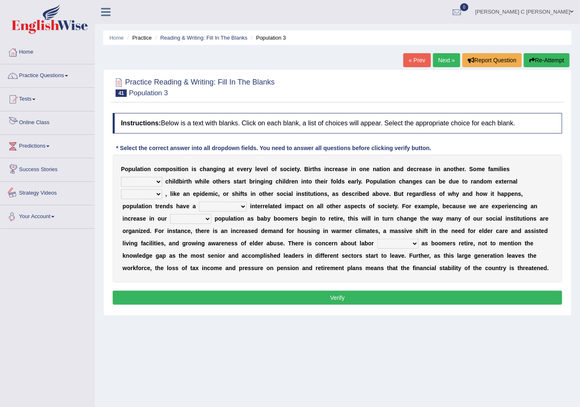
click at [158, 179] on select "demand default deliver delay" at bounding box center [141, 182] width 41 height 10
select select "delay"
click at [121, 177] on select "demand default deliver delay" at bounding box center [141, 182] width 41 height 10
click at [165, 194] on b "," at bounding box center [166, 194] width 2 height 7
click at [158, 195] on select "variations fortune formation forces" at bounding box center [141, 194] width 41 height 10
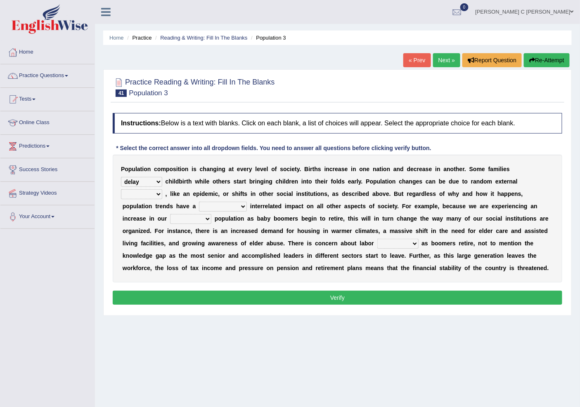
select select "variations"
click at [121, 189] on select "variations fortune formation forces" at bounding box center [141, 194] width 41 height 10
click at [149, 197] on select "variations fortune formation forces" at bounding box center [141, 194] width 41 height 10
click at [205, 192] on b "e" at bounding box center [206, 194] width 3 height 7
click at [237, 205] on select "tremendous tenuous tremulous spontaneous" at bounding box center [223, 207] width 48 height 10
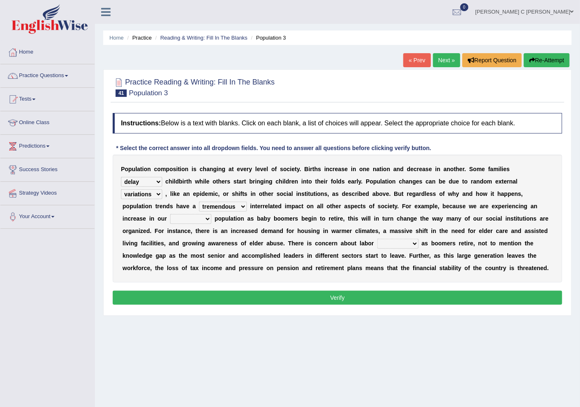
click at [199, 202] on select "tremendous tenuous tremulous spontaneous" at bounding box center [223, 207] width 48 height 10
click at [230, 205] on select "tremendous tenuous tremulous spontaneous" at bounding box center [223, 207] width 48 height 10
select select "spontaneous"
click at [199, 202] on select "tremendous tenuous tremulous spontaneous" at bounding box center [223, 207] width 48 height 10
click at [190, 215] on select "tertiary senior junior primary" at bounding box center [190, 219] width 41 height 10
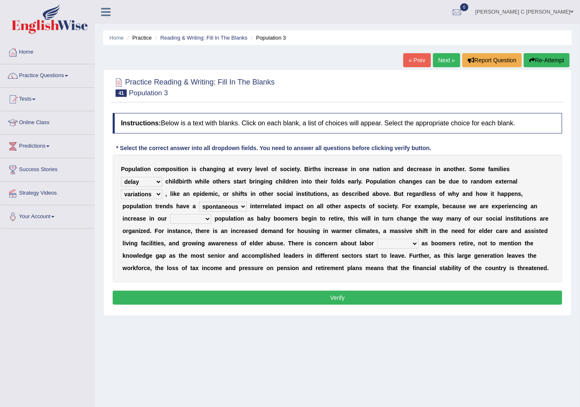
select select "primary"
click at [170, 214] on select "tertiary senior junior primary" at bounding box center [190, 219] width 41 height 10
click at [196, 219] on select "tertiary senior junior primary" at bounding box center [190, 219] width 41 height 10
click at [407, 245] on select "shortcuts shortfalls shortages shorthand" at bounding box center [397, 244] width 41 height 10
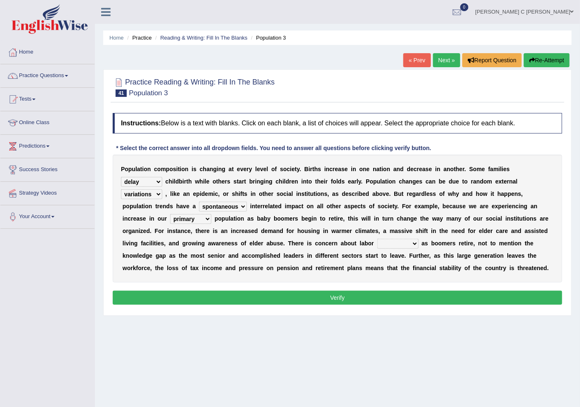
select select "shortcuts"
click at [377, 239] on select "shortcuts shortfalls shortages shorthand" at bounding box center [397, 244] width 41 height 10
click at [383, 296] on button "Verify" at bounding box center [337, 298] width 449 height 14
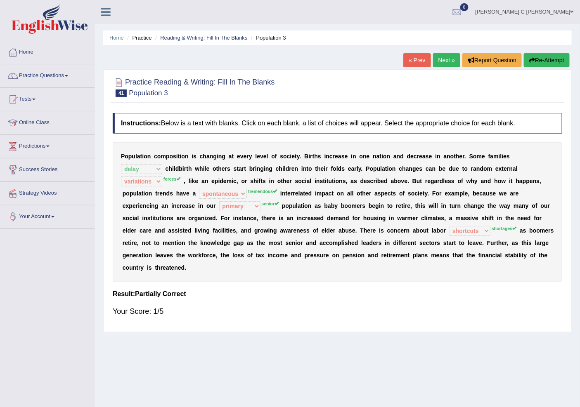
click at [441, 64] on link "Next »" at bounding box center [446, 60] width 27 height 14
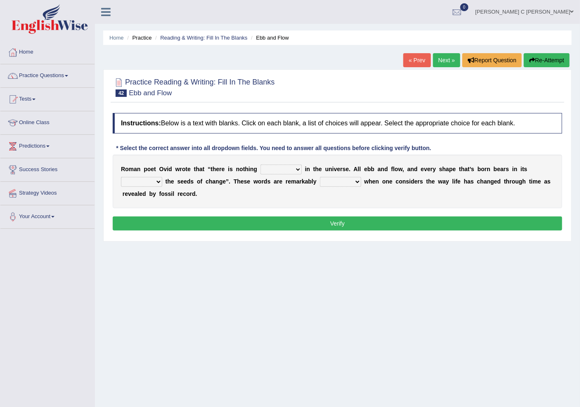
click at [282, 167] on select "orthodox volatile constant cheap" at bounding box center [280, 170] width 41 height 10
select select "cheap"
click at [260, 165] on select "orthodox volatile constant cheap" at bounding box center [280, 170] width 41 height 10
click at [154, 179] on select "heart limb womb brain" at bounding box center [141, 182] width 41 height 10
click at [121, 177] on select "heart limb womb brain" at bounding box center [141, 182] width 41 height 10
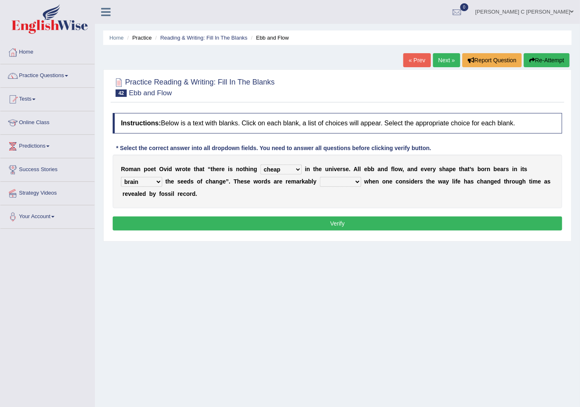
click at [151, 183] on select "heart limb womb brain" at bounding box center [141, 182] width 41 height 10
select select "limb"
click at [121, 177] on select "heart limb womb brain" at bounding box center [141, 182] width 41 height 10
click at [343, 177] on select "prevalent detached relevant dominant" at bounding box center [340, 182] width 41 height 10
select select "relevant"
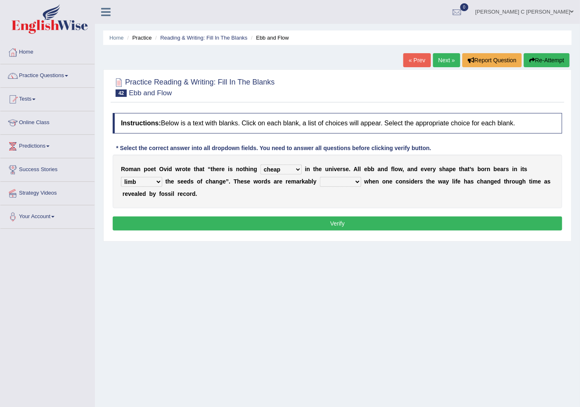
click at [320, 177] on select "prevalent detached relevant dominant" at bounding box center [340, 182] width 41 height 10
click at [332, 220] on button "Verify" at bounding box center [337, 224] width 449 height 14
